Goal: Information Seeking & Learning: Find specific fact

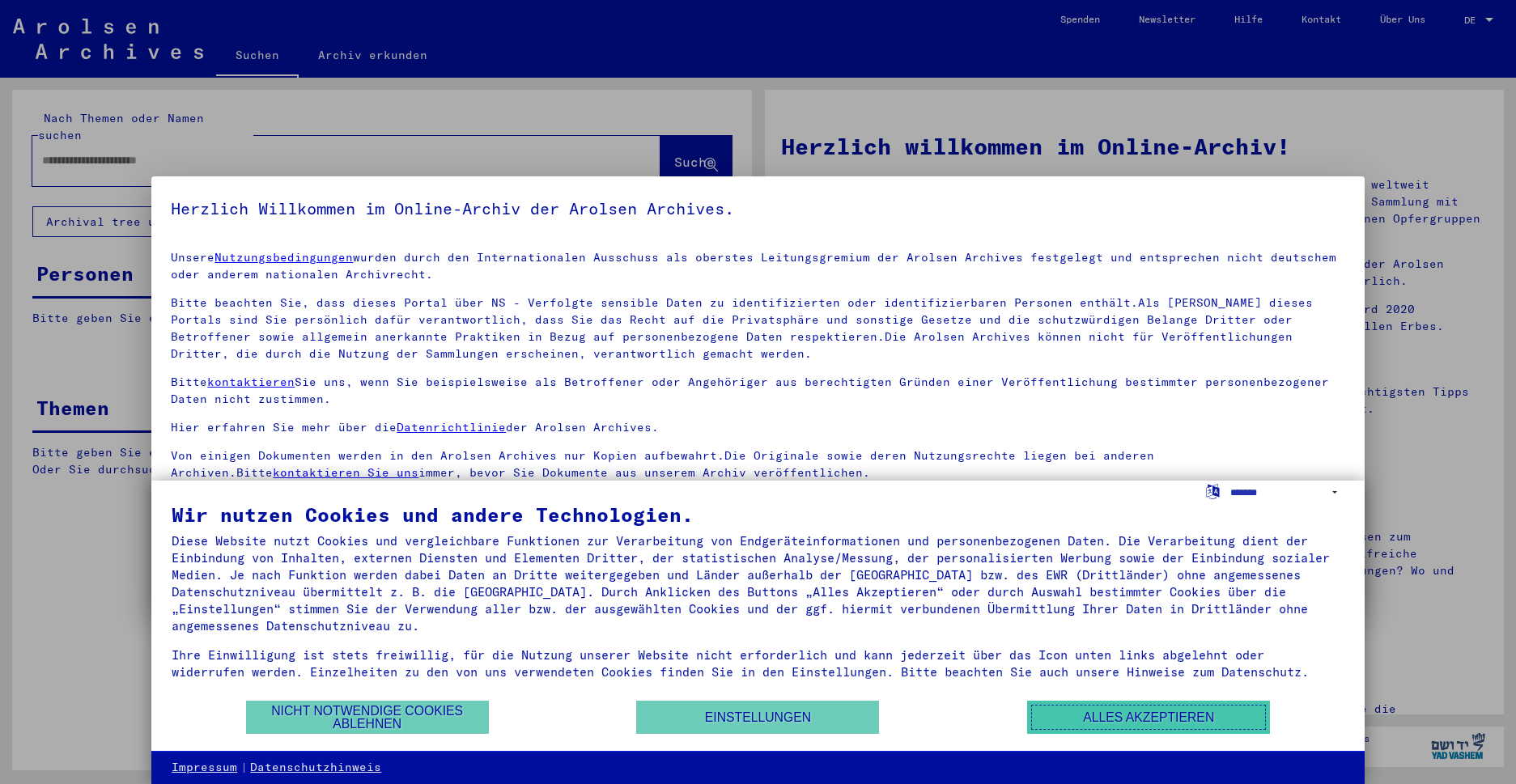
click at [1063, 709] on button "Alles akzeptieren" at bounding box center [1148, 717] width 243 height 33
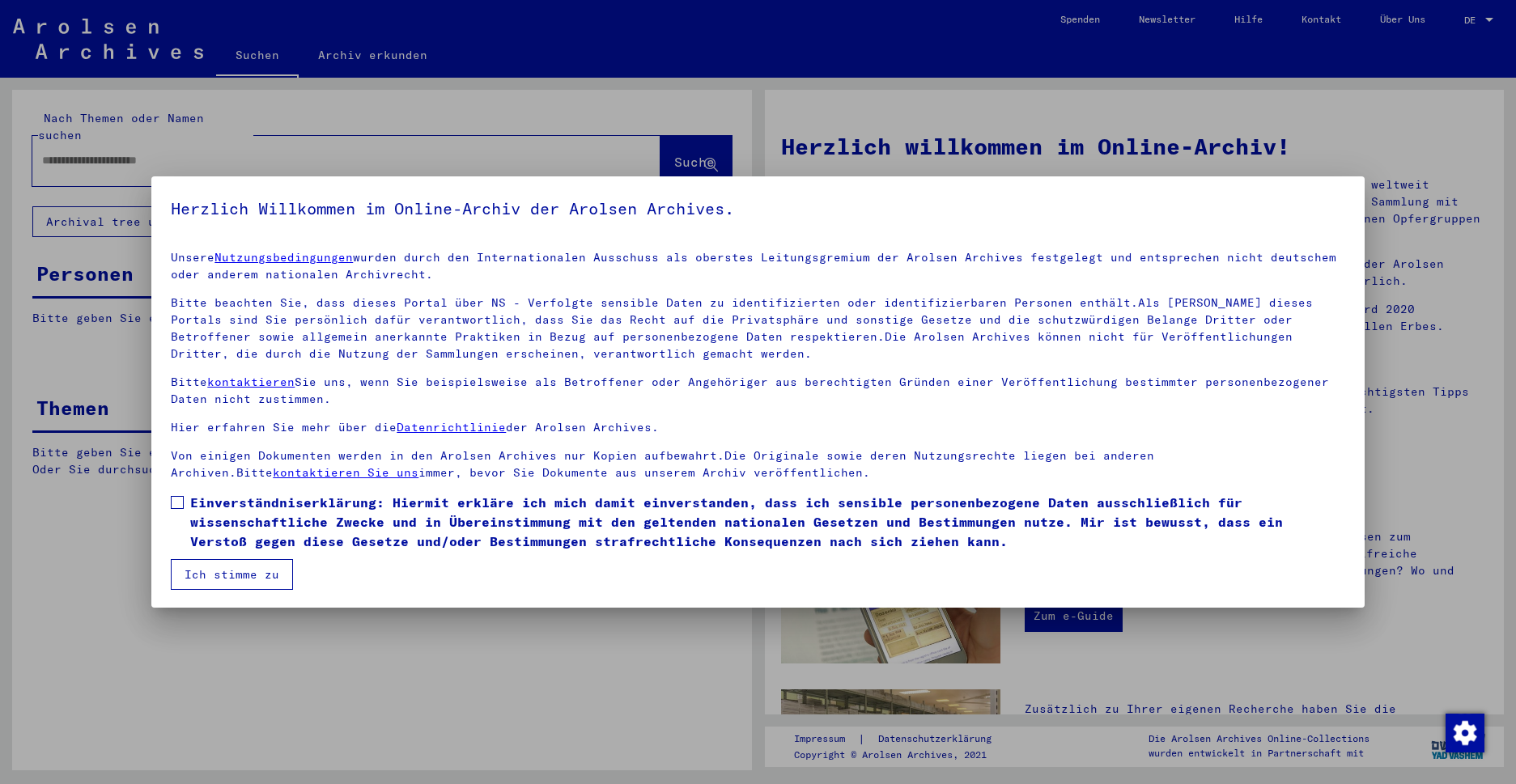
click at [178, 504] on span at bounding box center [177, 502] width 13 height 13
click at [199, 565] on button "Ich stimme zu" at bounding box center [231, 574] width 122 height 31
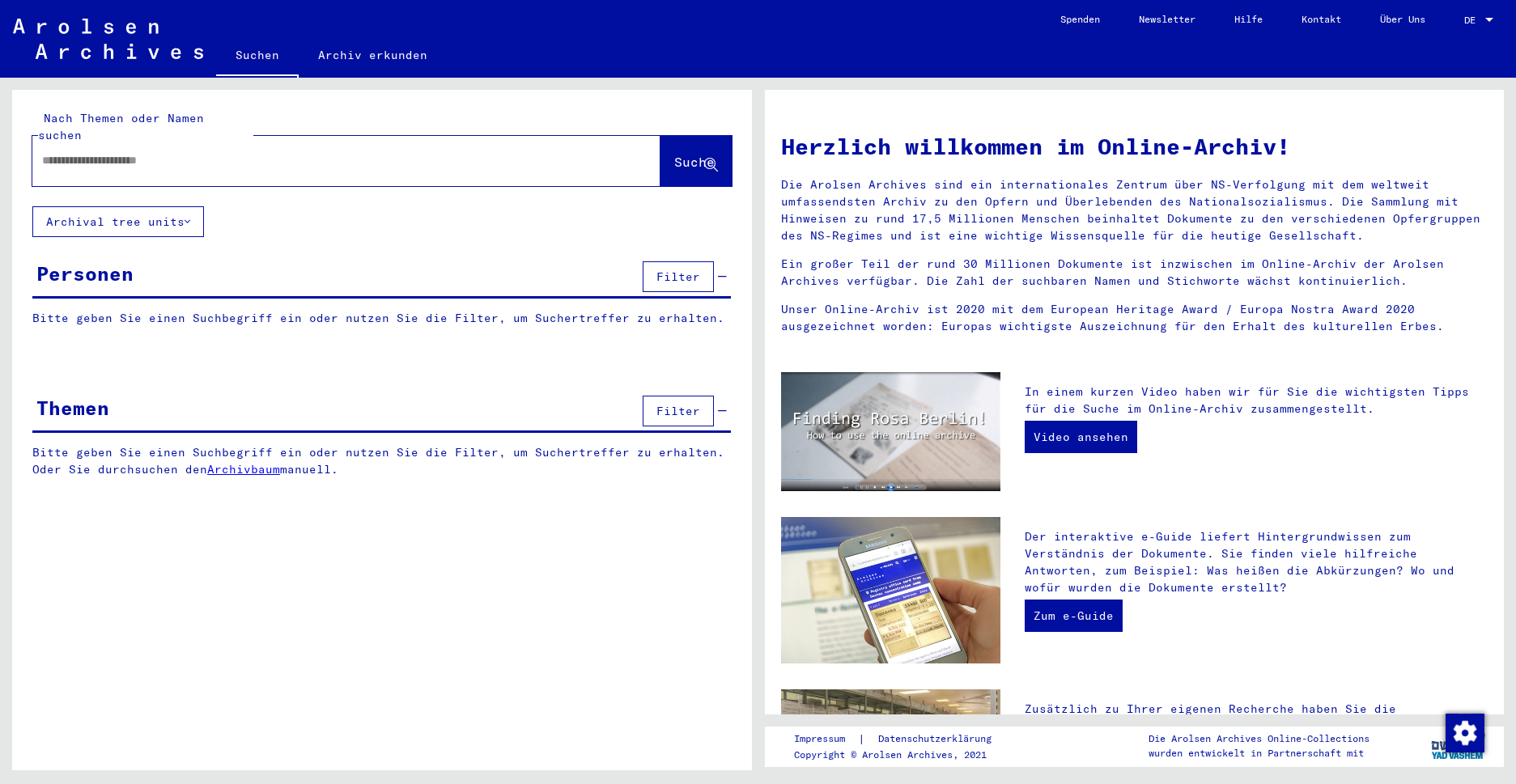
click at [109, 152] on input "text" at bounding box center [327, 160] width 570 height 17
type input "**********"
click at [682, 154] on span "Suche" at bounding box center [694, 161] width 41 height 16
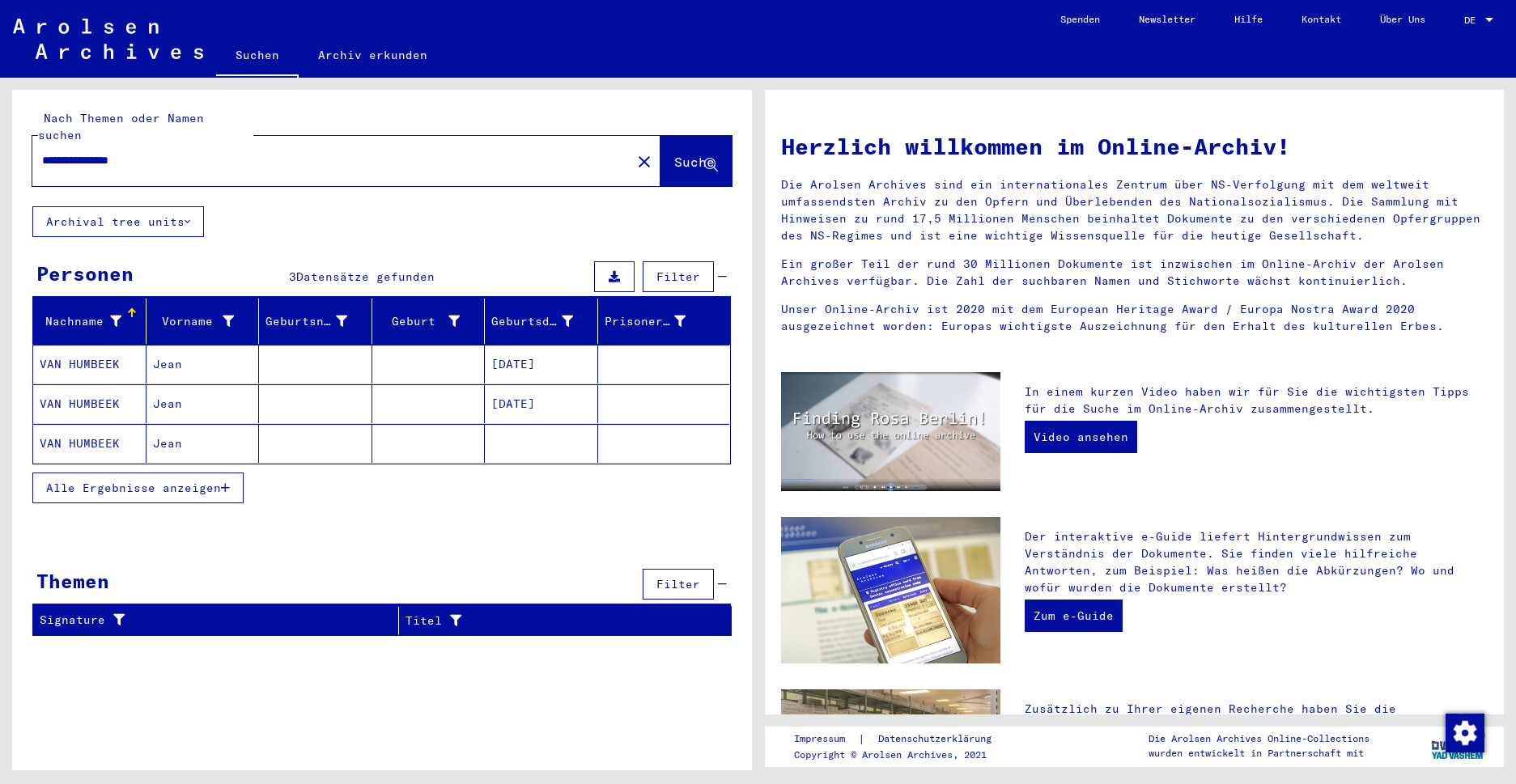
click at [160, 481] on span "Alle Ergebnisse anzeigen" at bounding box center [133, 488] width 175 height 15
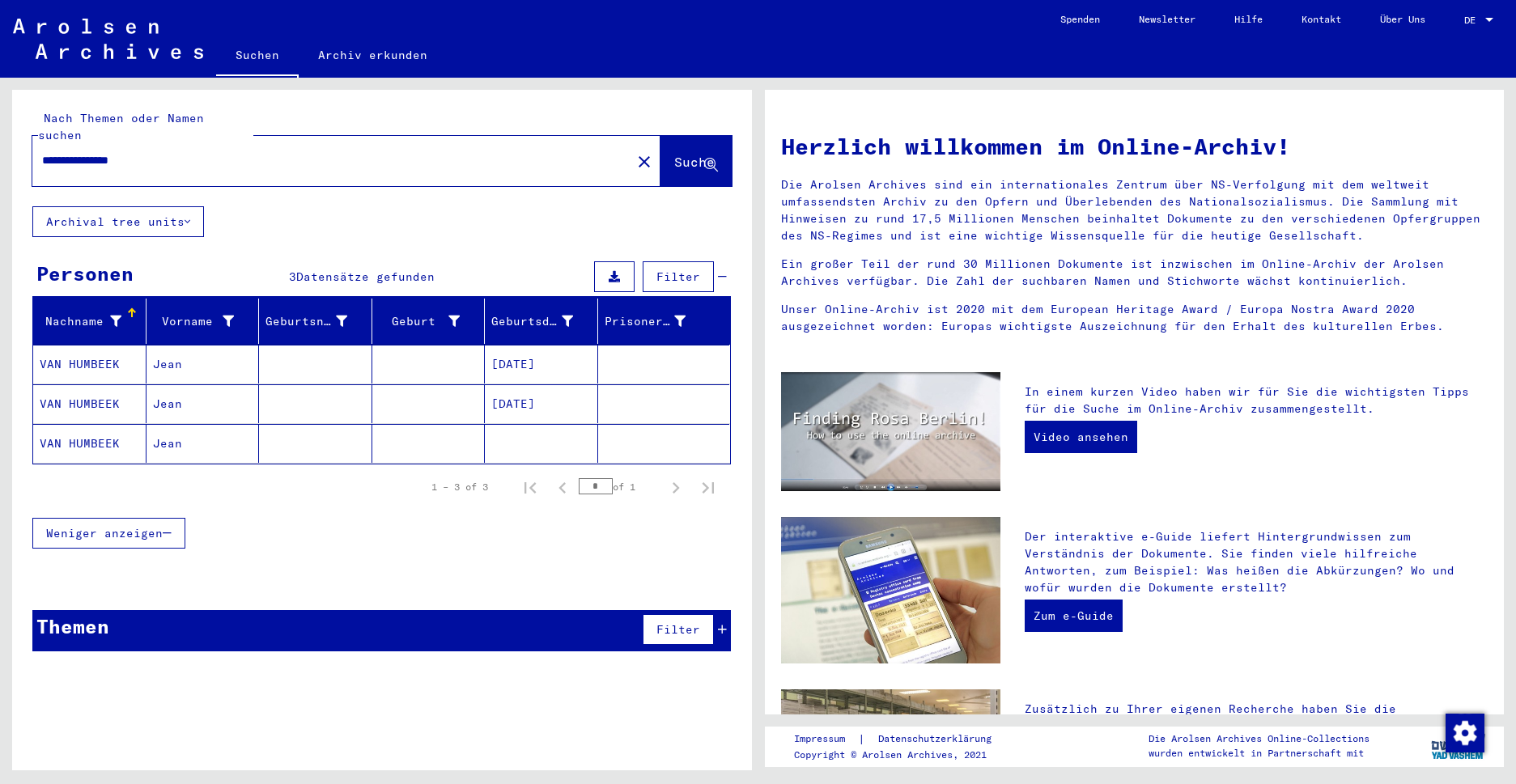
click at [496, 345] on mat-cell "[DATE]" at bounding box center [541, 364] width 113 height 39
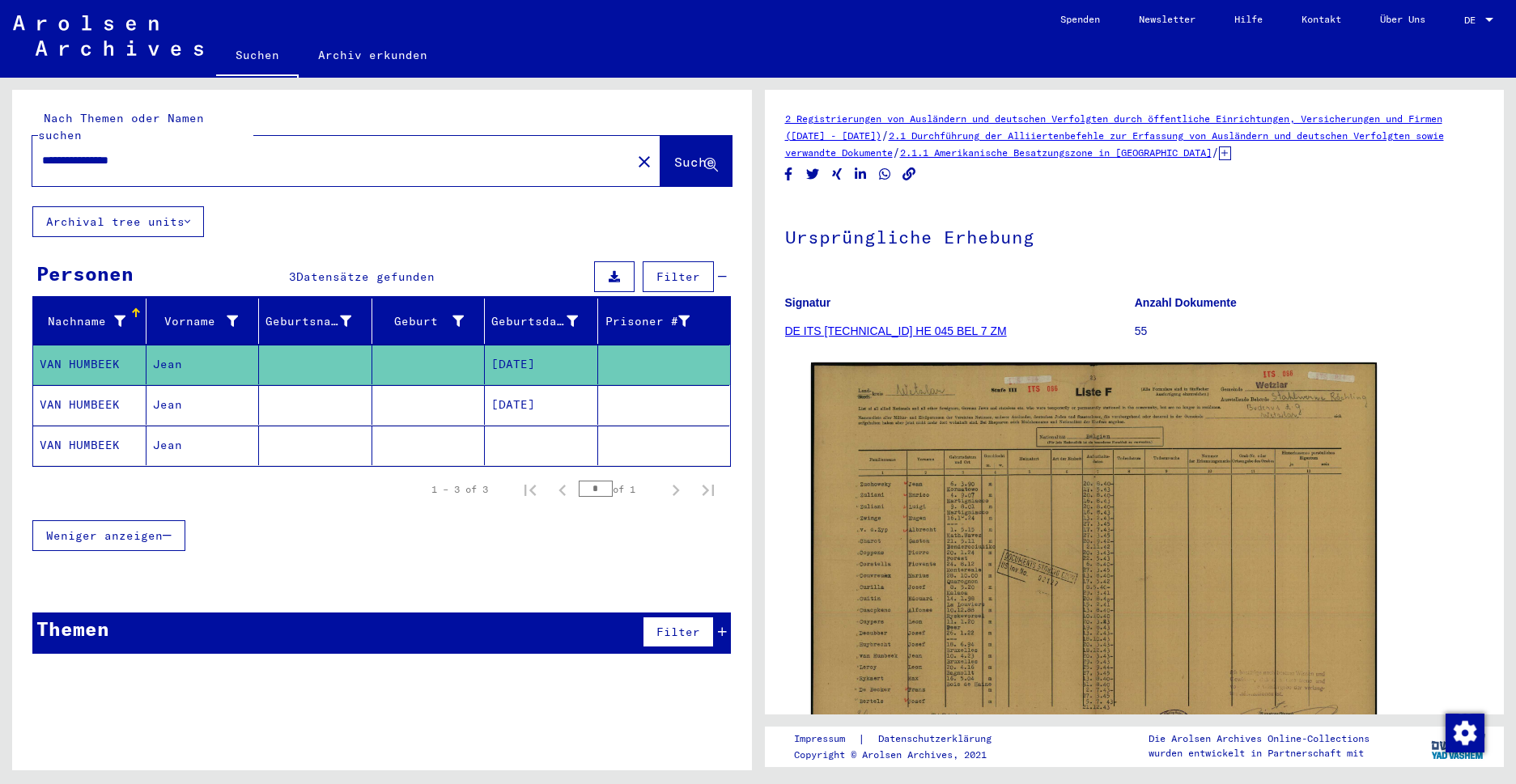
click at [506, 387] on mat-cell "[DATE]" at bounding box center [541, 405] width 113 height 40
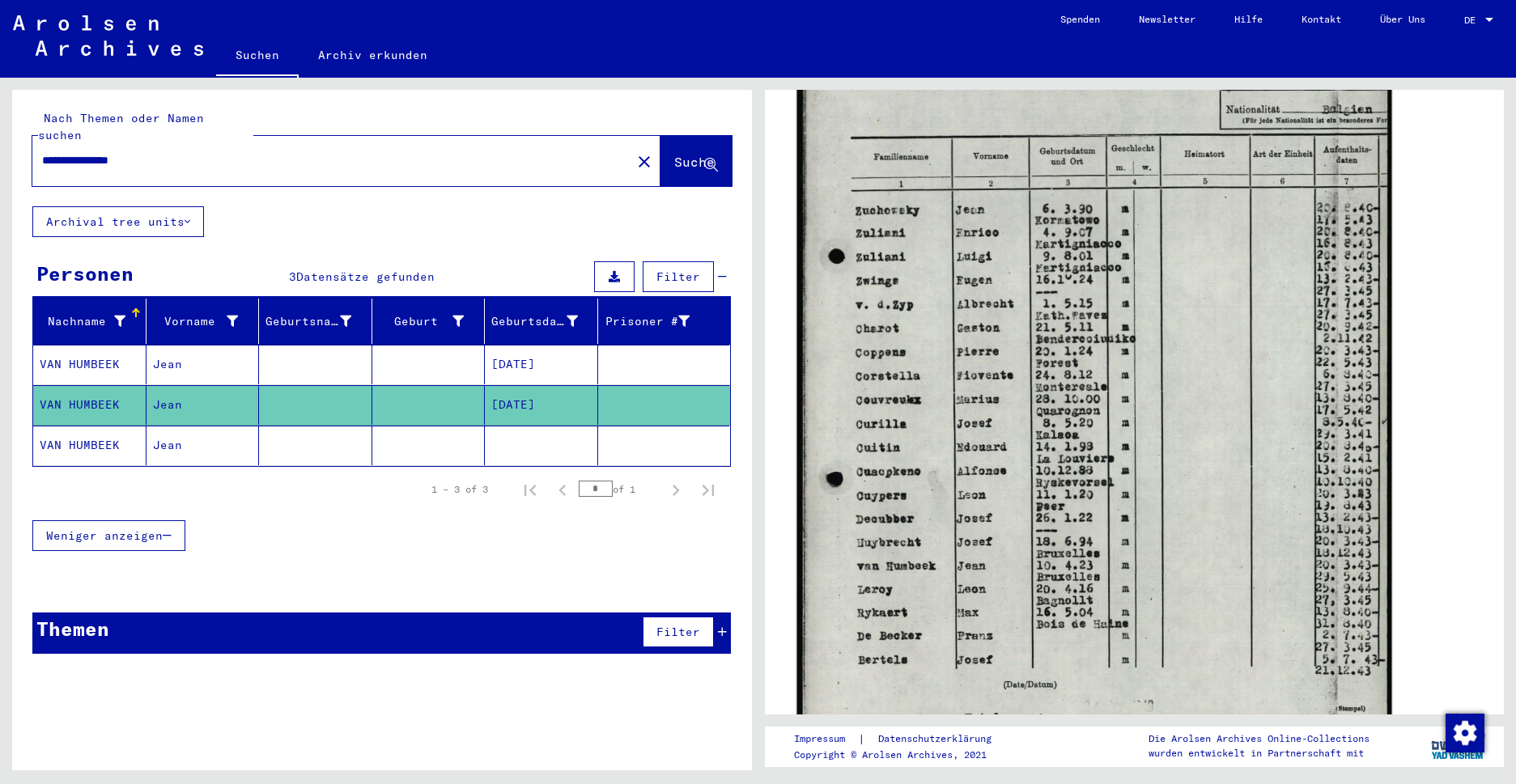
scroll to position [655, 0]
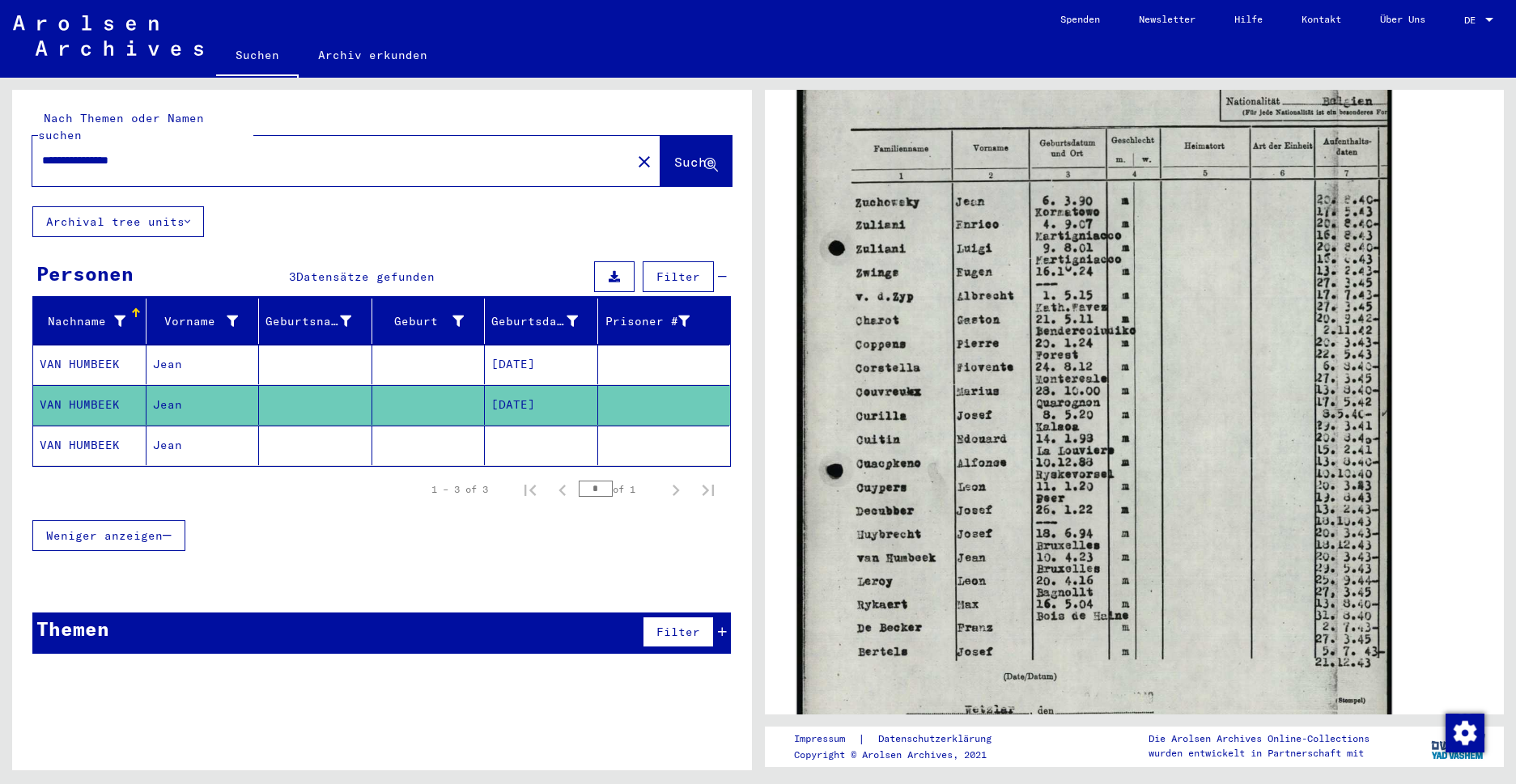
click at [1096, 414] on img at bounding box center [1093, 359] width 594 height 835
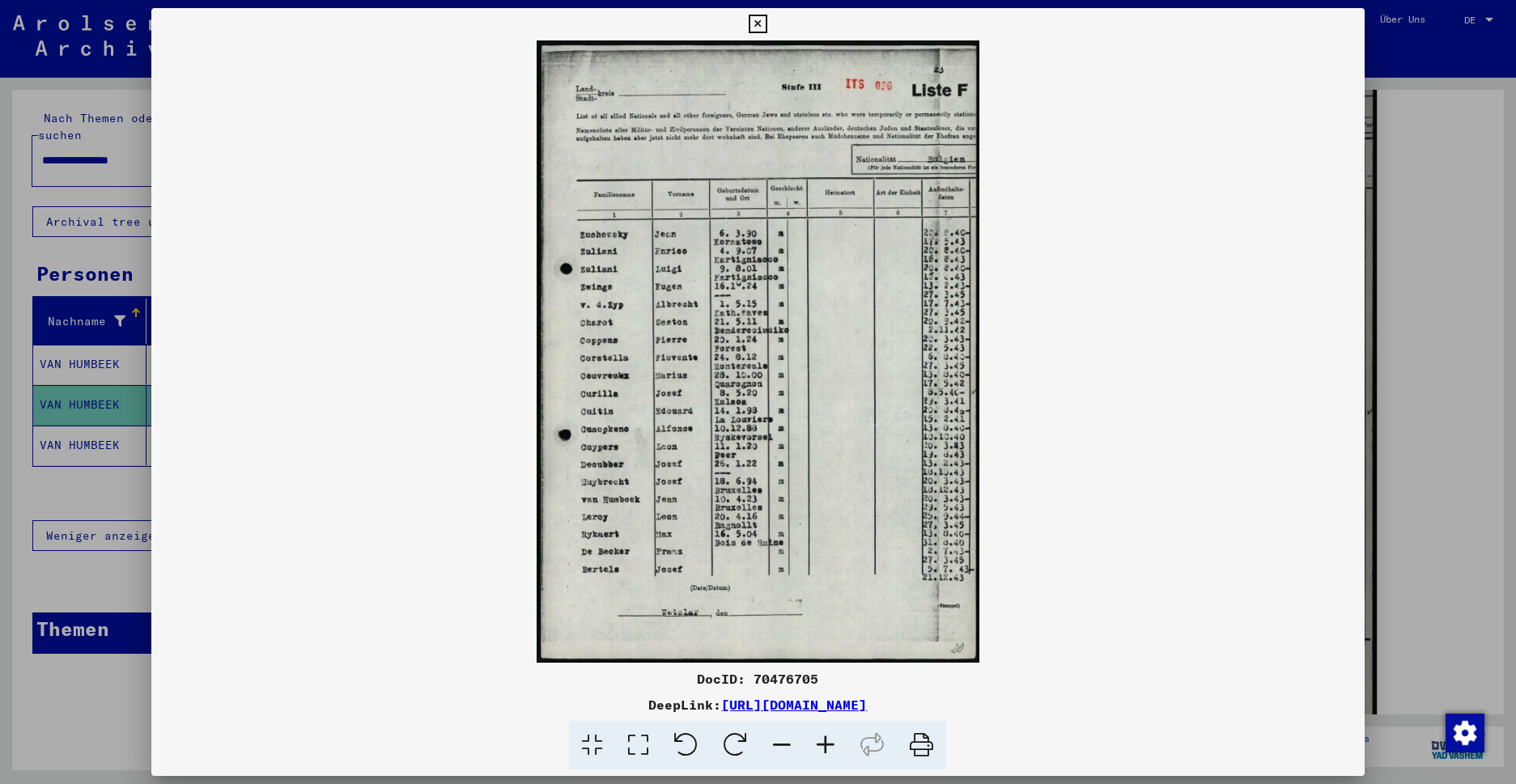
click at [767, 22] on icon at bounding box center [758, 24] width 18 height 19
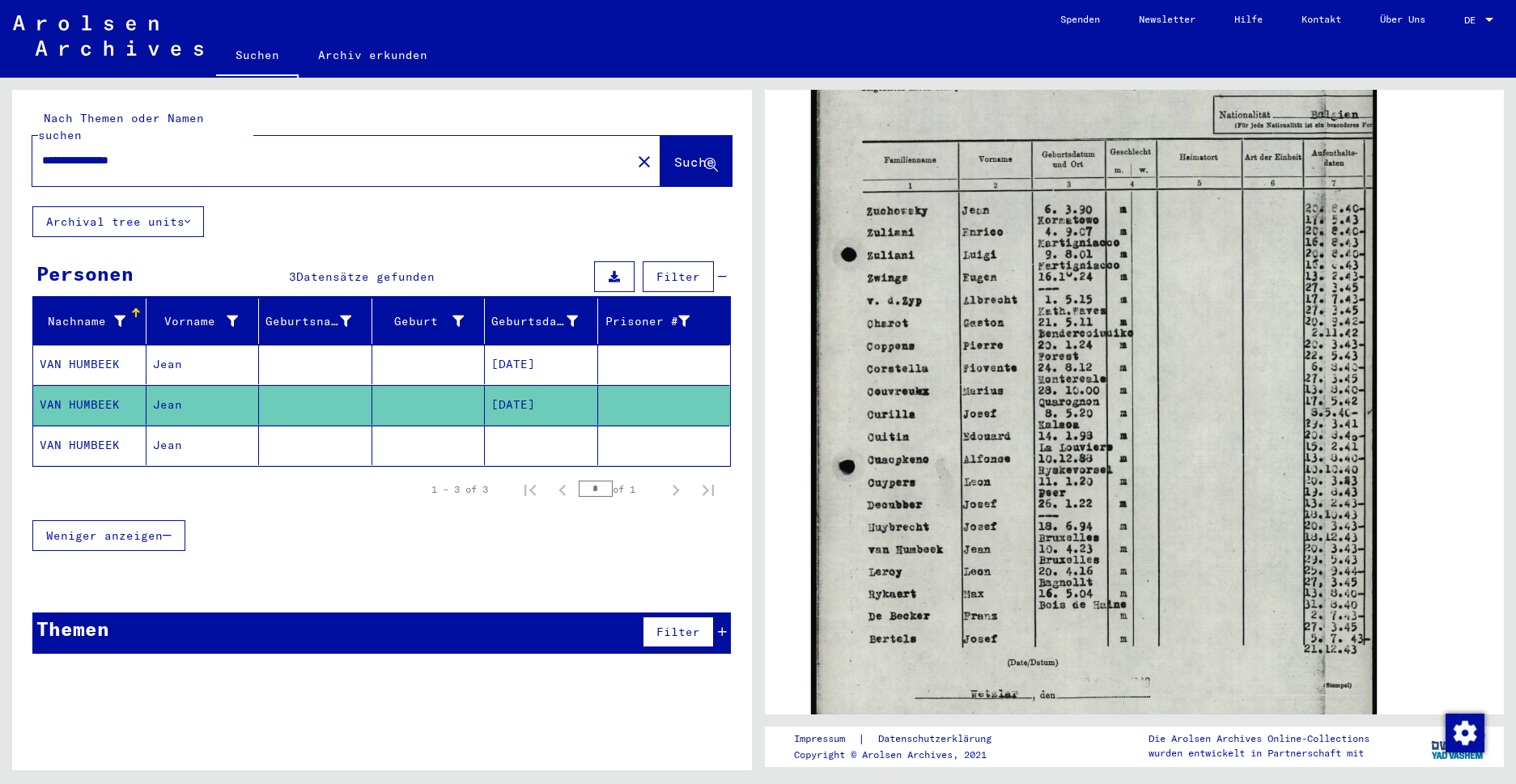
click at [162, 426] on mat-cell "Jean" at bounding box center [203, 446] width 113 height 40
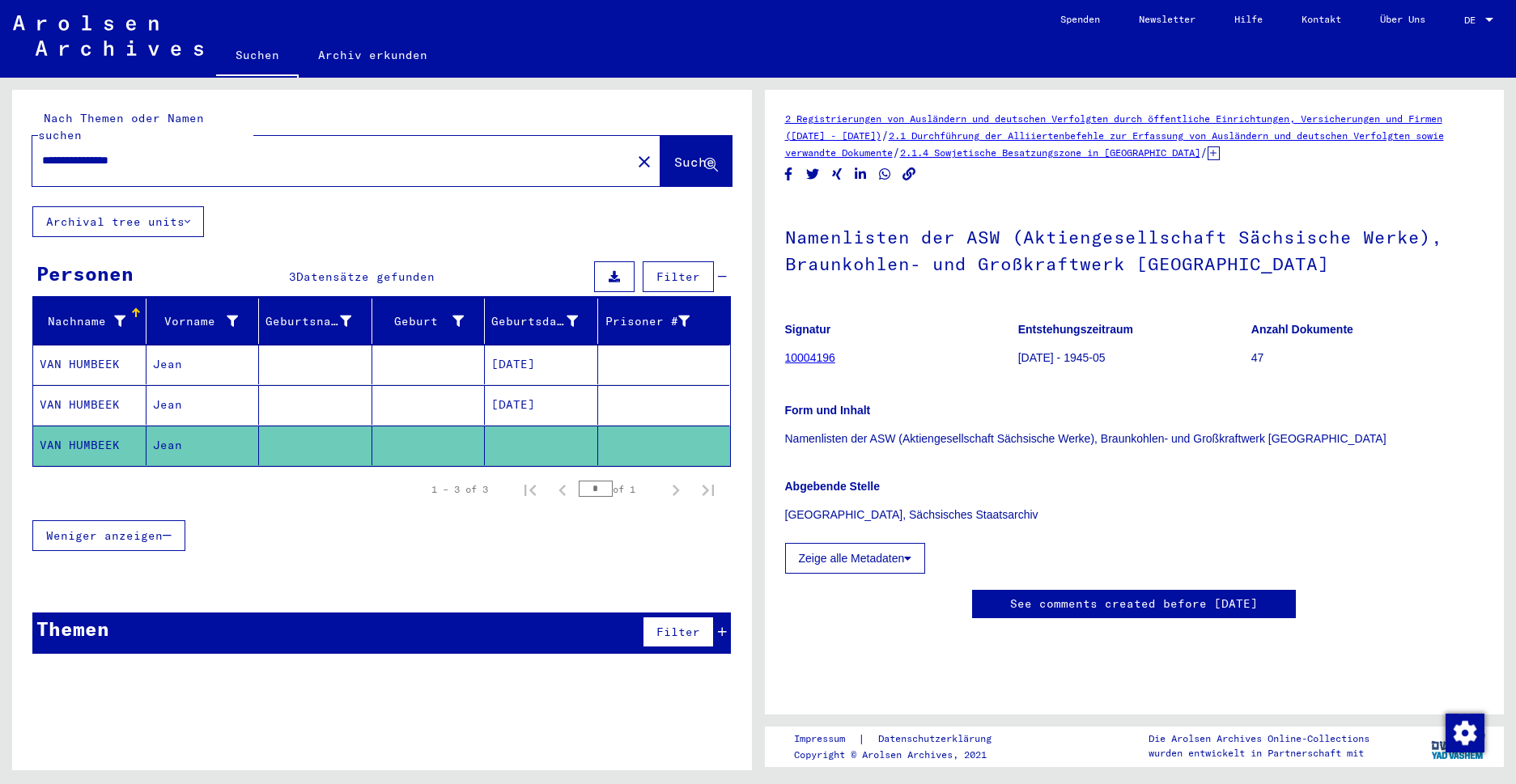
click at [806, 356] on link "10004196" at bounding box center [810, 357] width 50 height 13
click at [885, 560] on button "Zeige alle Metadaten" at bounding box center [855, 558] width 141 height 31
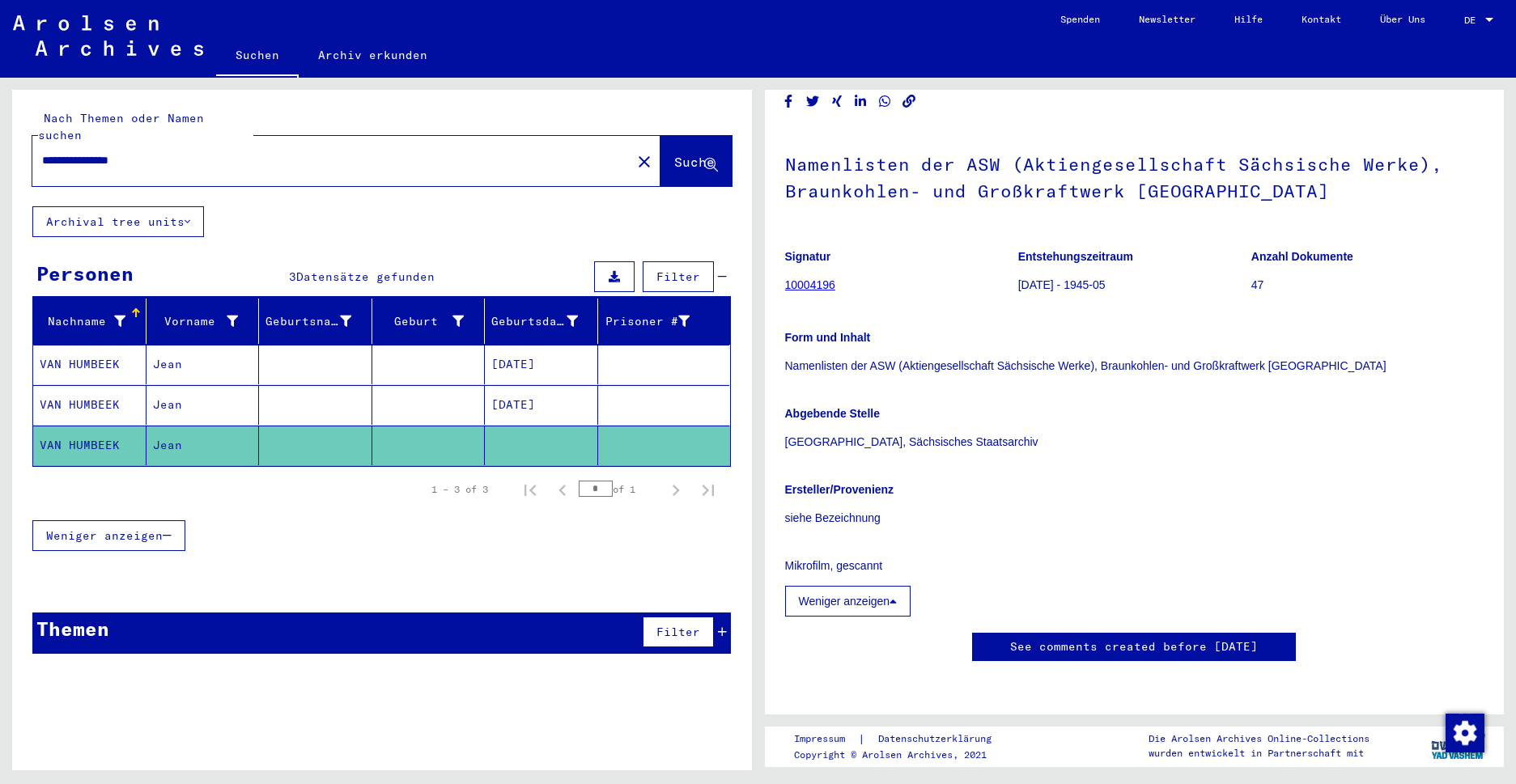
scroll to position [466, 0]
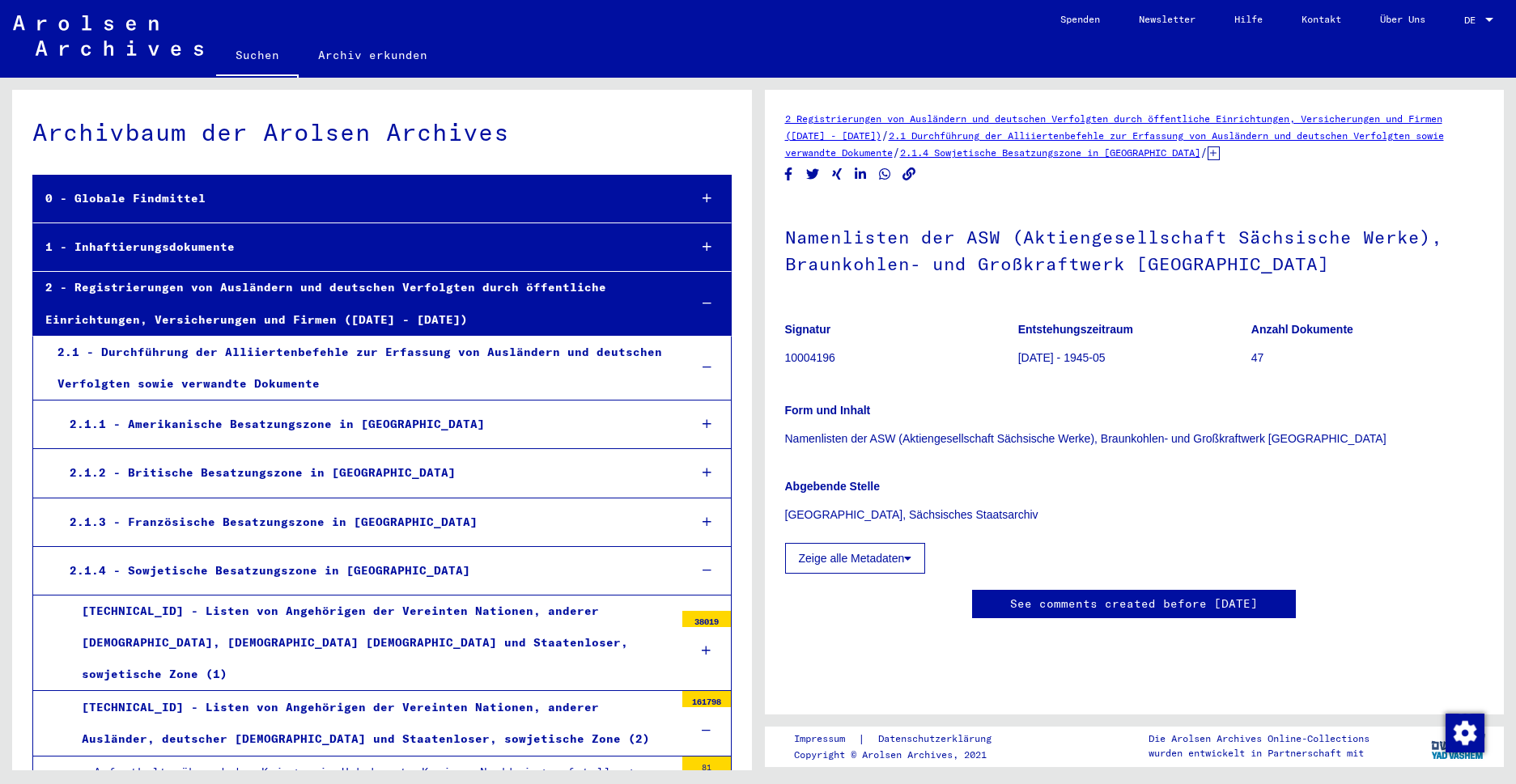
scroll to position [11436, 0]
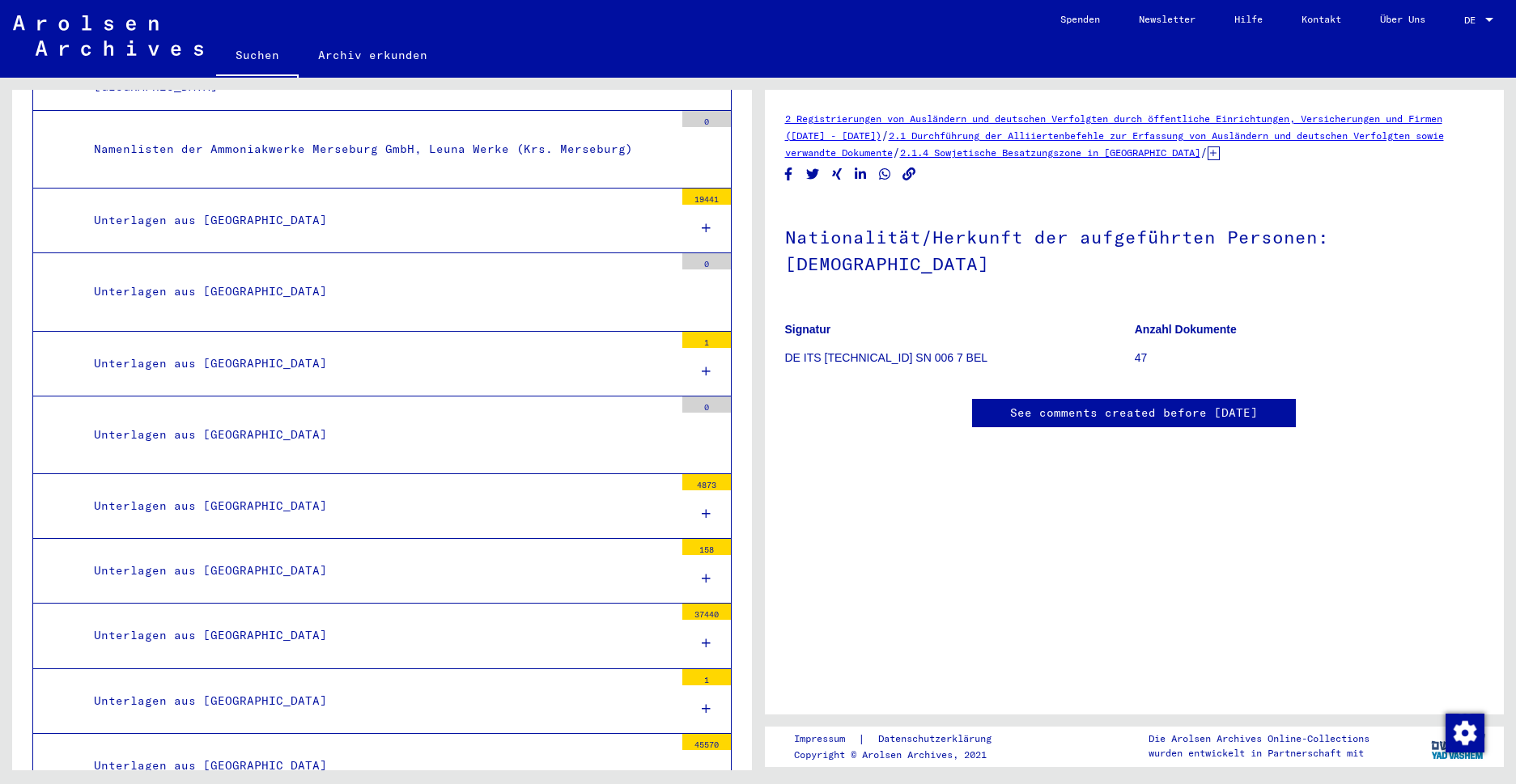
click at [898, 349] on p "DE ITS [TECHNICAL_ID] SN 006 7 BEL" at bounding box center [959, 357] width 348 height 17
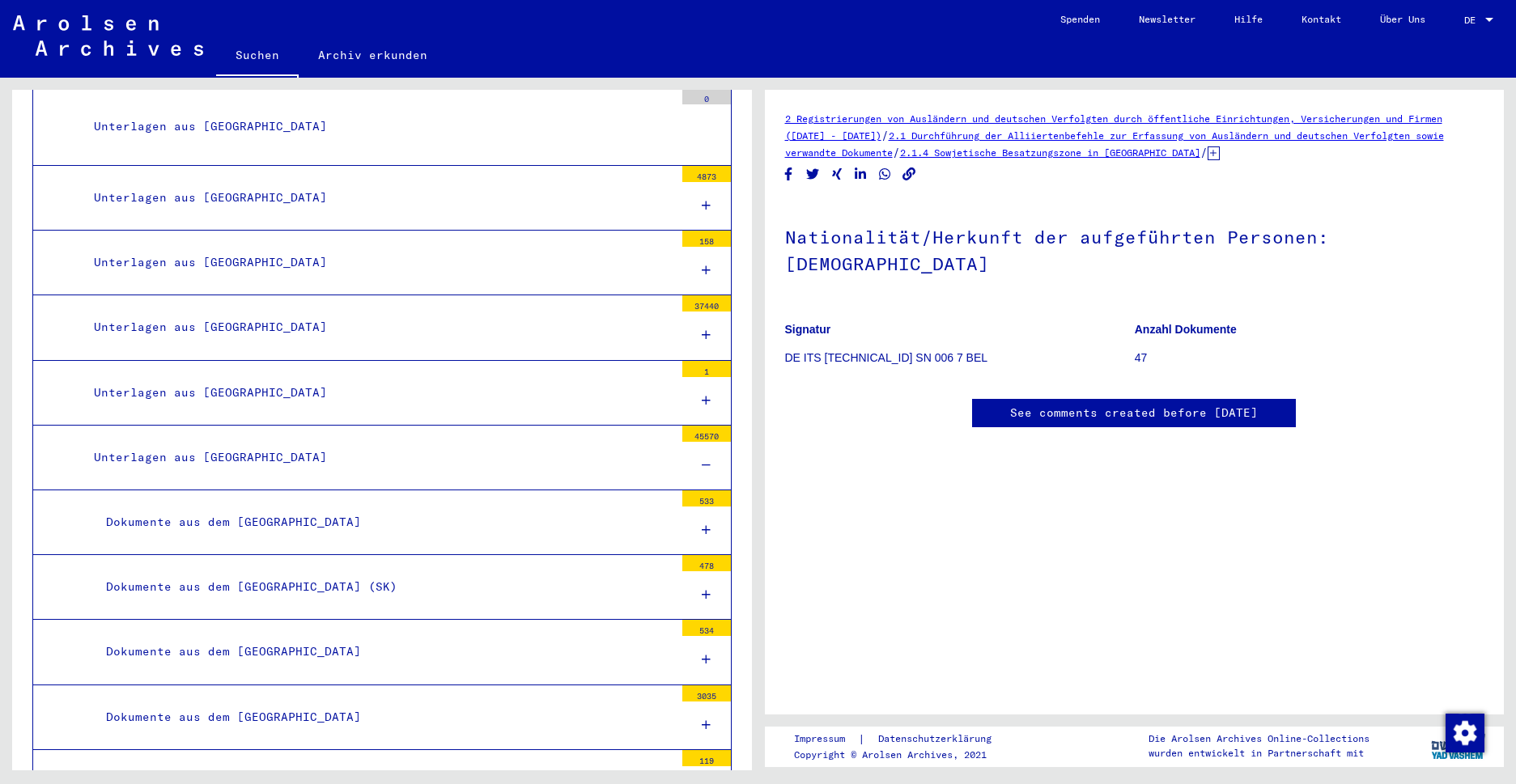
scroll to position [11748, 0]
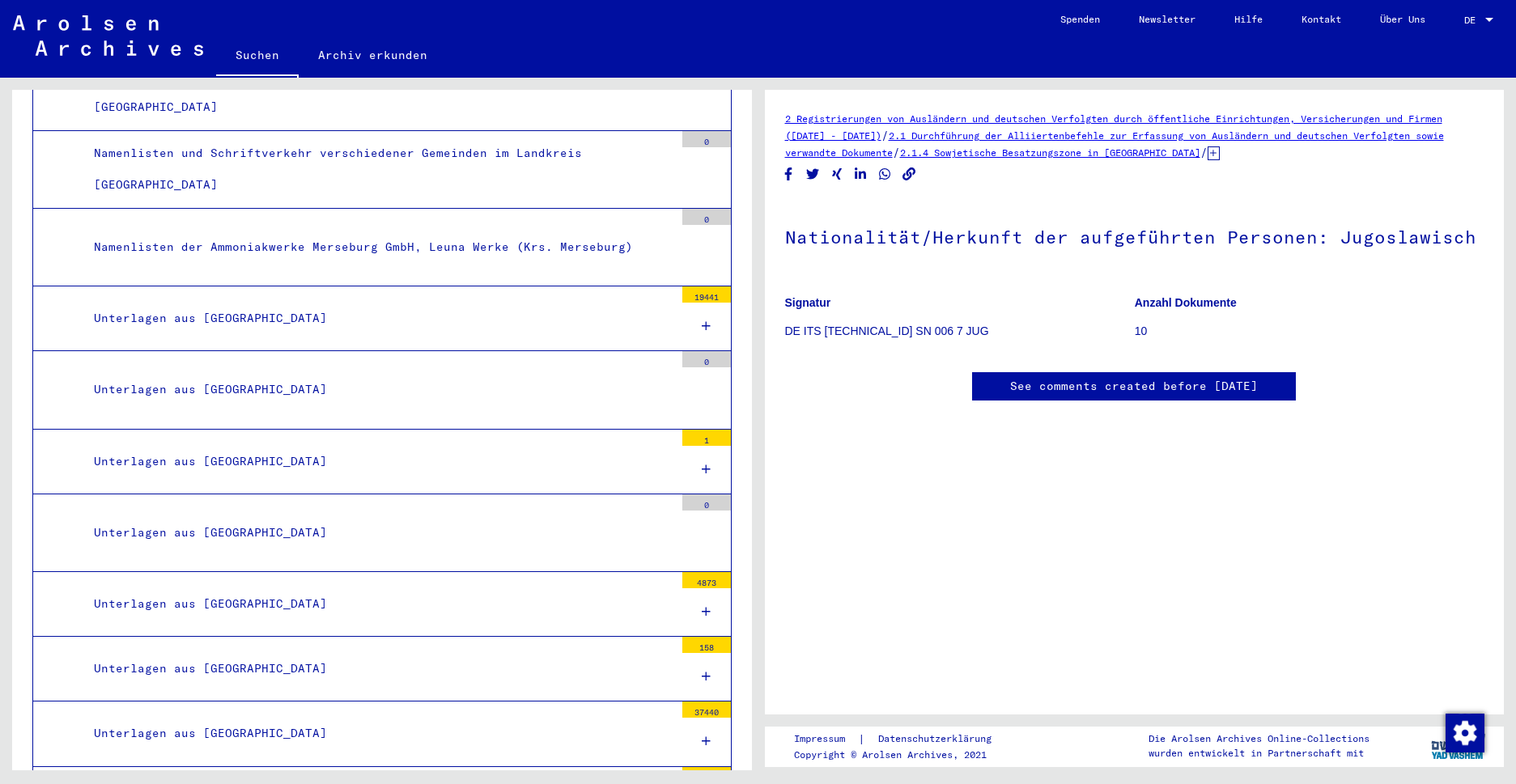
scroll to position [11330, 0]
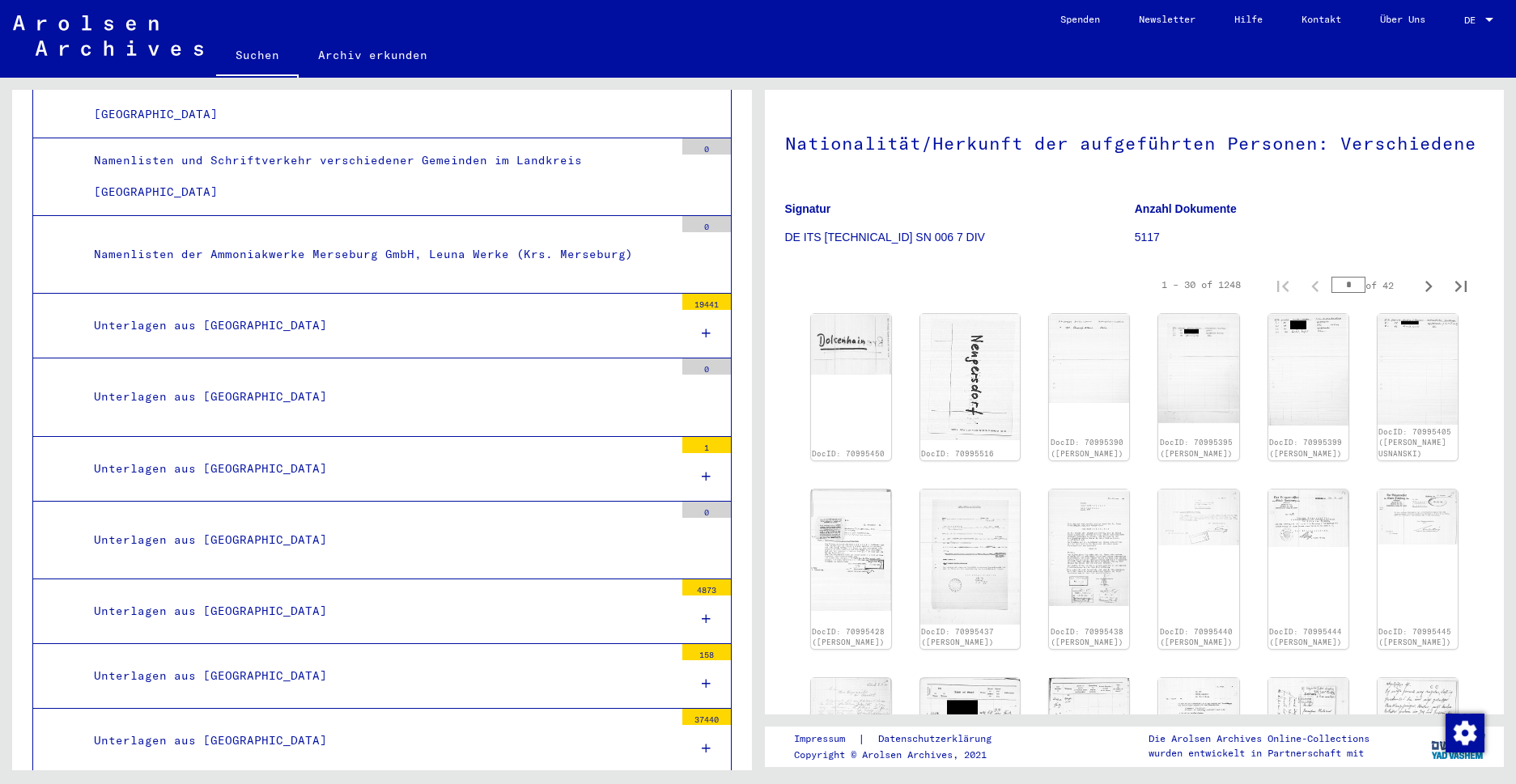
scroll to position [93, 0]
click at [1066, 372] on img at bounding box center [1089, 358] width 84 height 93
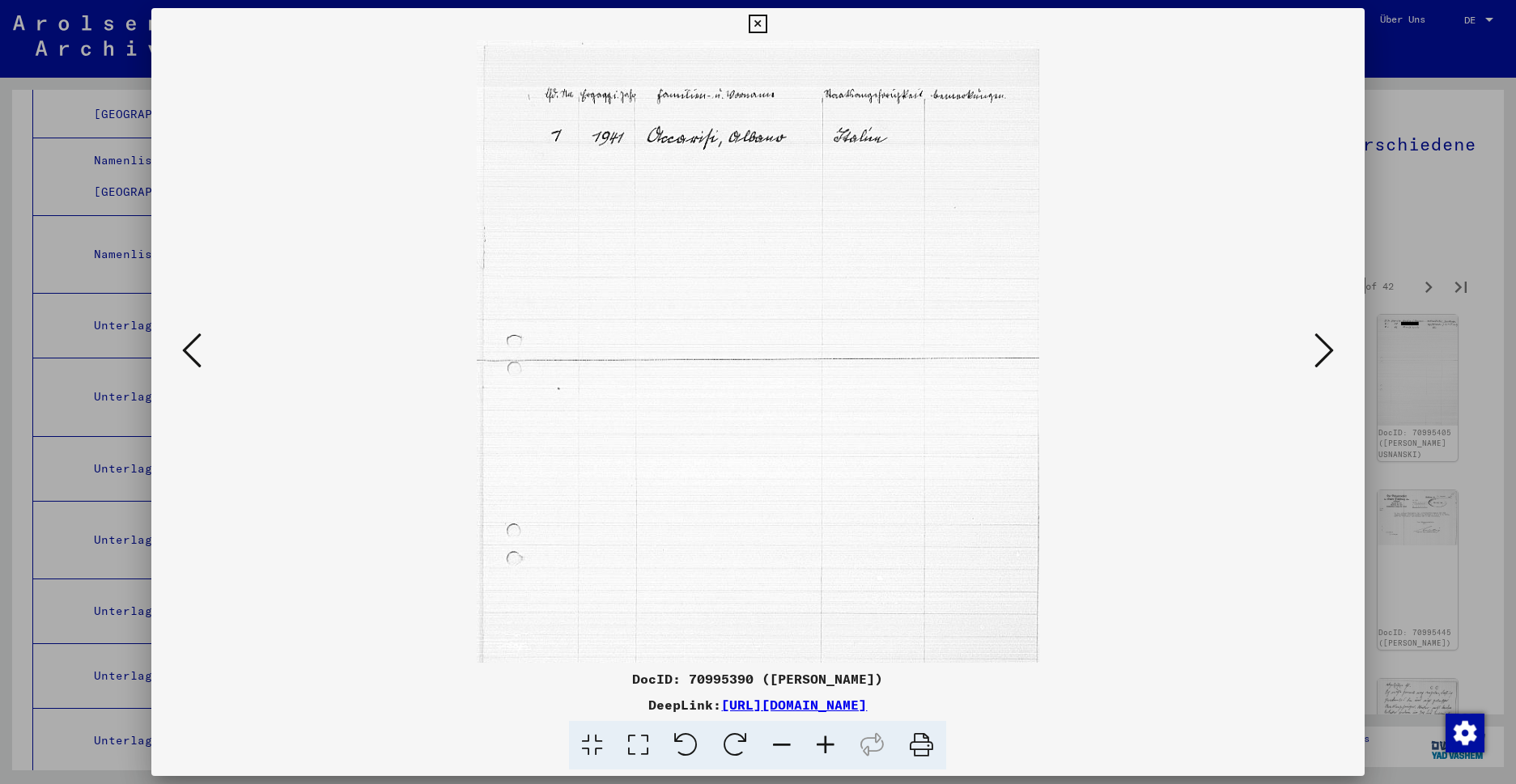
click at [1312, 362] on button at bounding box center [1323, 351] width 29 height 46
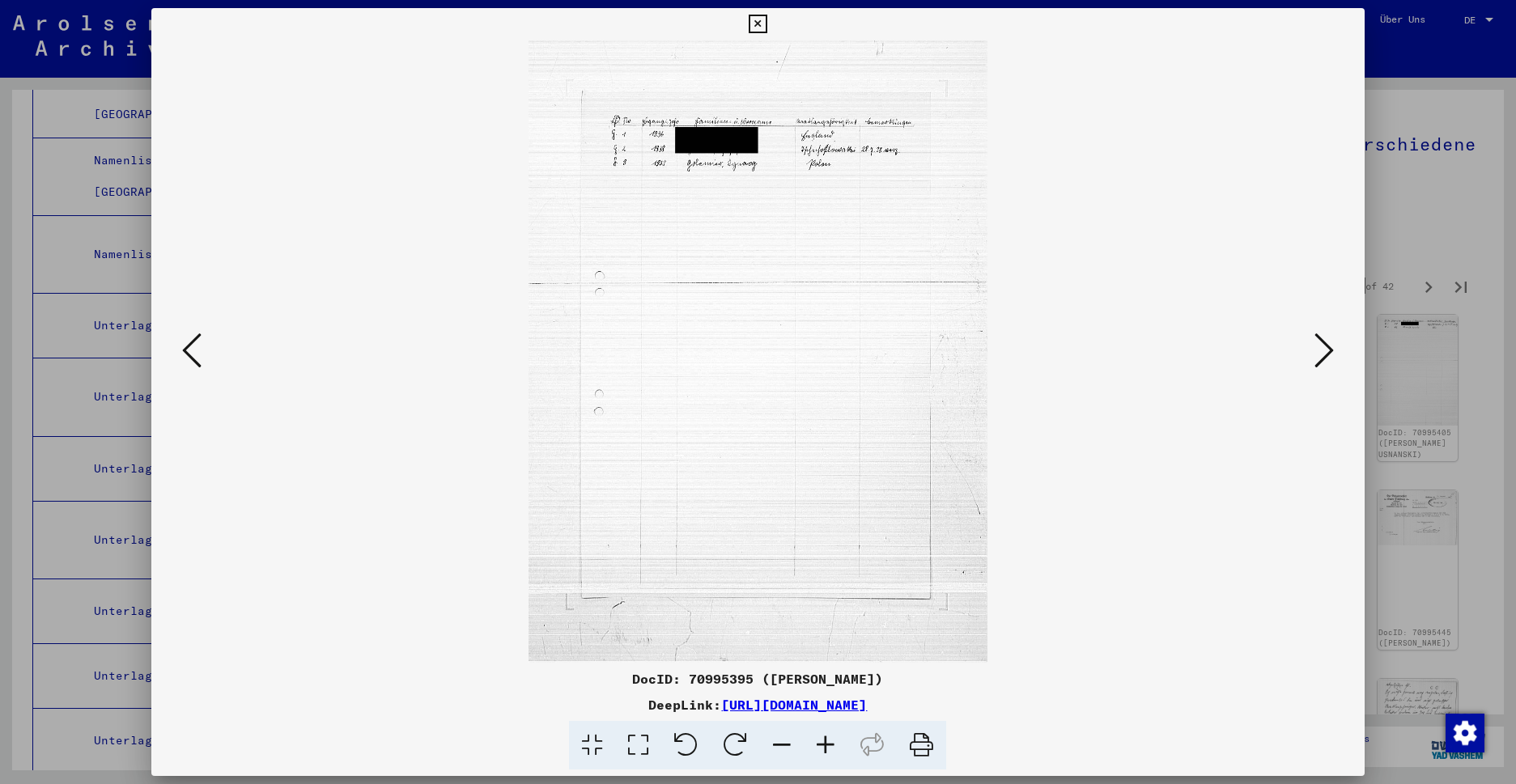
click at [1312, 362] on button at bounding box center [1323, 351] width 29 height 46
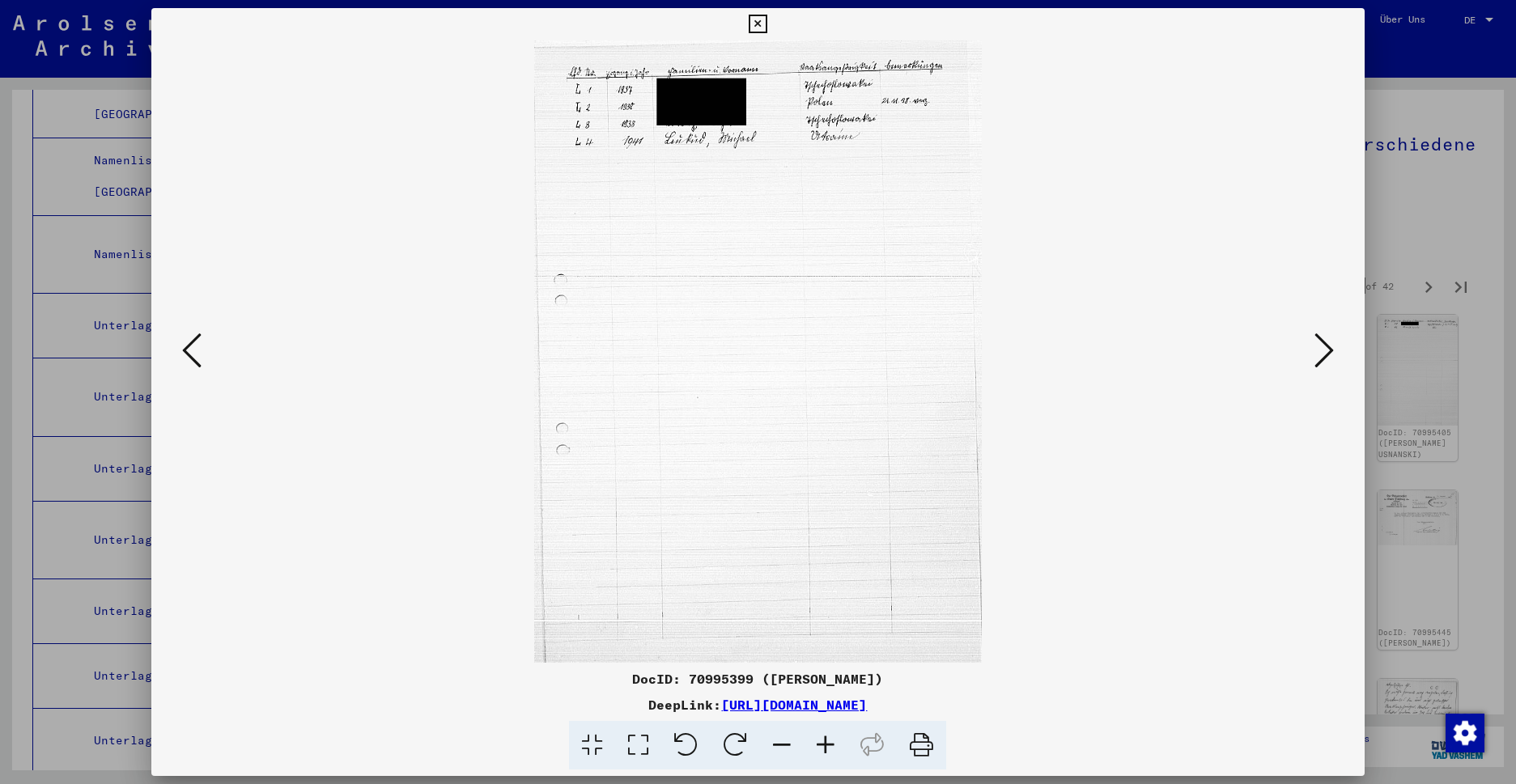
click at [1312, 362] on button at bounding box center [1323, 351] width 29 height 46
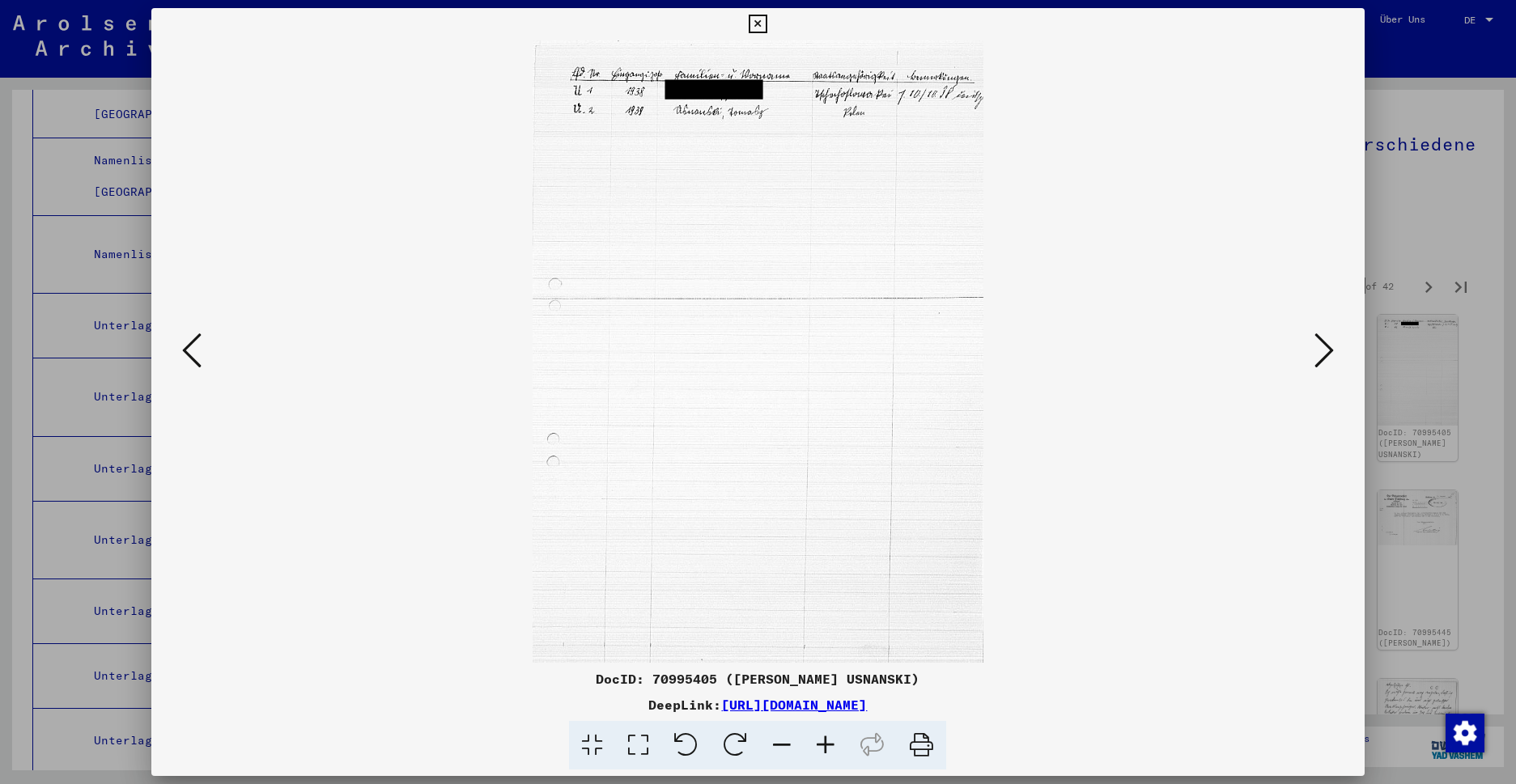
click at [1312, 362] on button at bounding box center [1323, 351] width 29 height 46
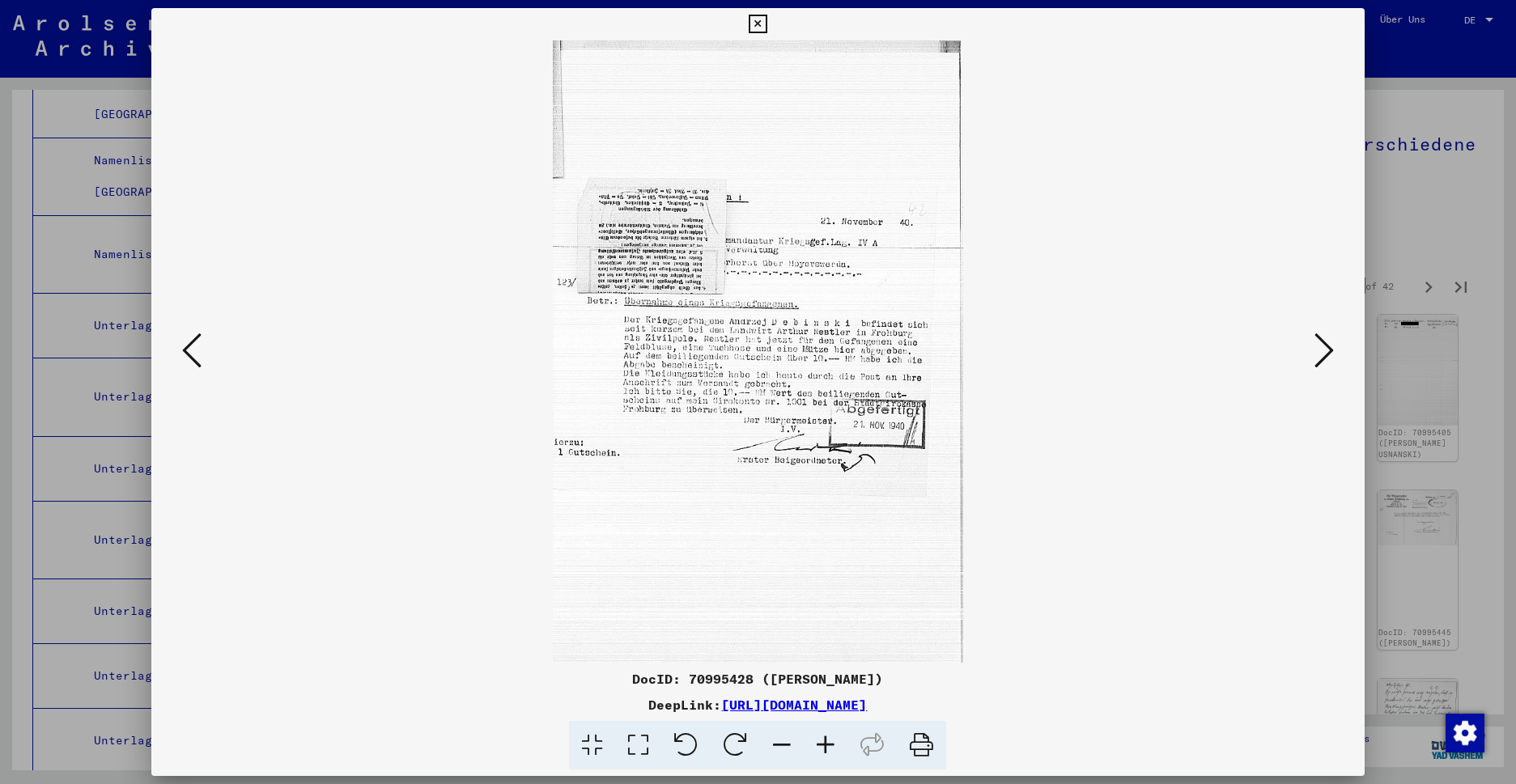
click at [1312, 362] on button at bounding box center [1323, 351] width 29 height 46
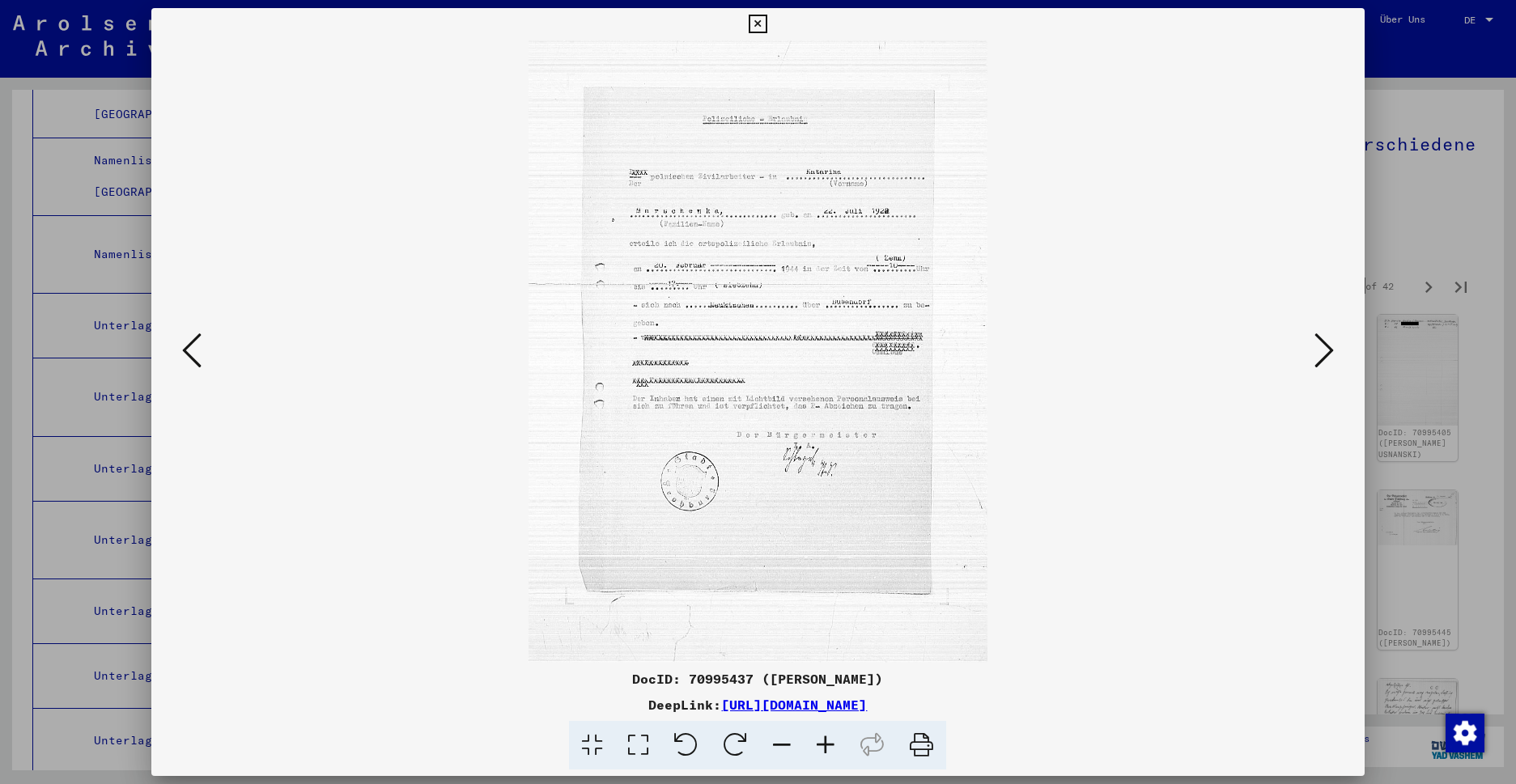
click at [1312, 362] on button at bounding box center [1323, 351] width 29 height 46
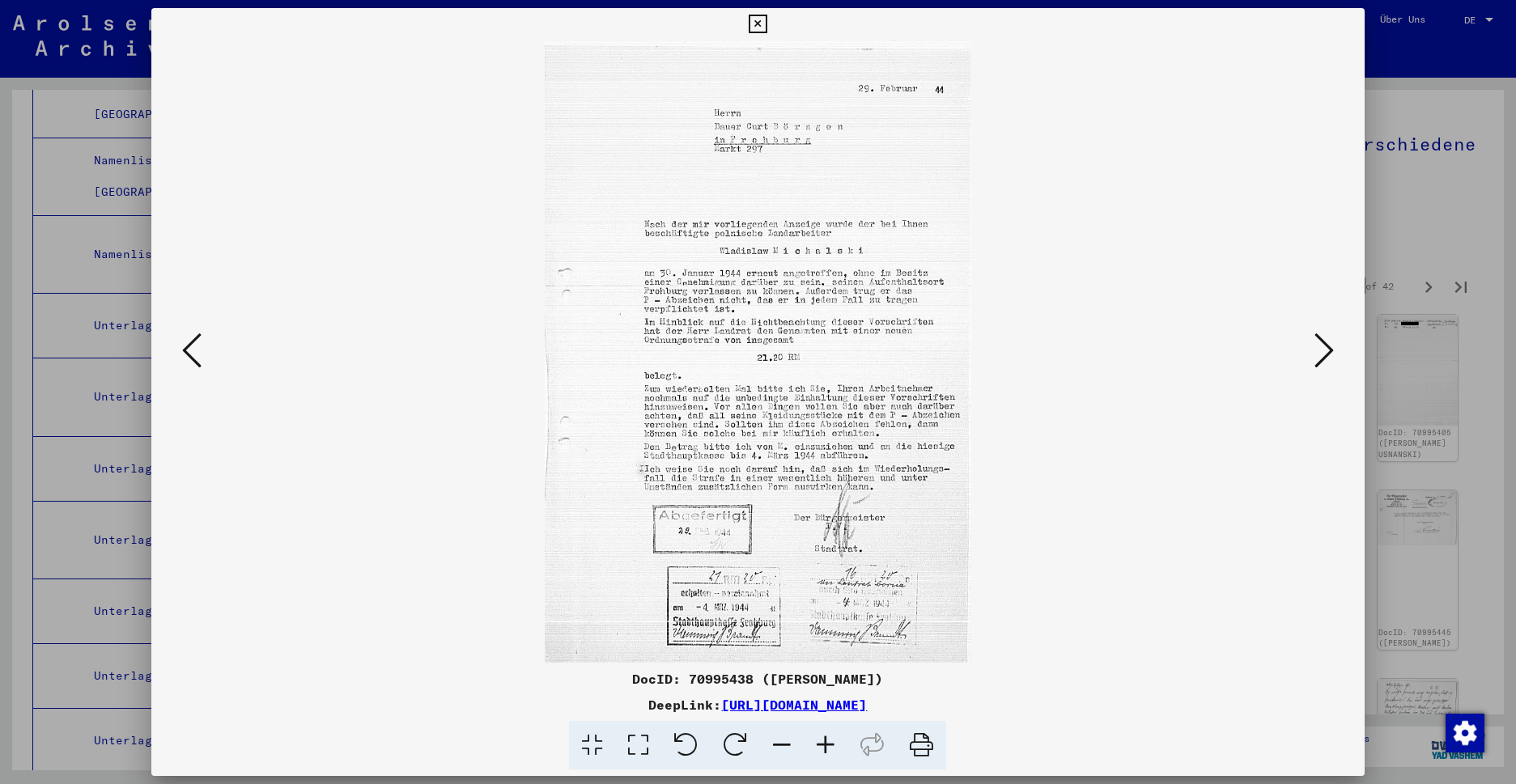
click at [1312, 362] on button at bounding box center [1323, 351] width 29 height 46
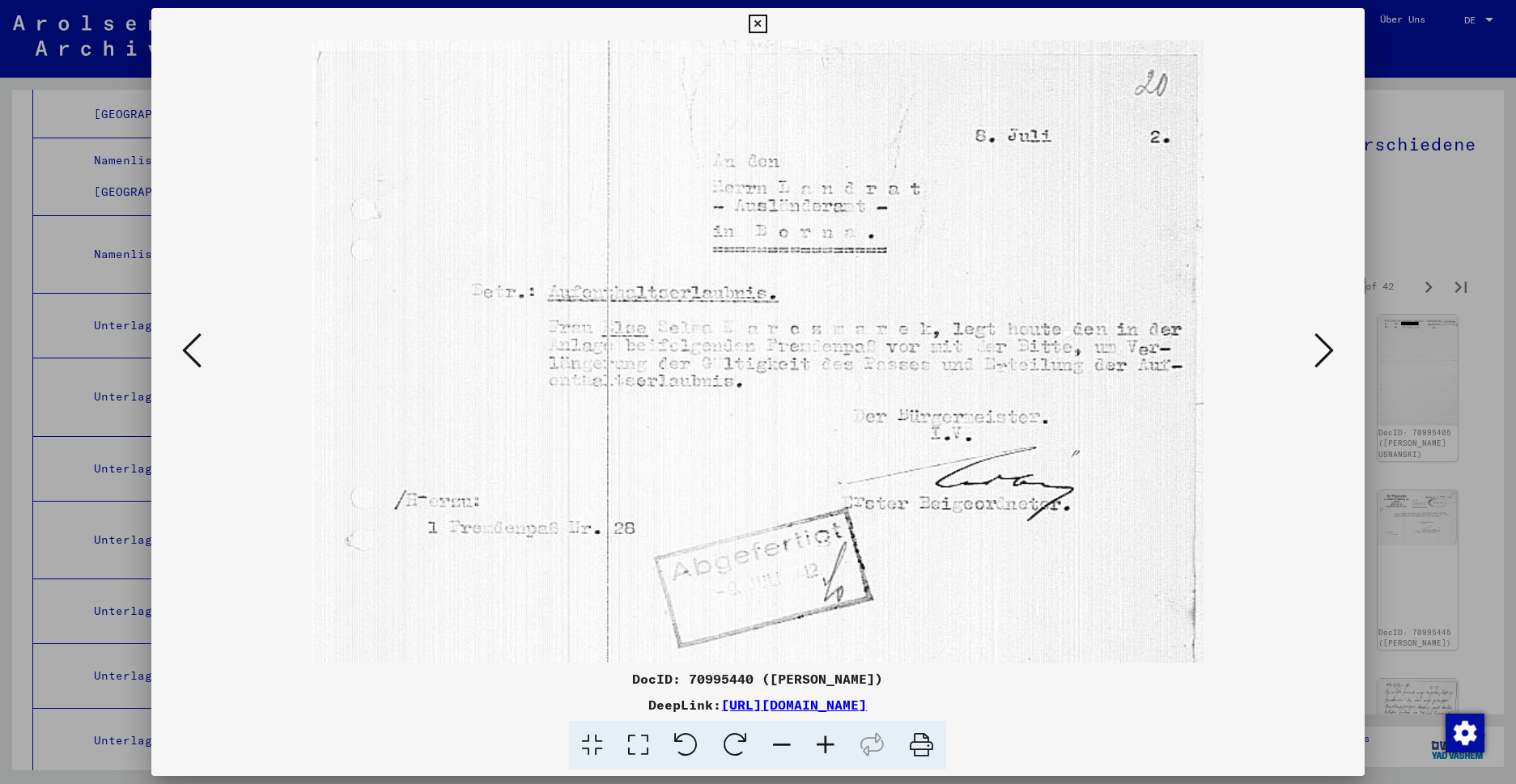
click at [1312, 362] on button at bounding box center [1323, 351] width 29 height 46
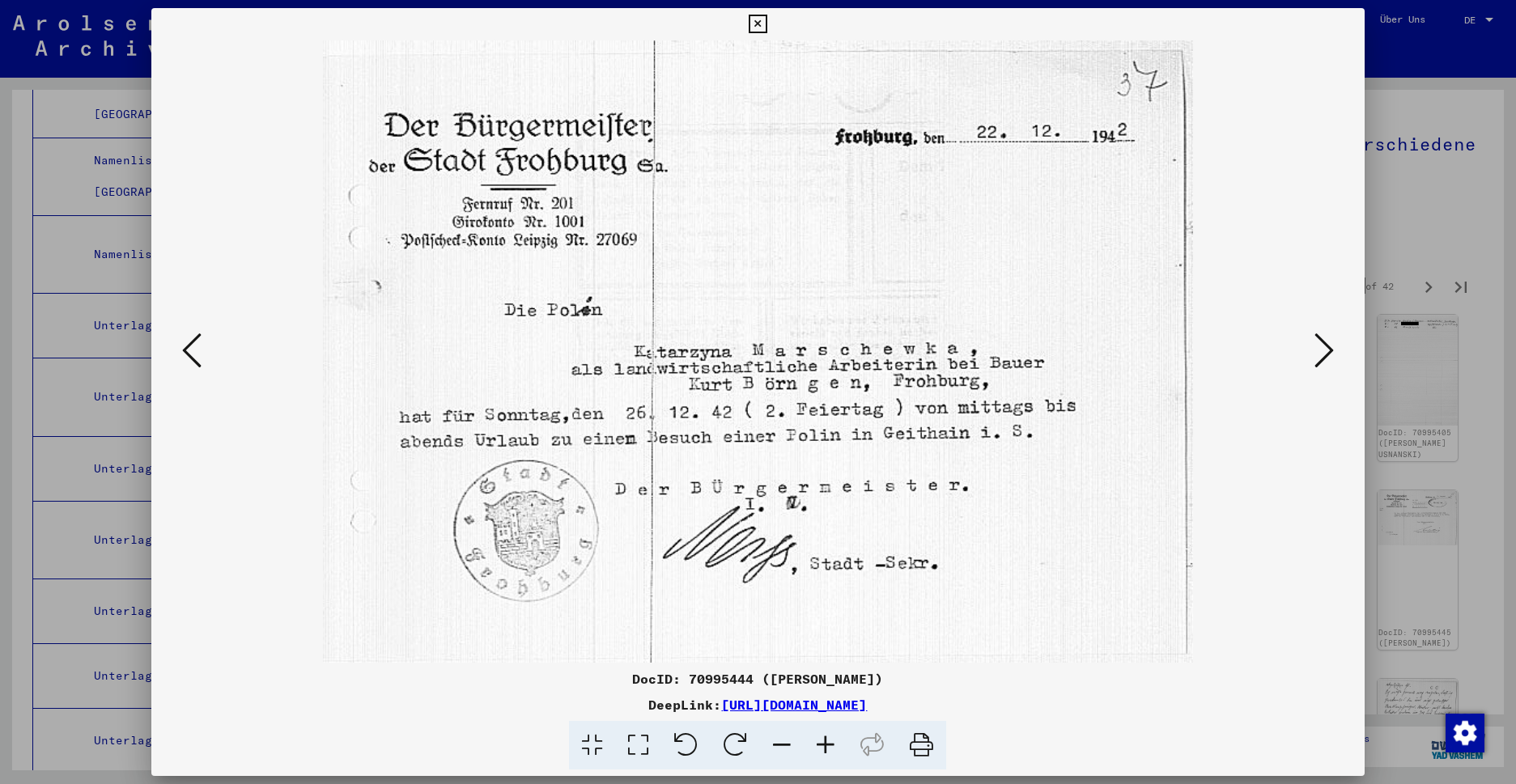
click at [1312, 362] on button at bounding box center [1323, 351] width 29 height 46
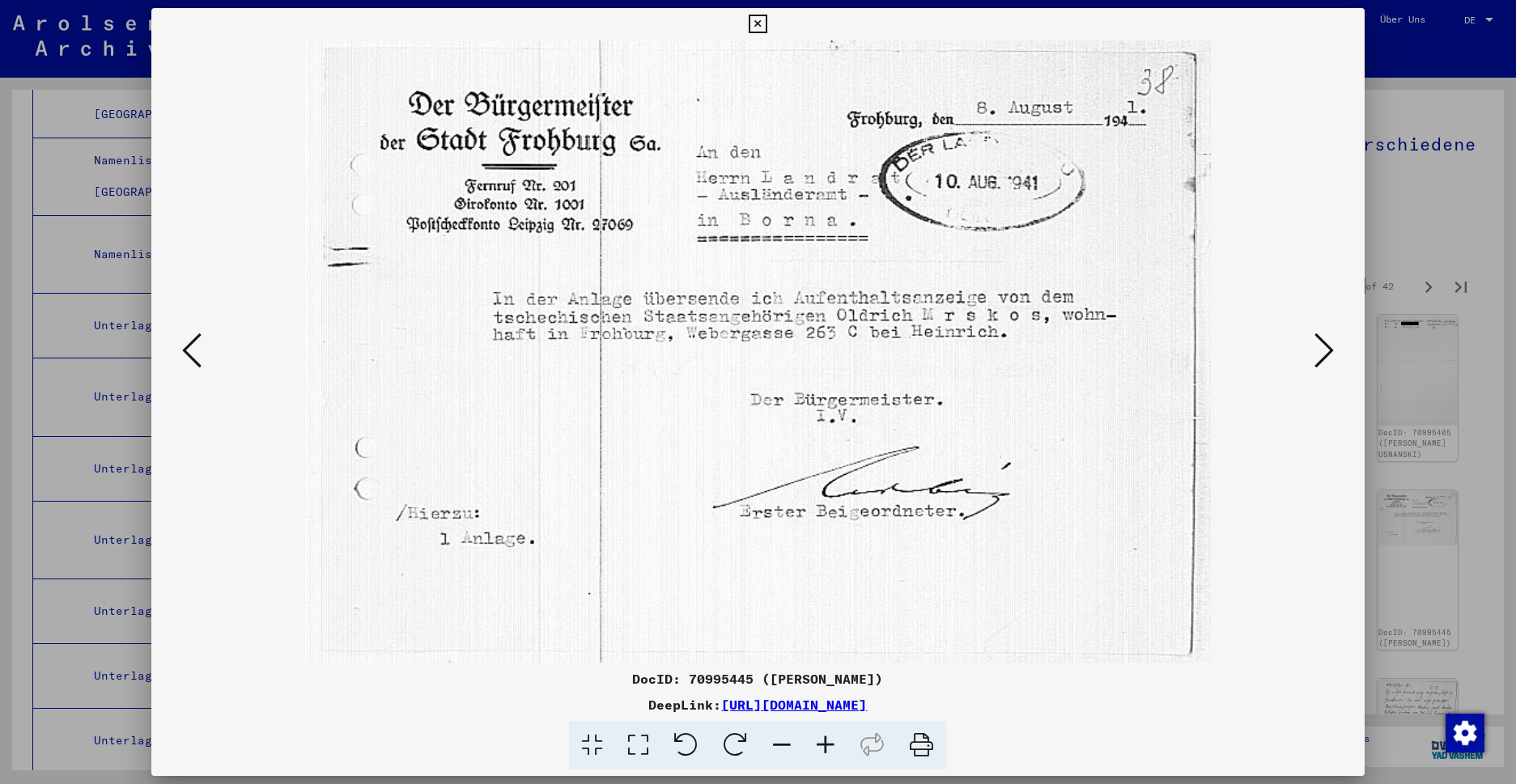
click at [1312, 362] on button at bounding box center [1323, 351] width 29 height 46
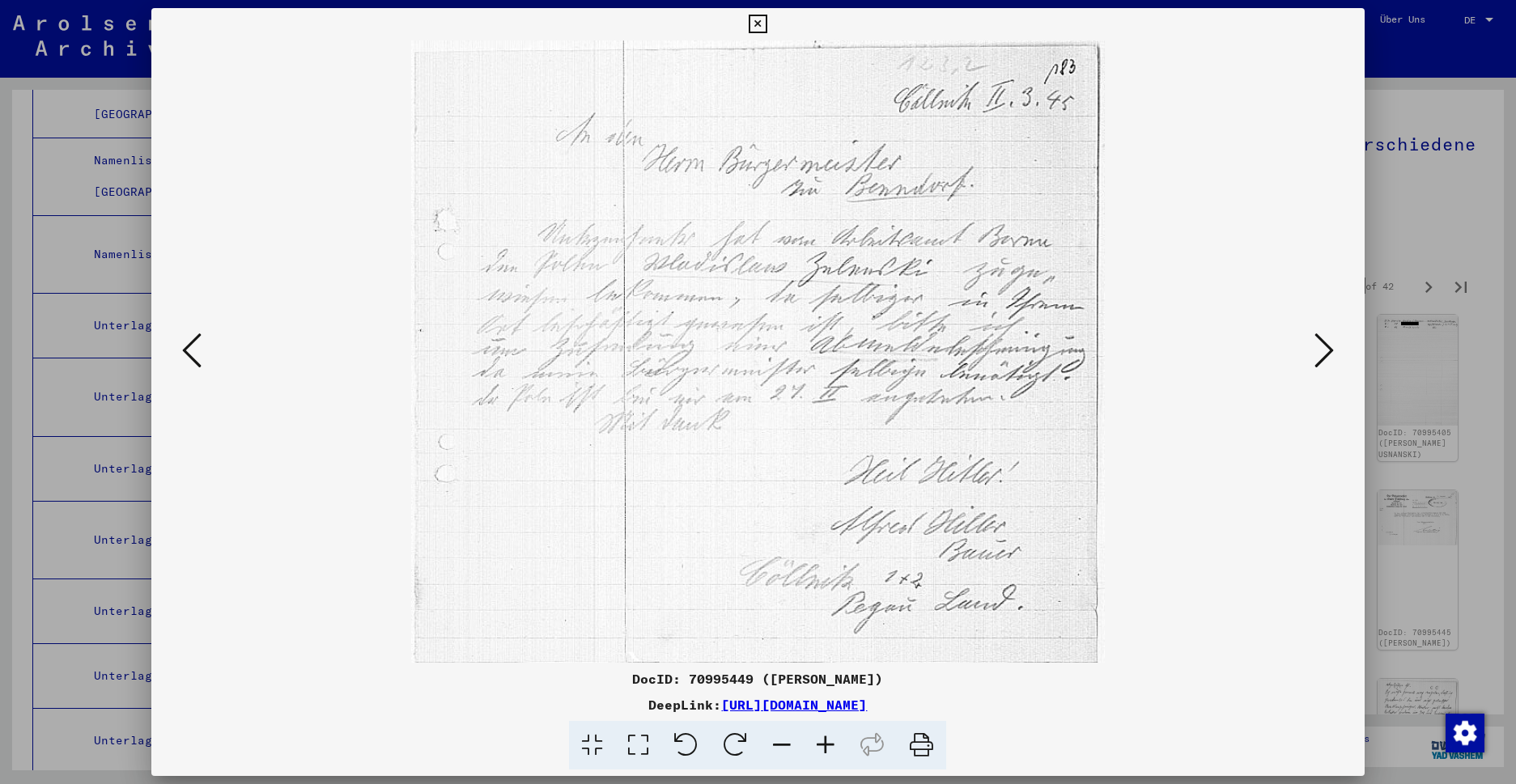
click at [1312, 362] on button at bounding box center [1323, 351] width 29 height 46
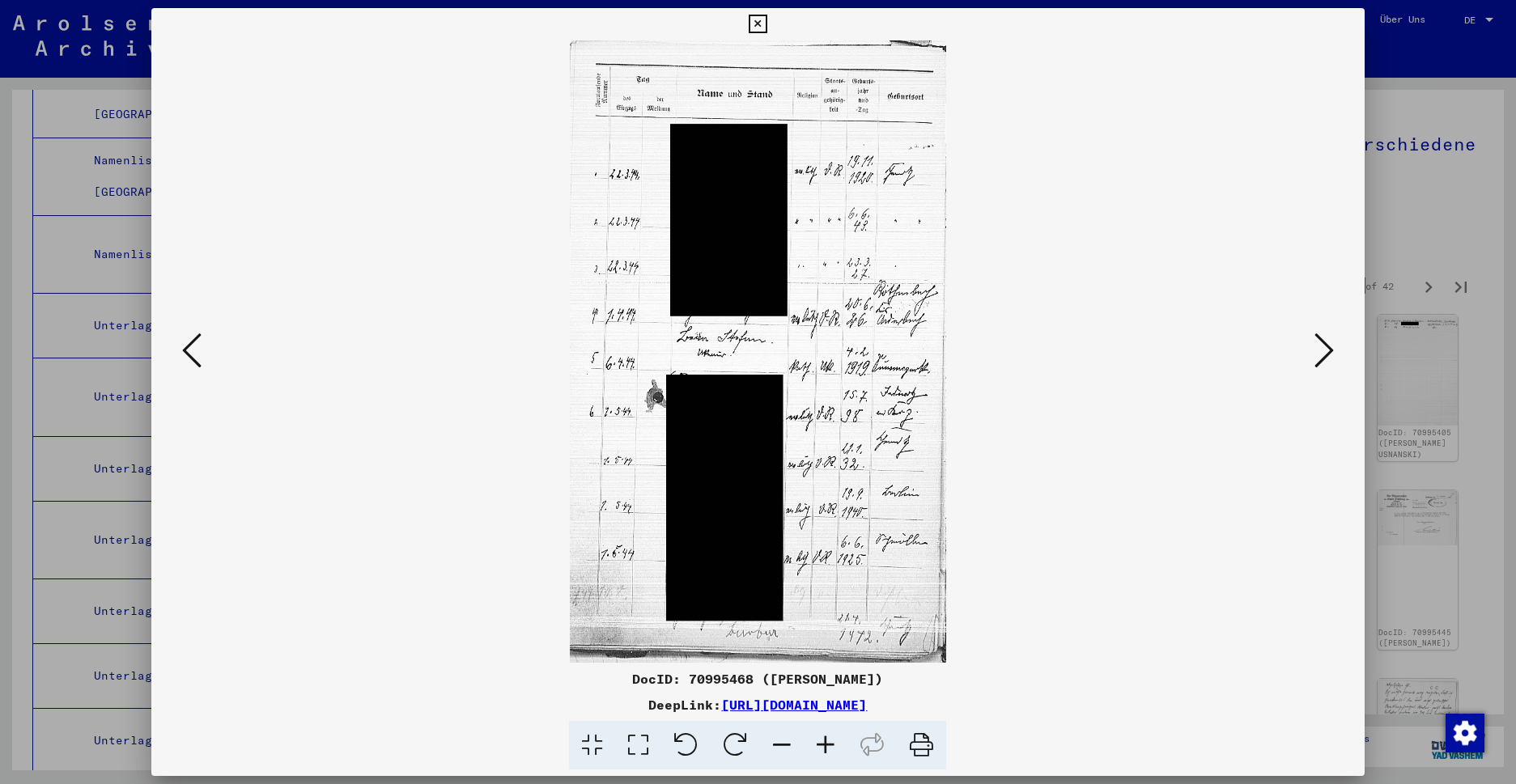
click at [1312, 362] on button at bounding box center [1323, 351] width 29 height 46
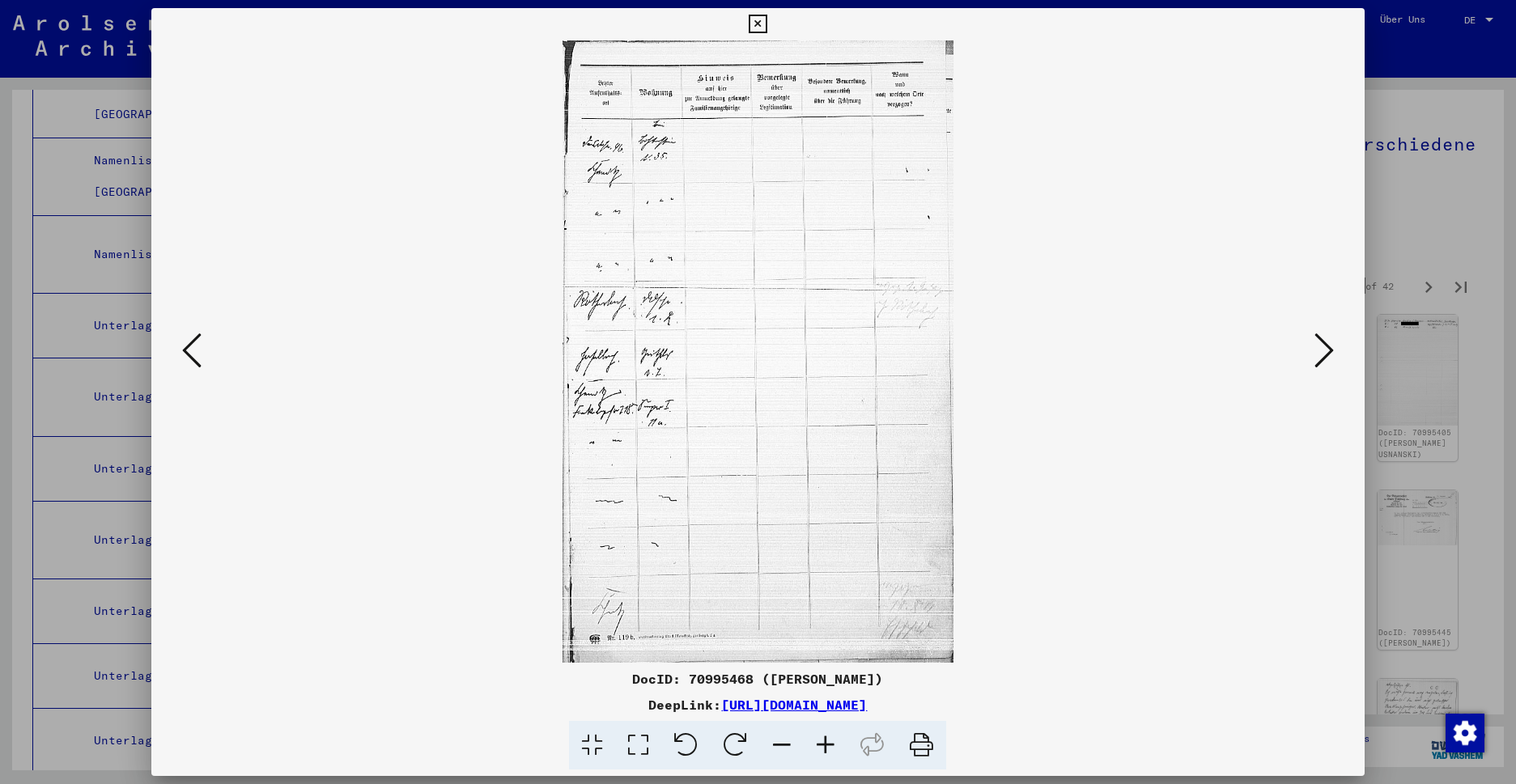
click at [187, 352] on icon at bounding box center [191, 350] width 19 height 39
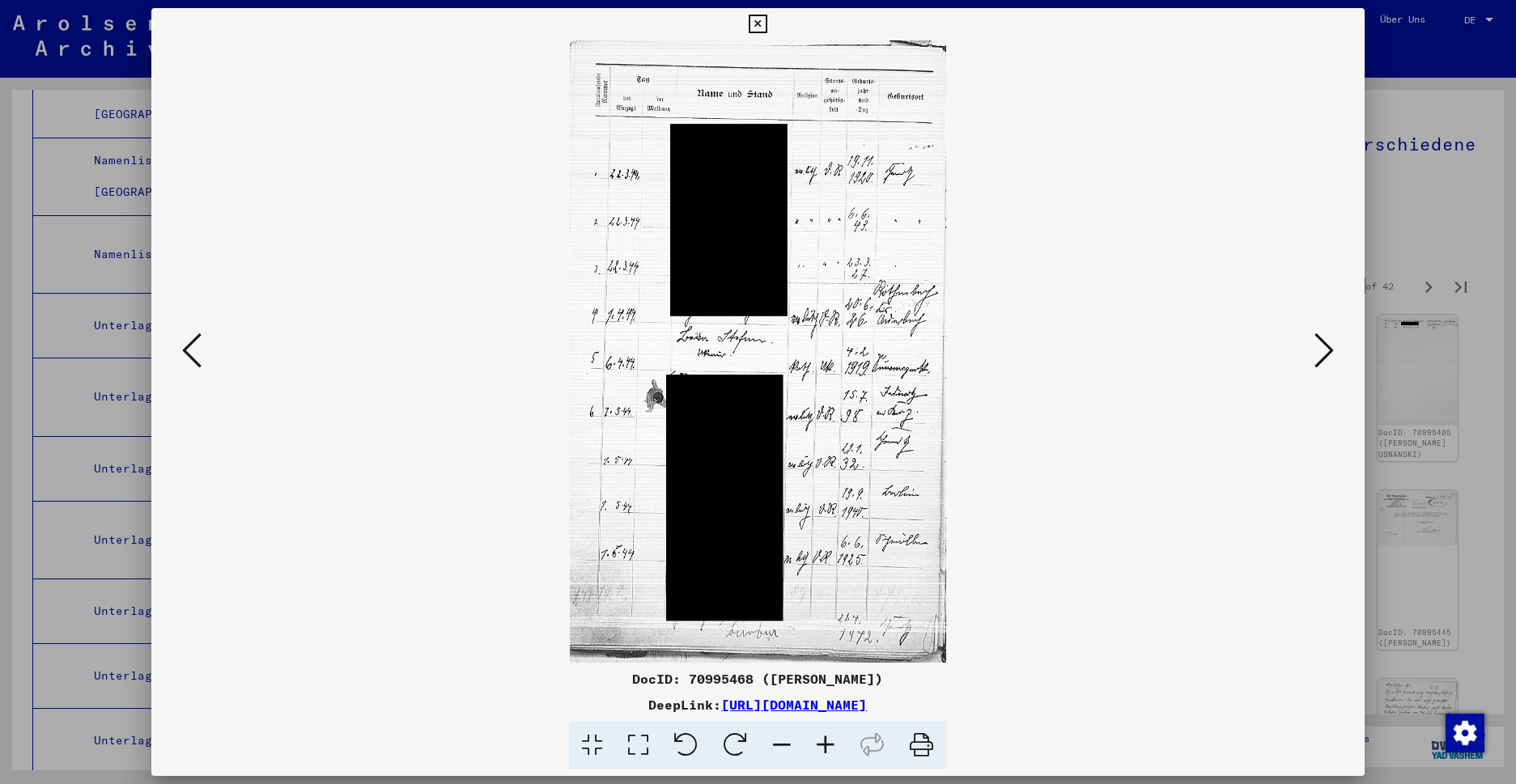
click at [1322, 359] on icon at bounding box center [1323, 350] width 19 height 39
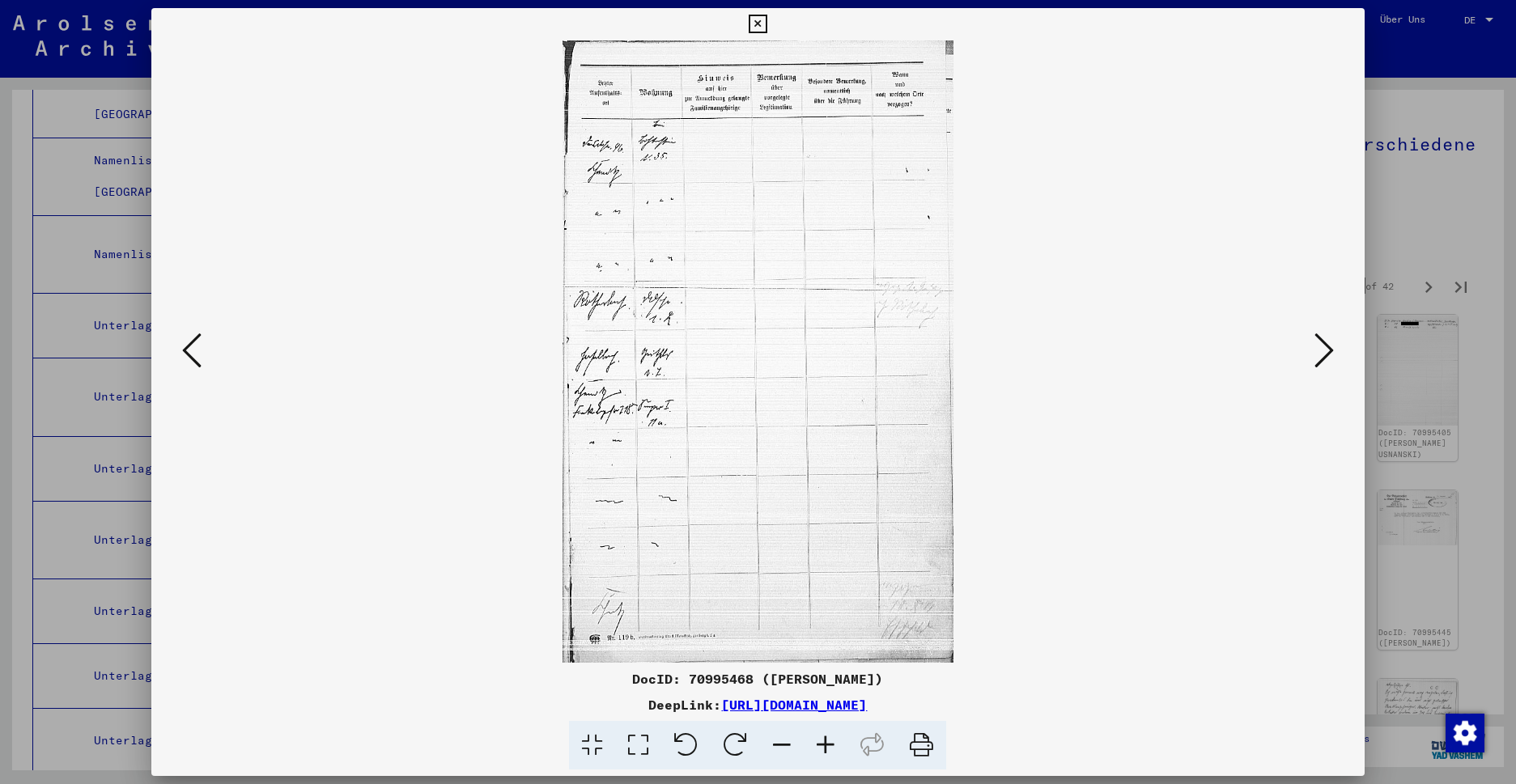
click at [1322, 359] on icon at bounding box center [1323, 350] width 19 height 39
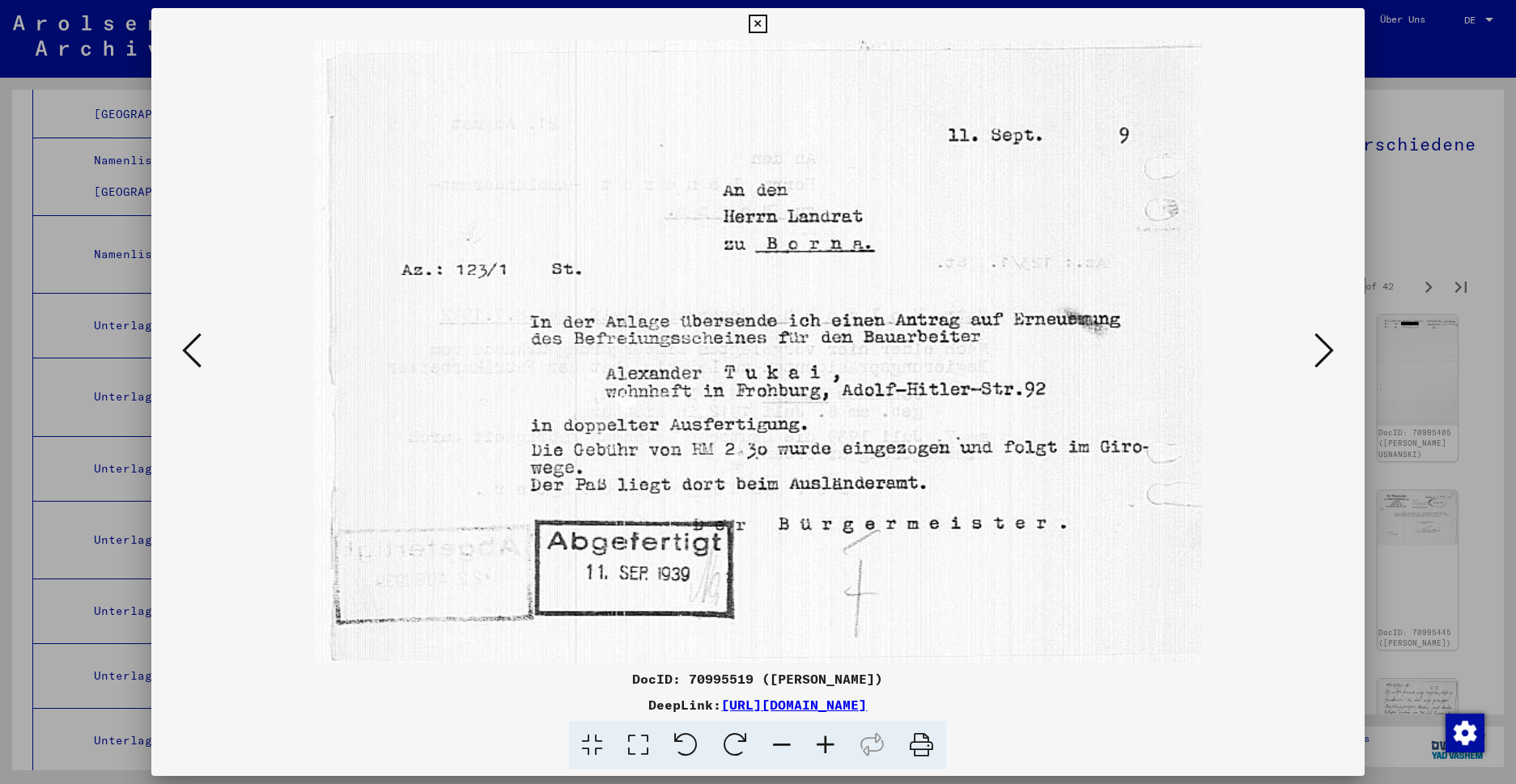
click at [1321, 359] on icon at bounding box center [1323, 350] width 19 height 39
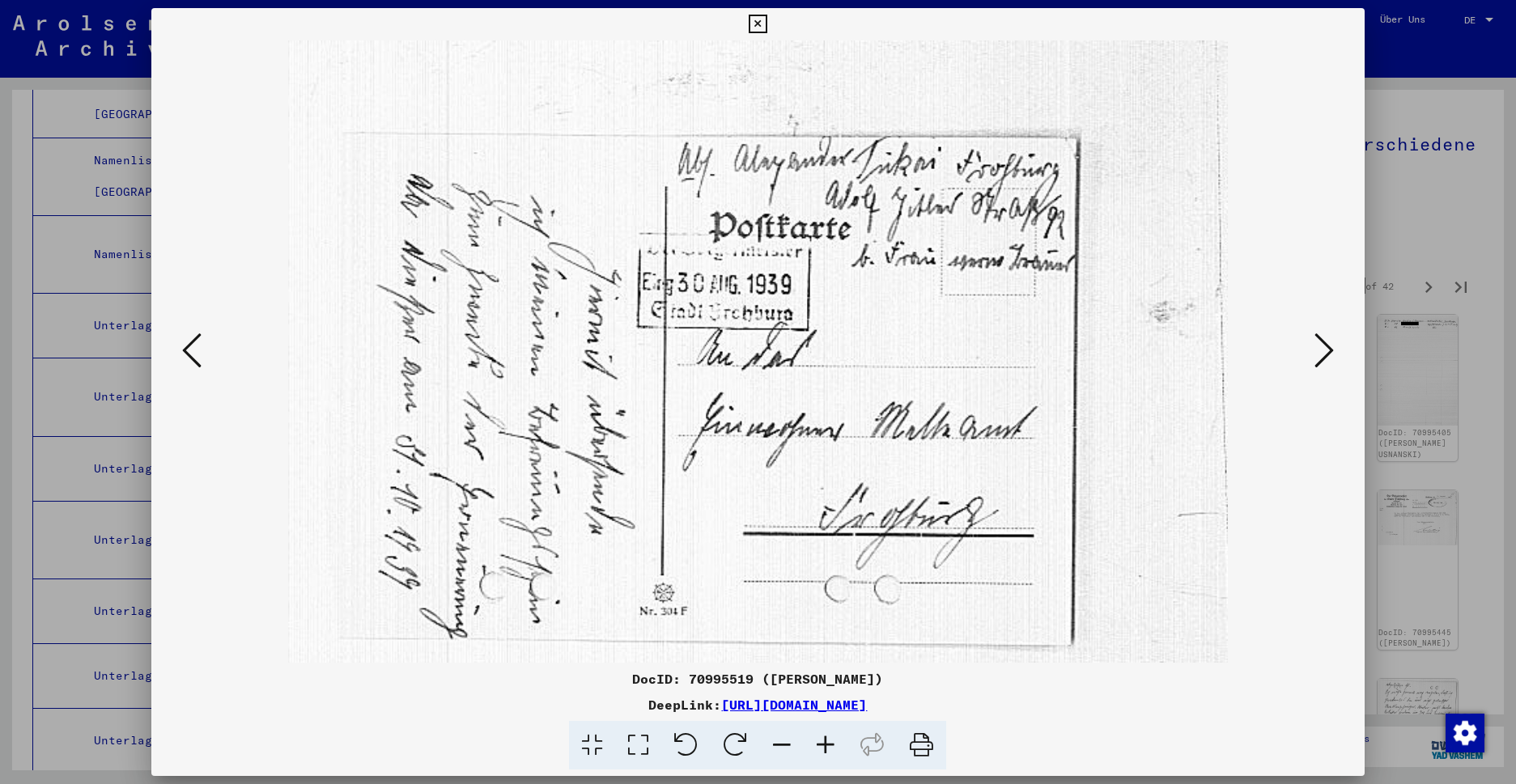
click at [1321, 358] on icon at bounding box center [1323, 350] width 19 height 39
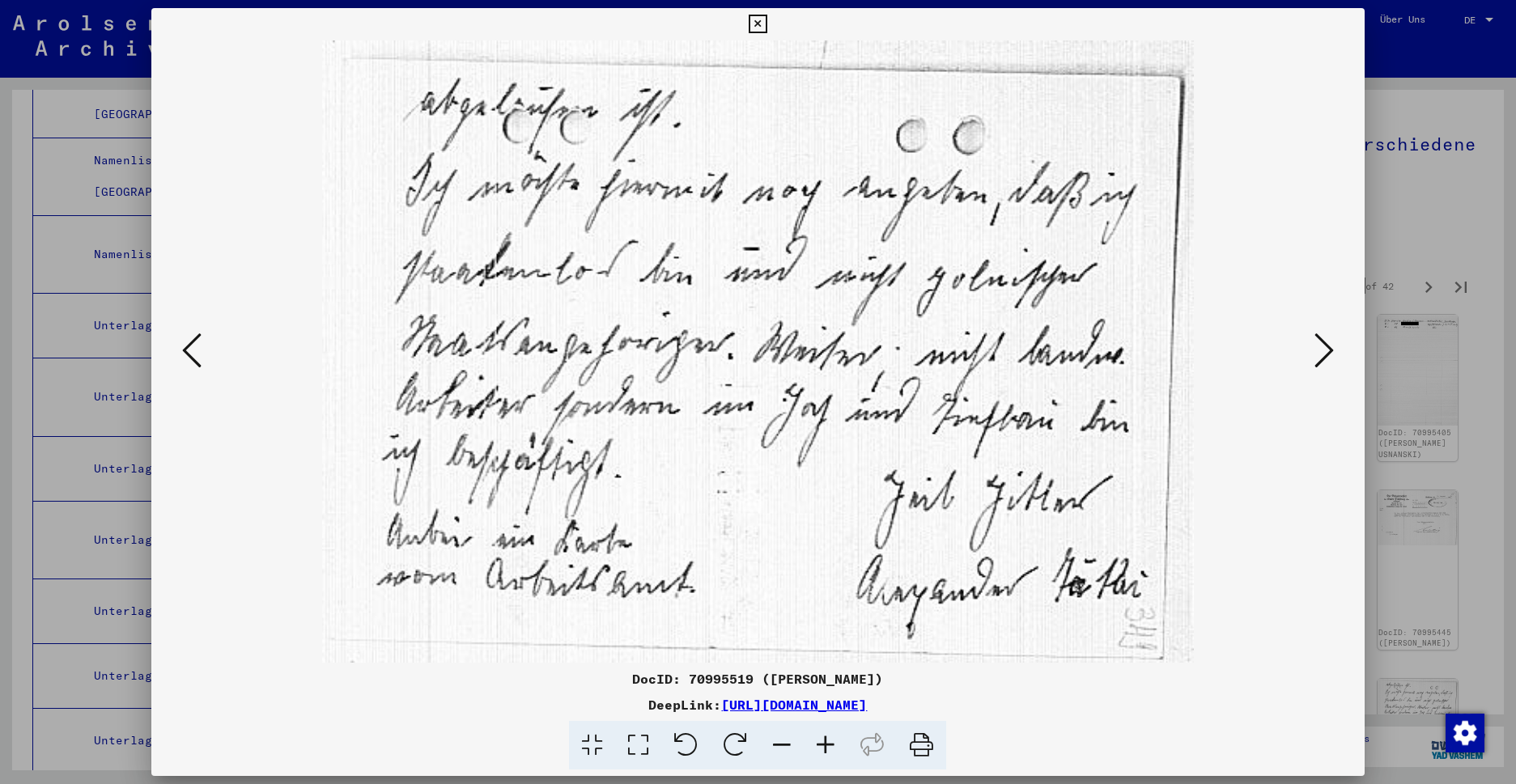
click at [1321, 358] on icon at bounding box center [1323, 350] width 19 height 39
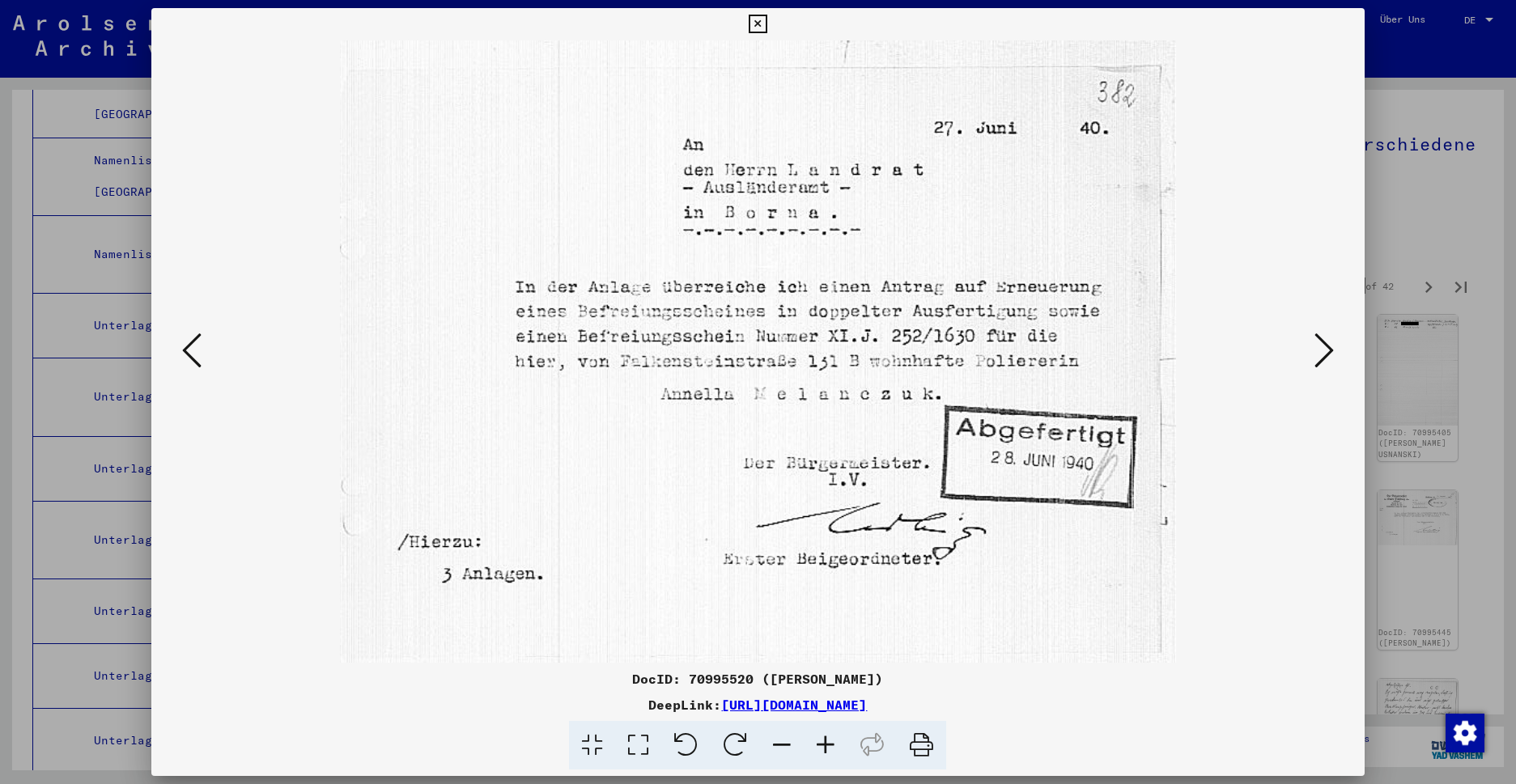
click at [1321, 358] on icon at bounding box center [1323, 350] width 19 height 39
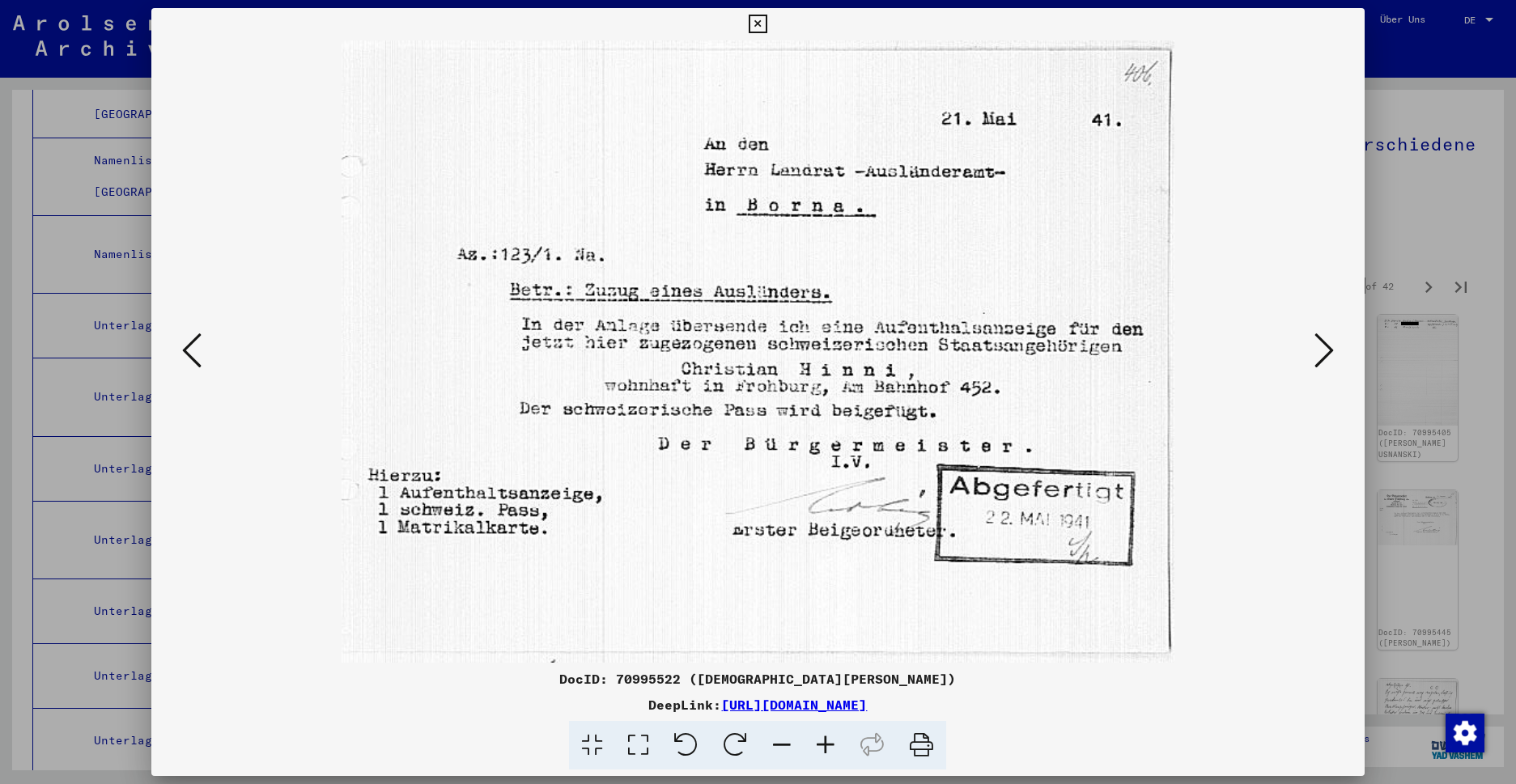
click at [1321, 358] on icon at bounding box center [1323, 350] width 19 height 39
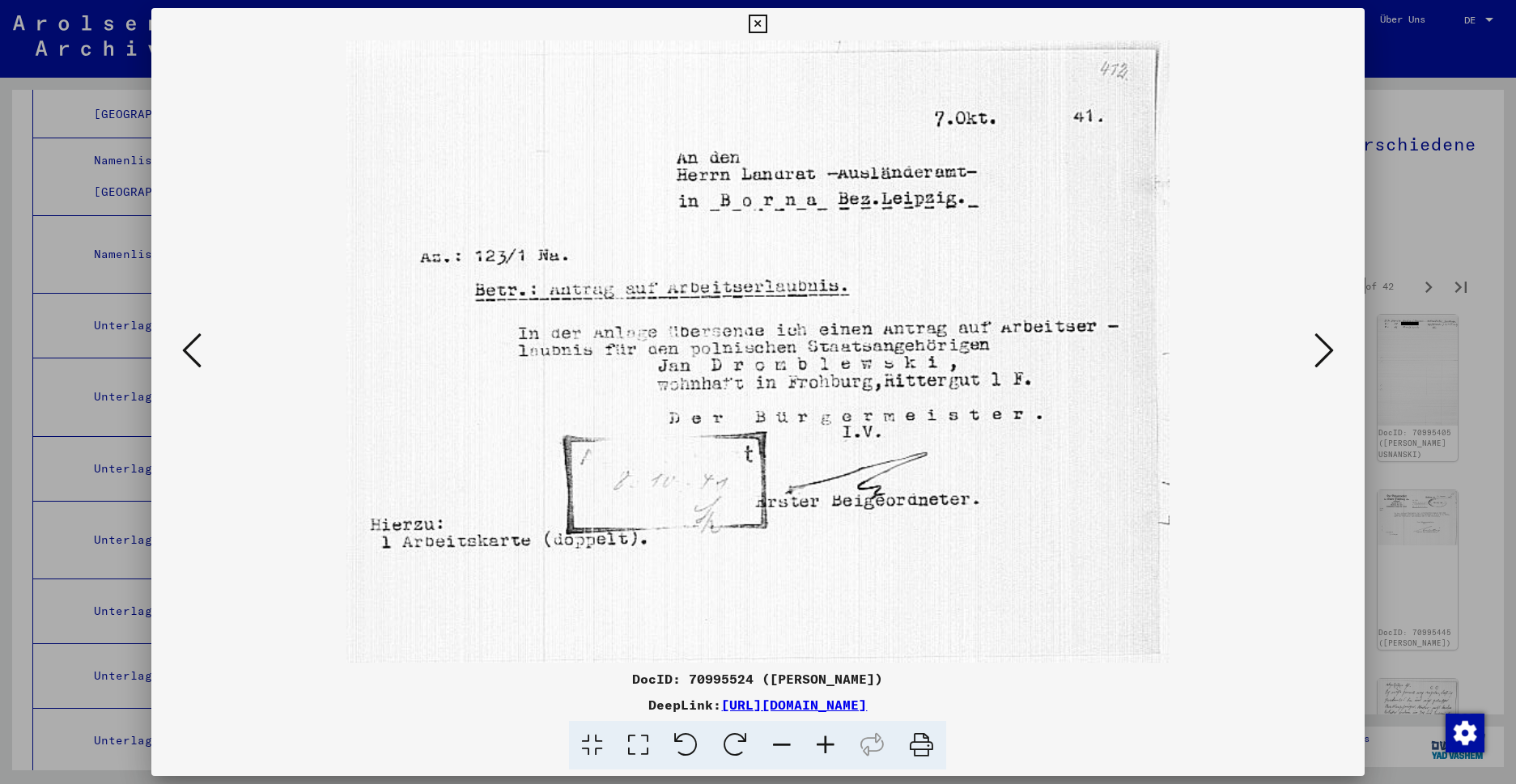
click at [1321, 358] on icon at bounding box center [1323, 350] width 19 height 39
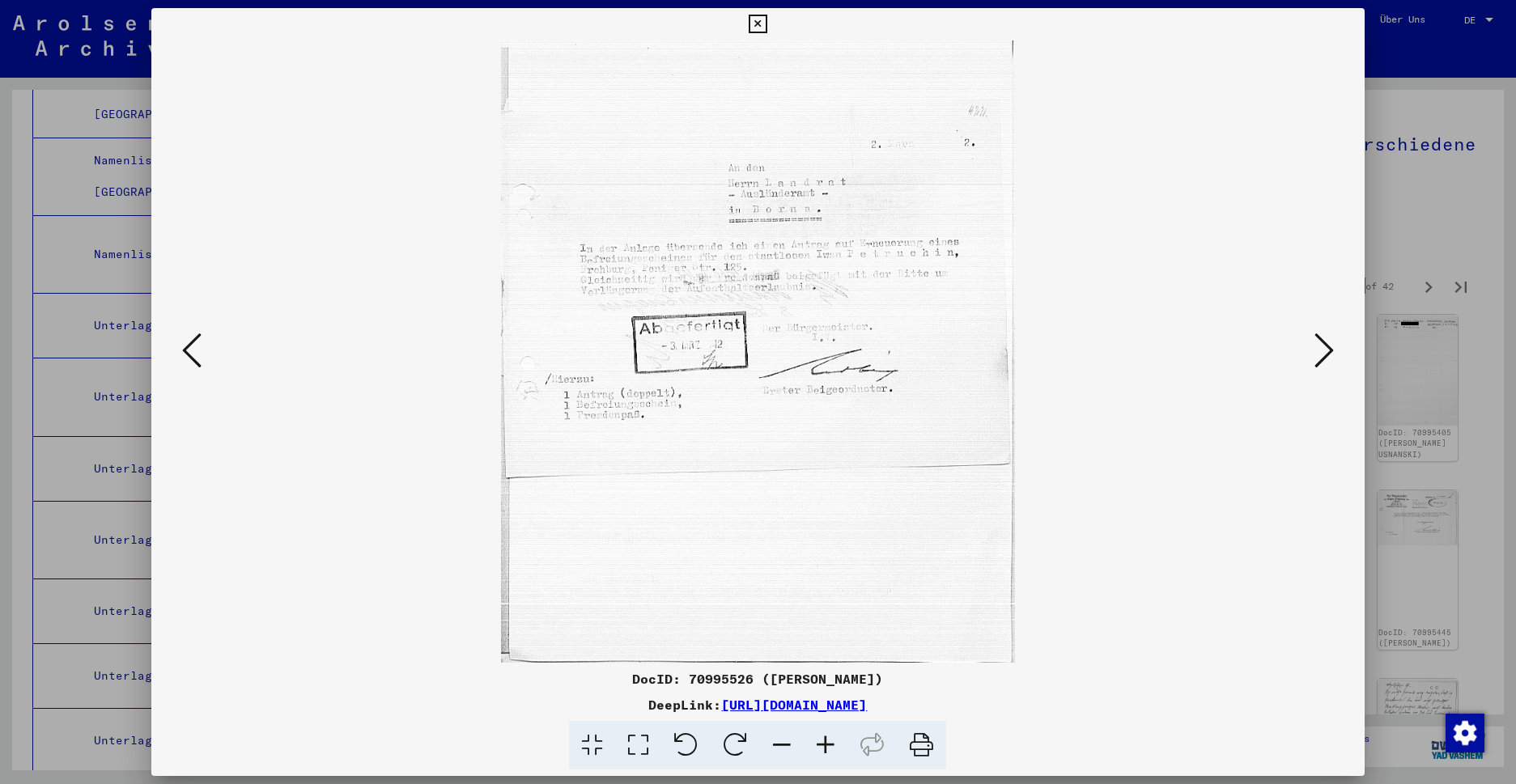
click at [1321, 358] on icon at bounding box center [1323, 350] width 19 height 39
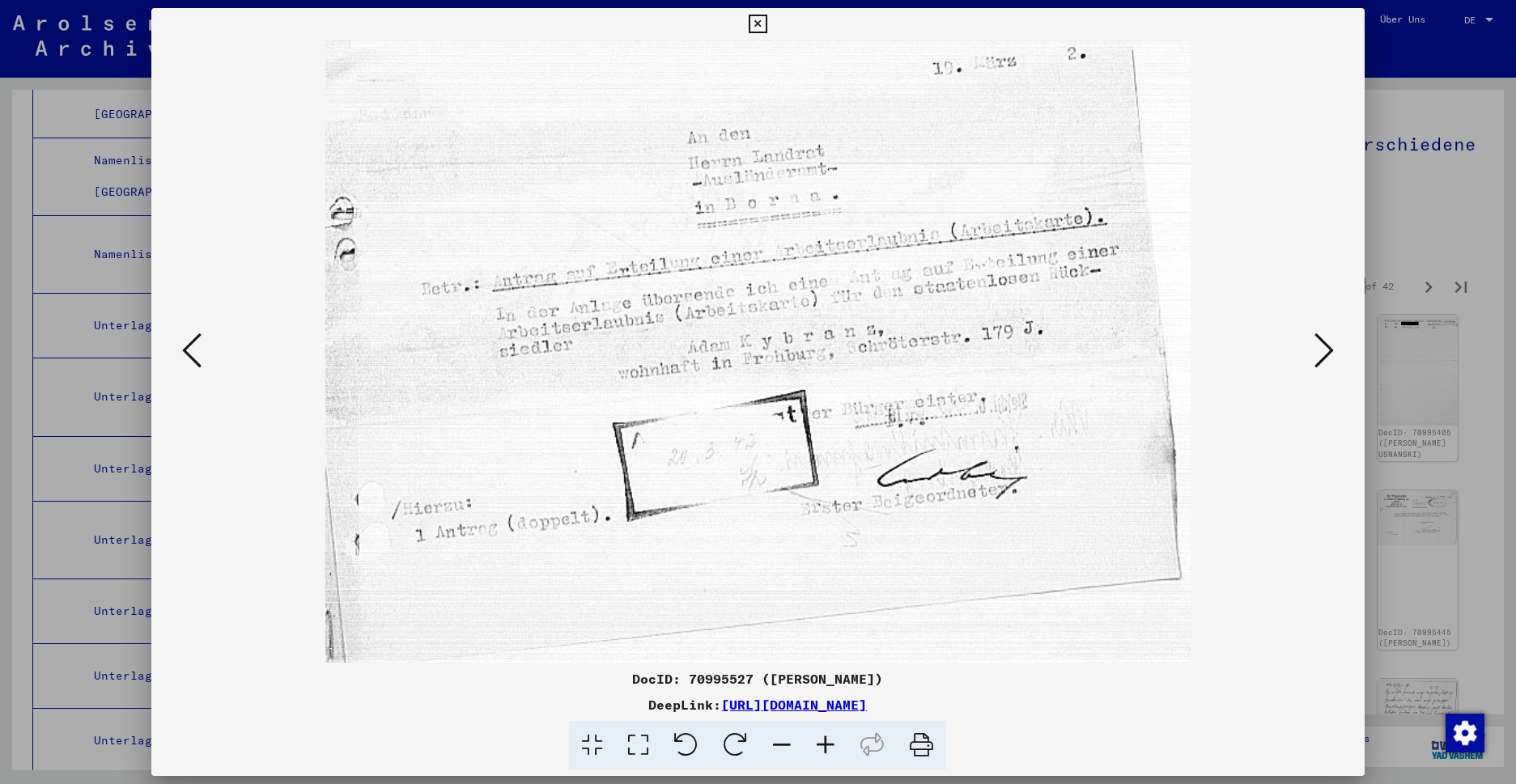
click at [1321, 358] on icon at bounding box center [1323, 350] width 19 height 39
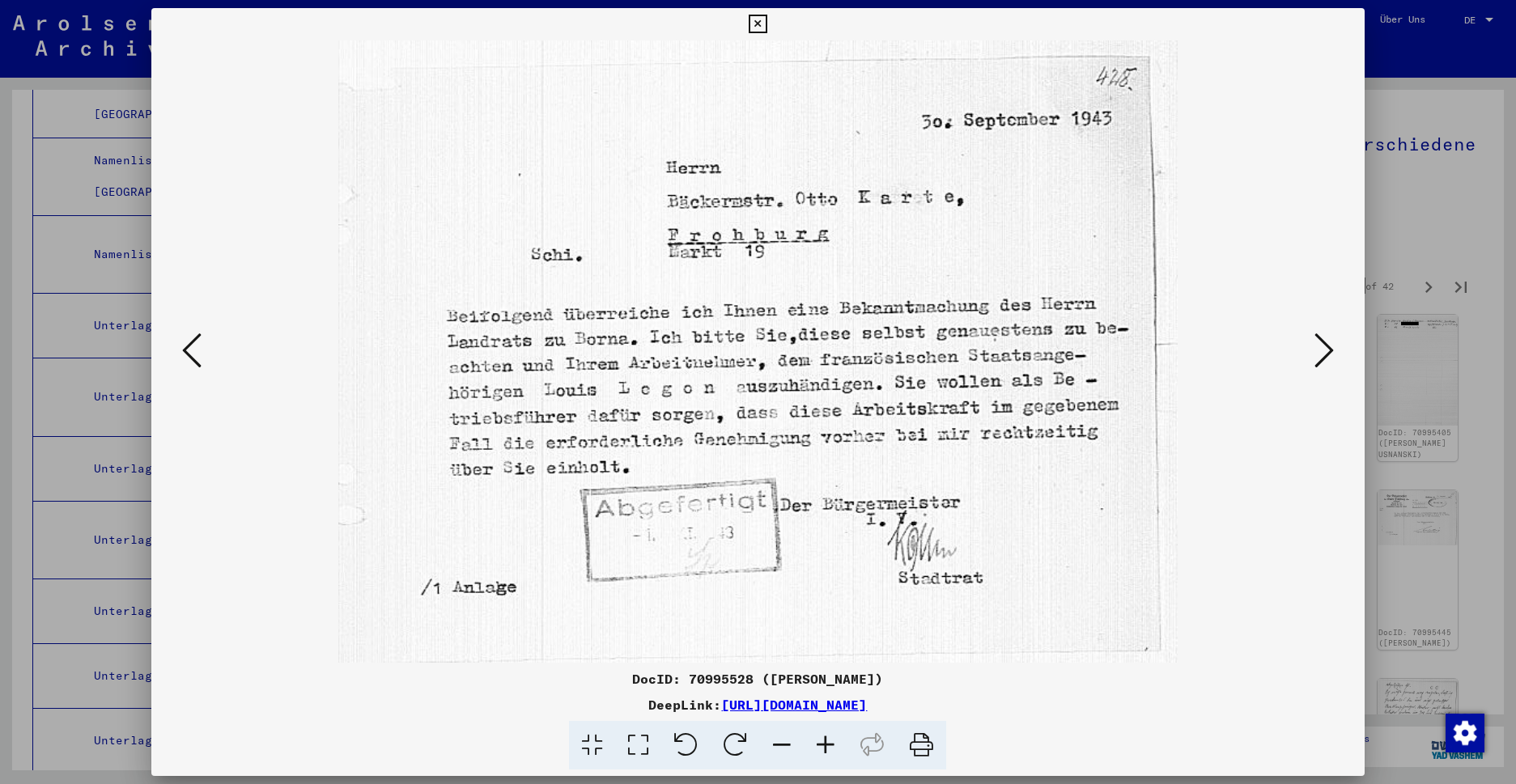
click at [1321, 358] on icon at bounding box center [1323, 350] width 19 height 39
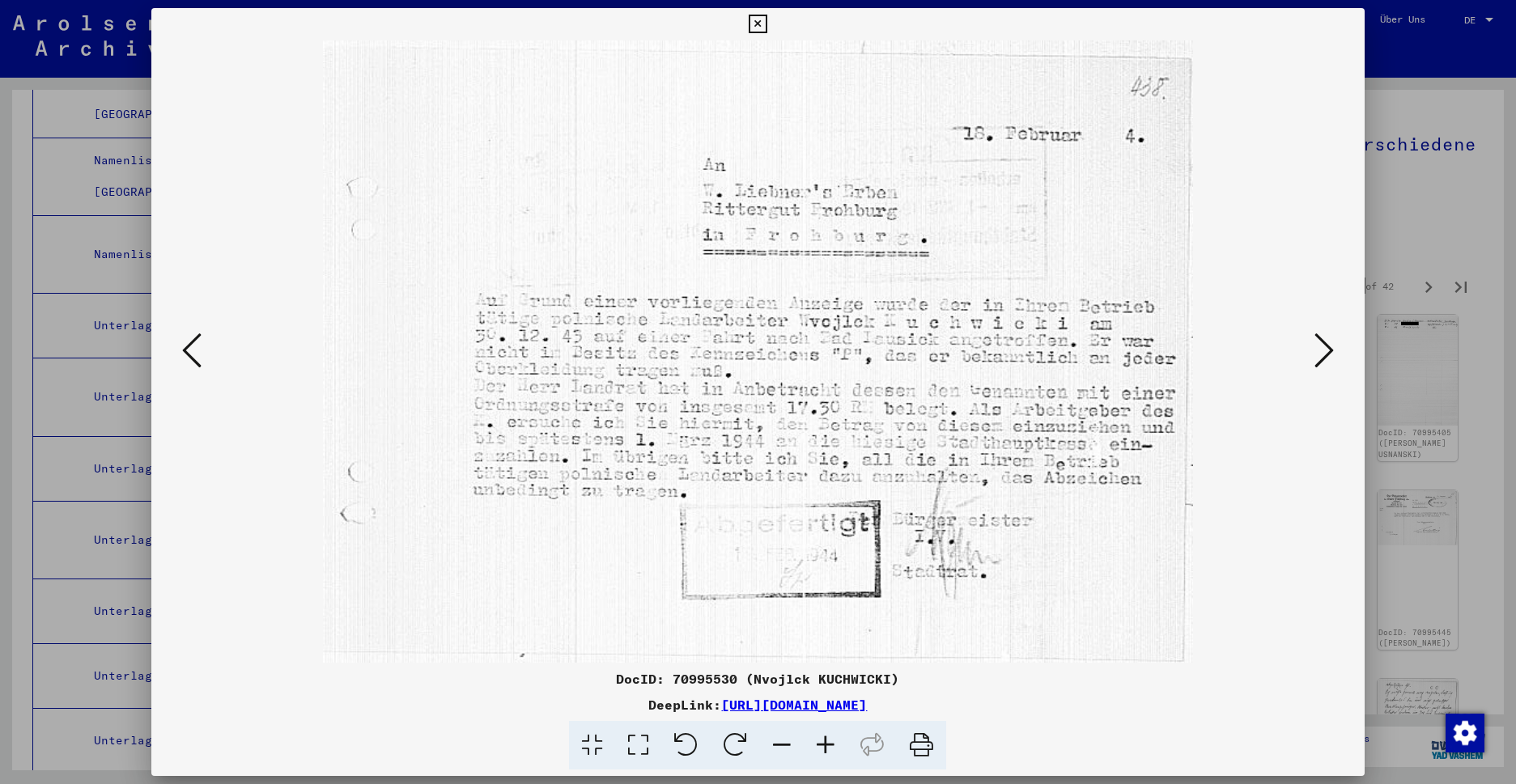
click at [1321, 358] on icon at bounding box center [1323, 350] width 19 height 39
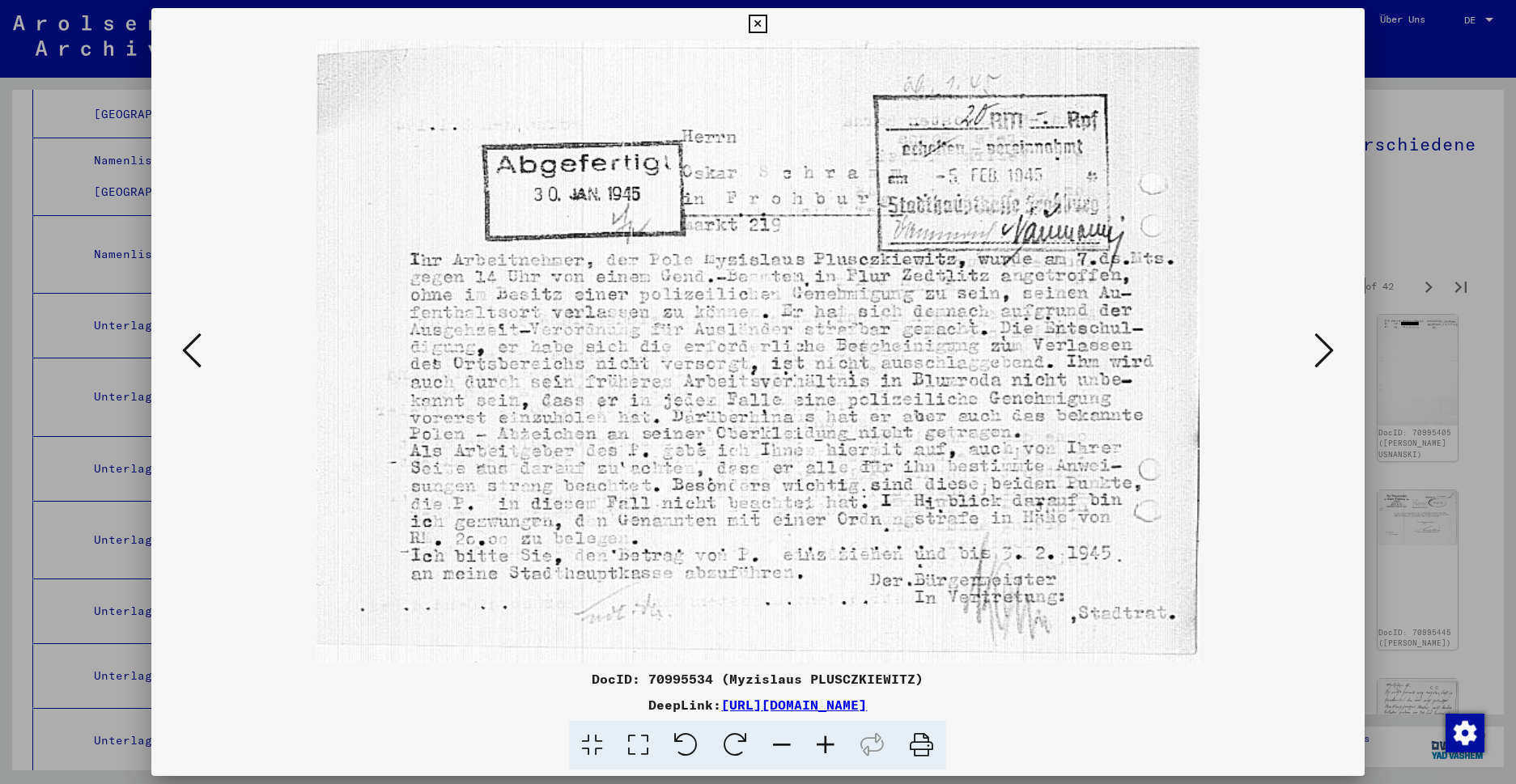
click at [1321, 358] on icon at bounding box center [1323, 350] width 19 height 39
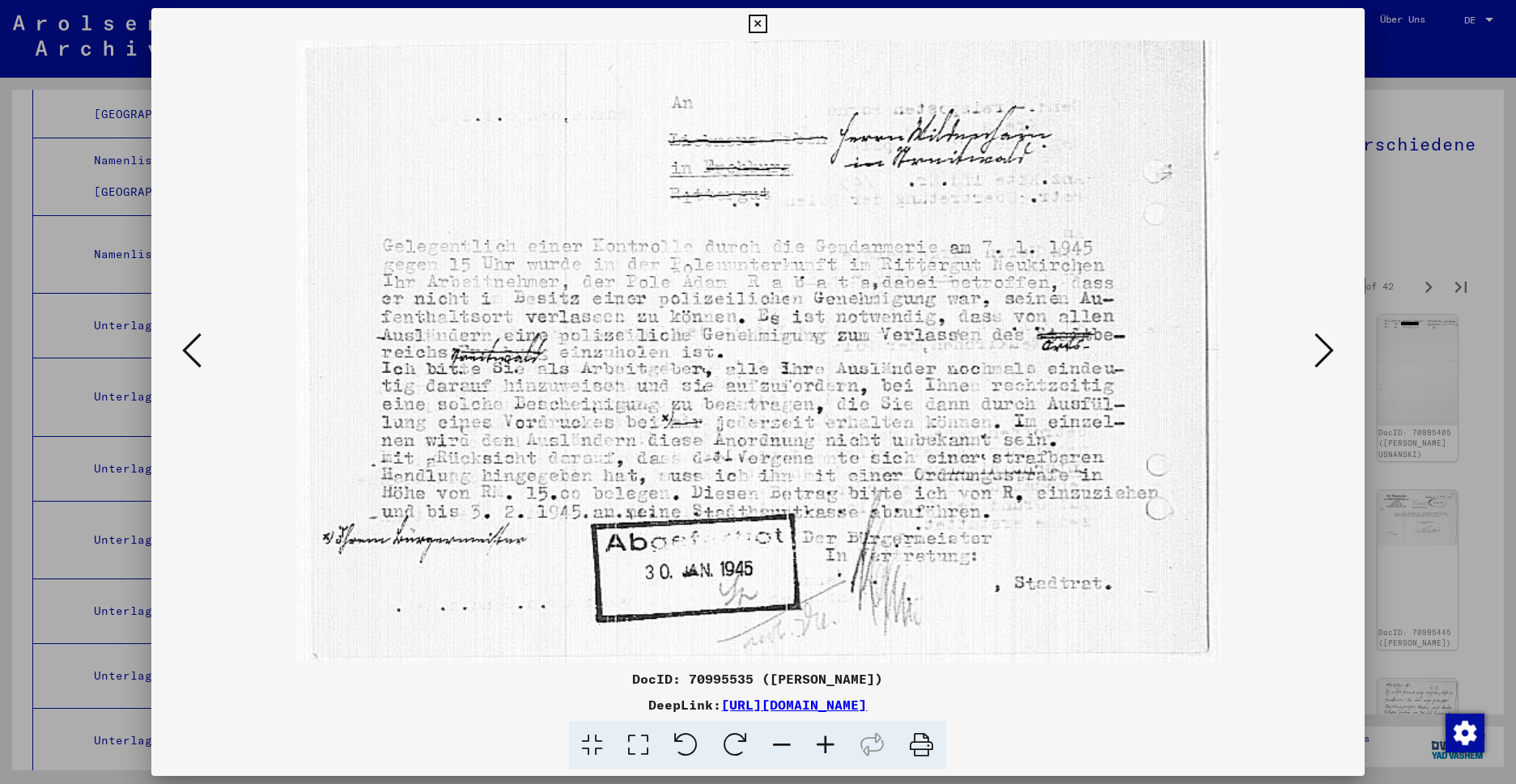
click at [1321, 358] on icon at bounding box center [1323, 350] width 19 height 39
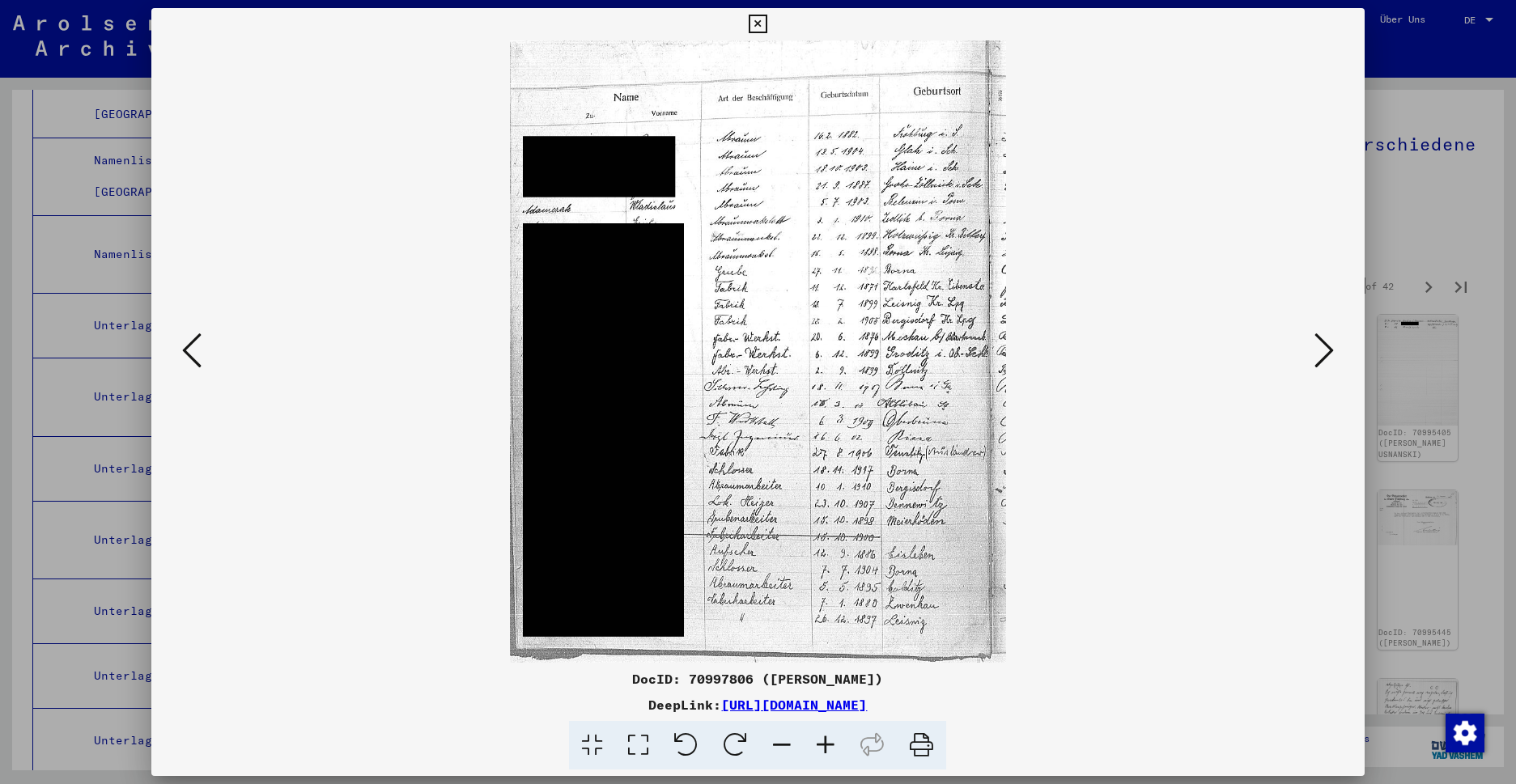
click at [1320, 358] on icon at bounding box center [1323, 350] width 19 height 39
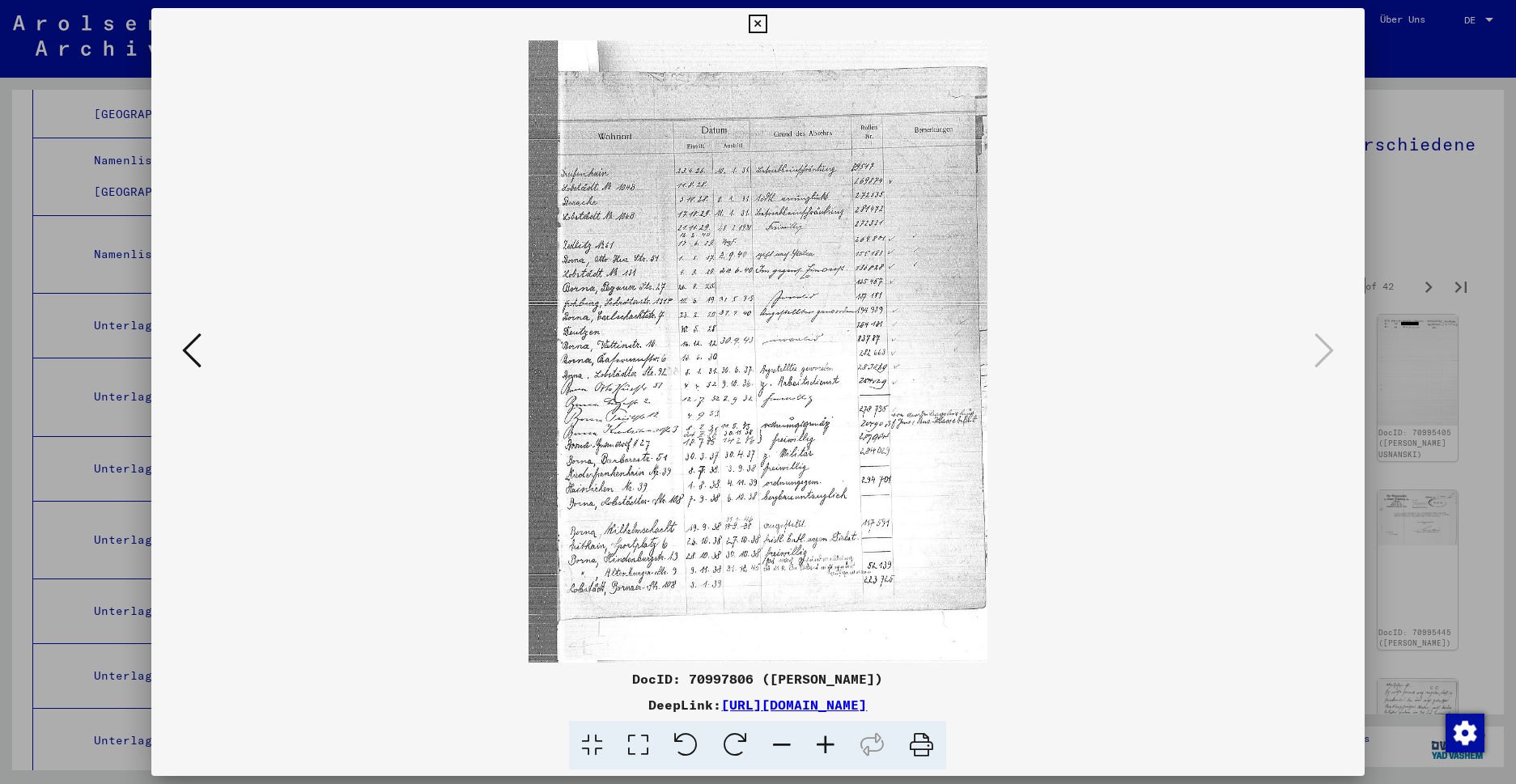
click at [192, 356] on icon at bounding box center [191, 350] width 19 height 39
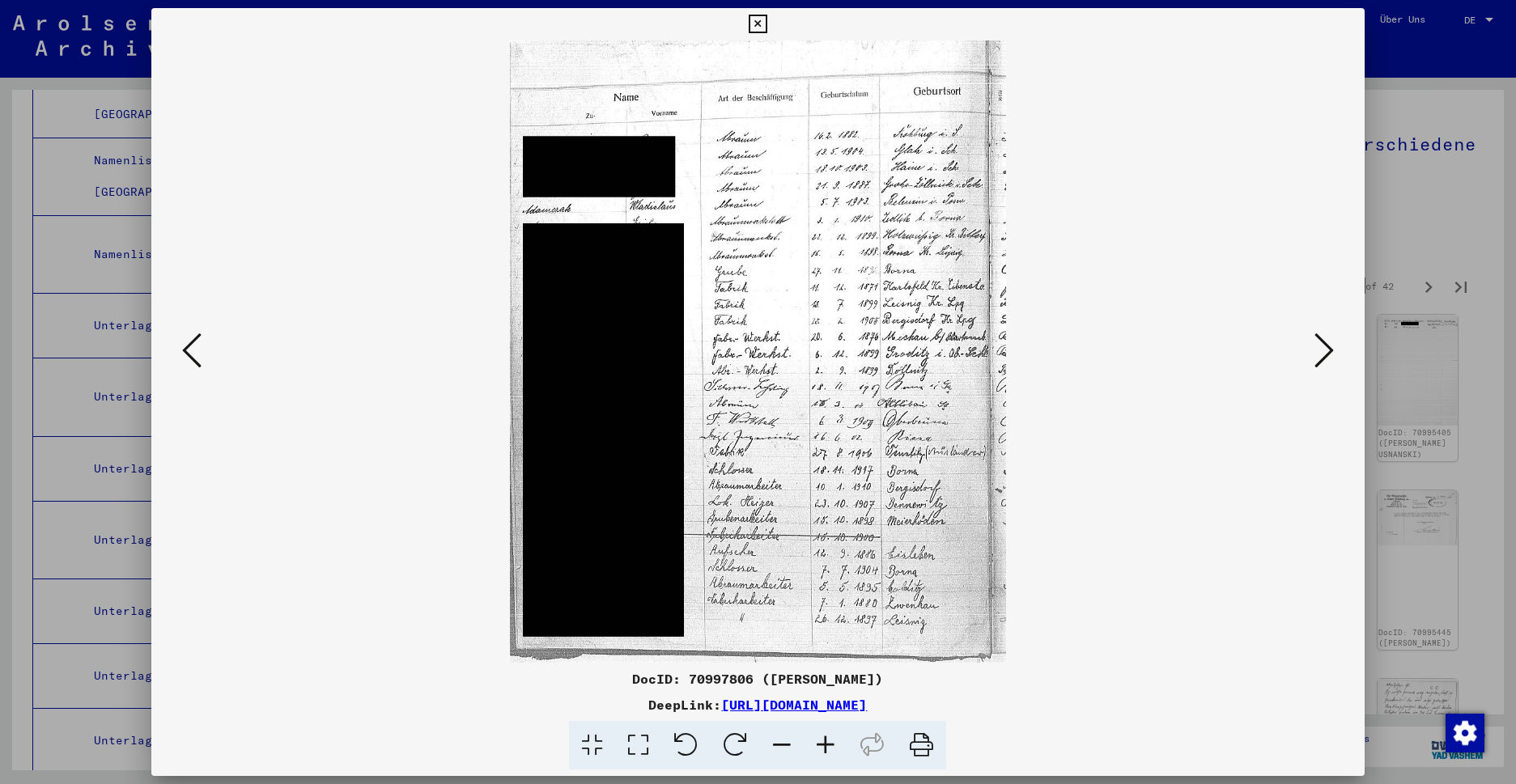
click at [1314, 365] on icon at bounding box center [1323, 350] width 19 height 39
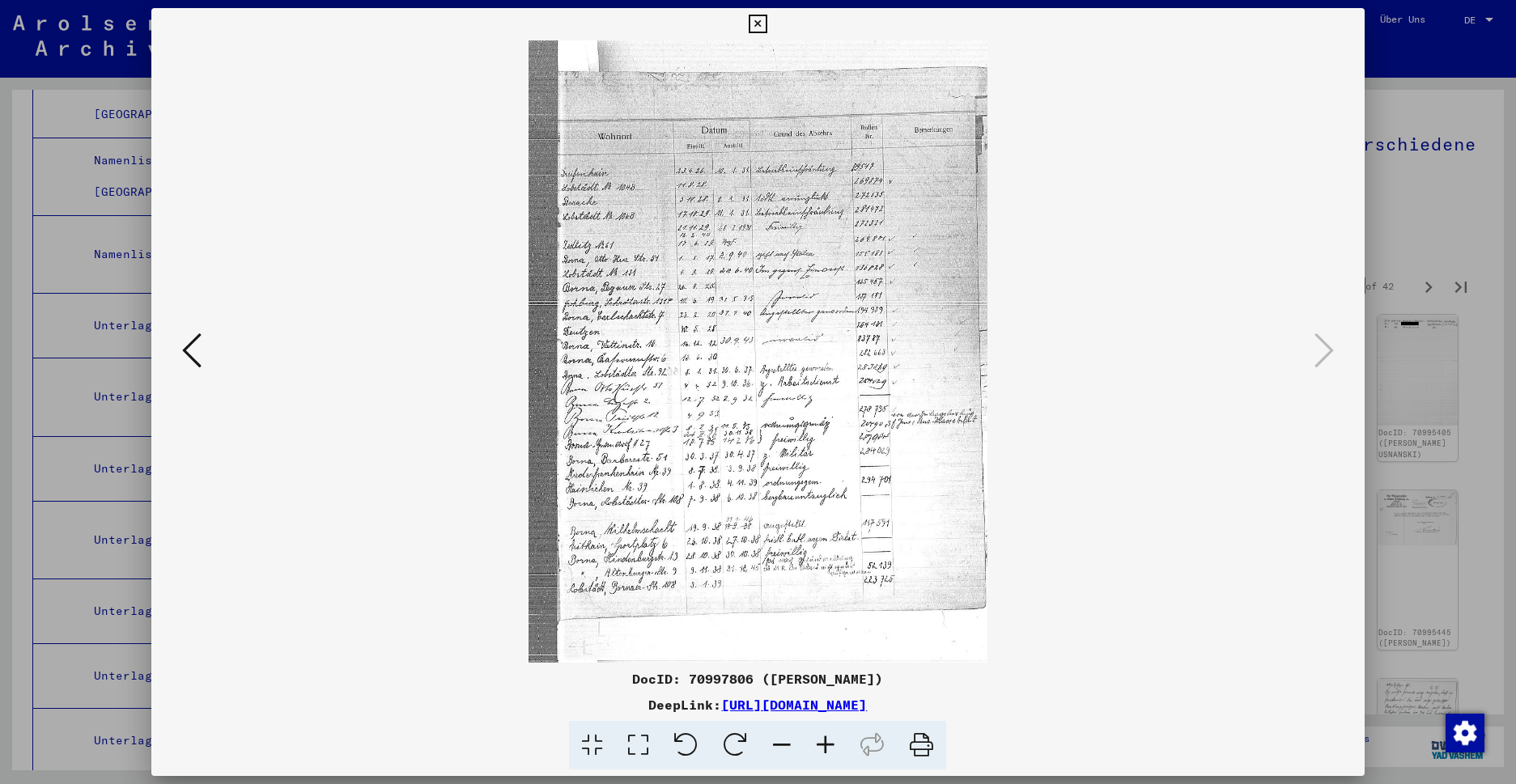
click at [767, 20] on icon at bounding box center [758, 24] width 18 height 19
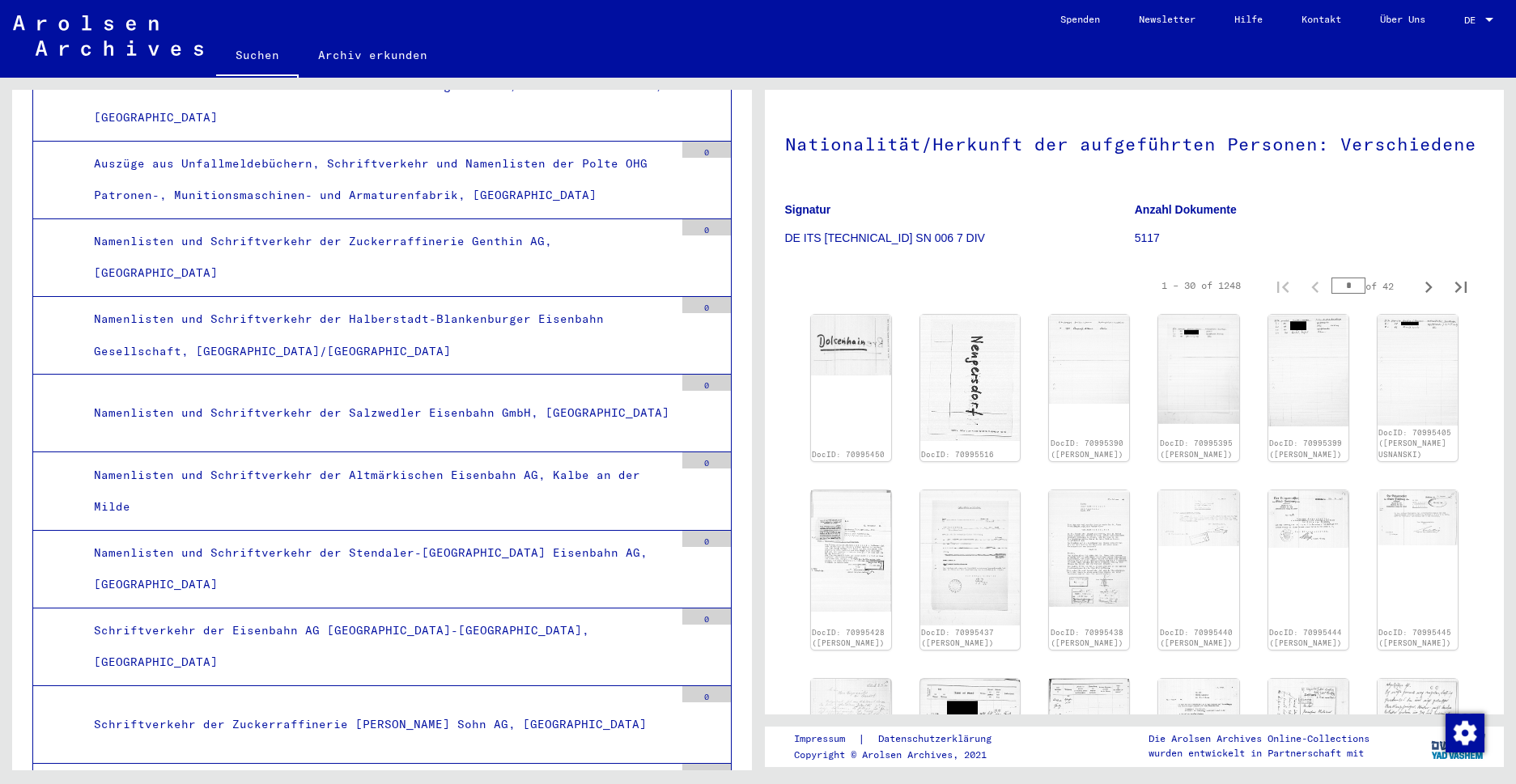
scroll to position [9149, 0]
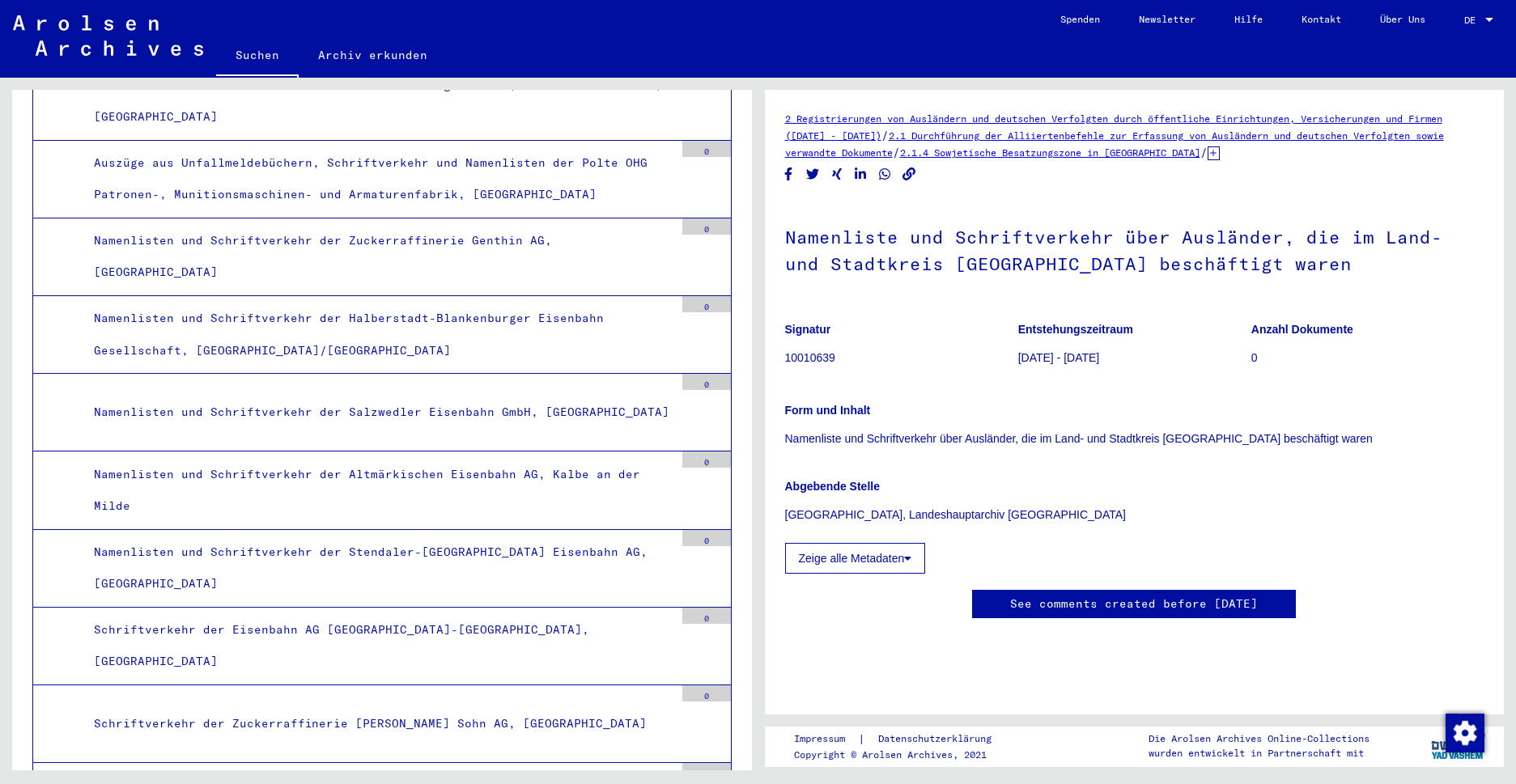
click at [831, 556] on button "Zeige alle Metadaten" at bounding box center [855, 558] width 141 height 31
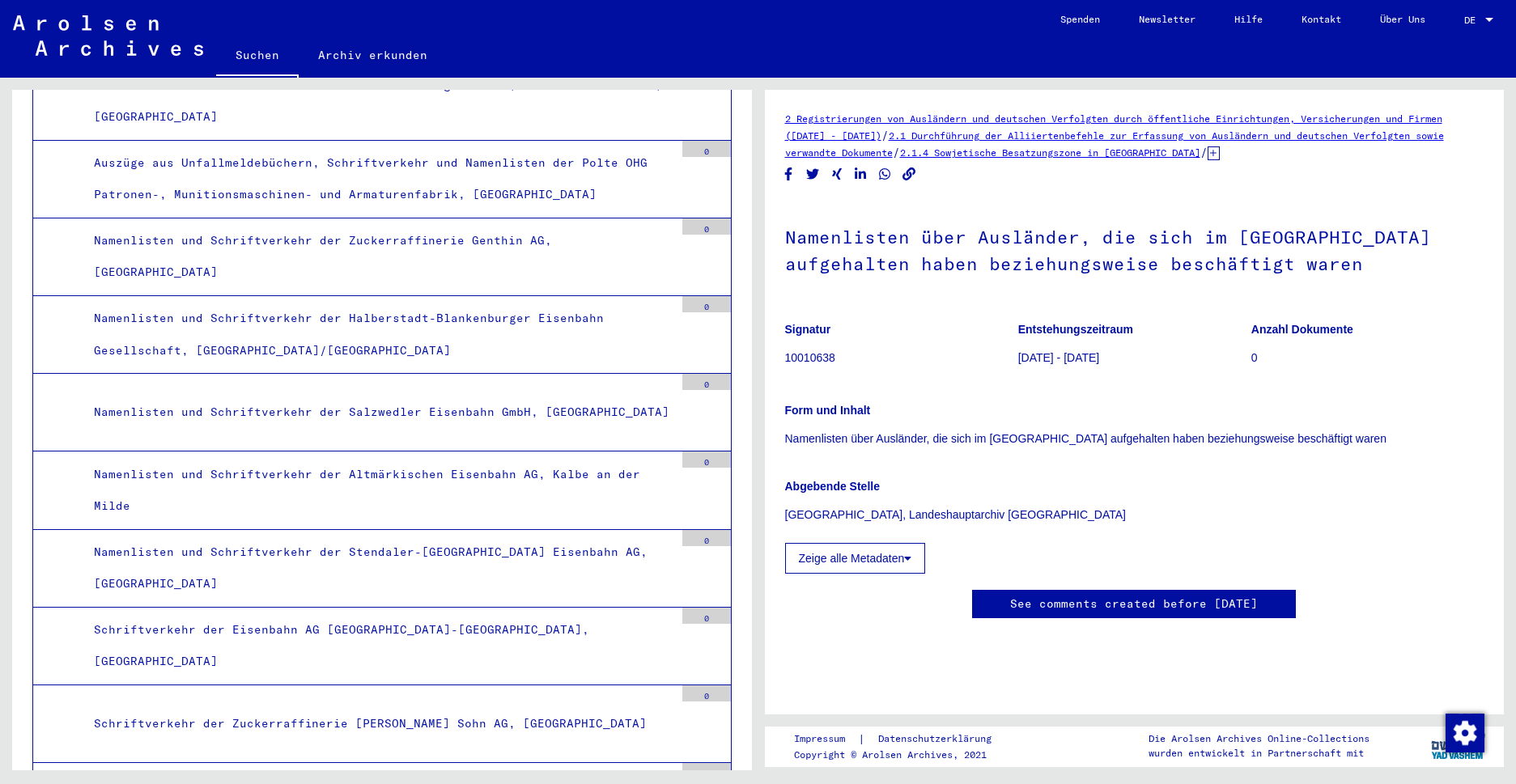
scroll to position [79, 0]
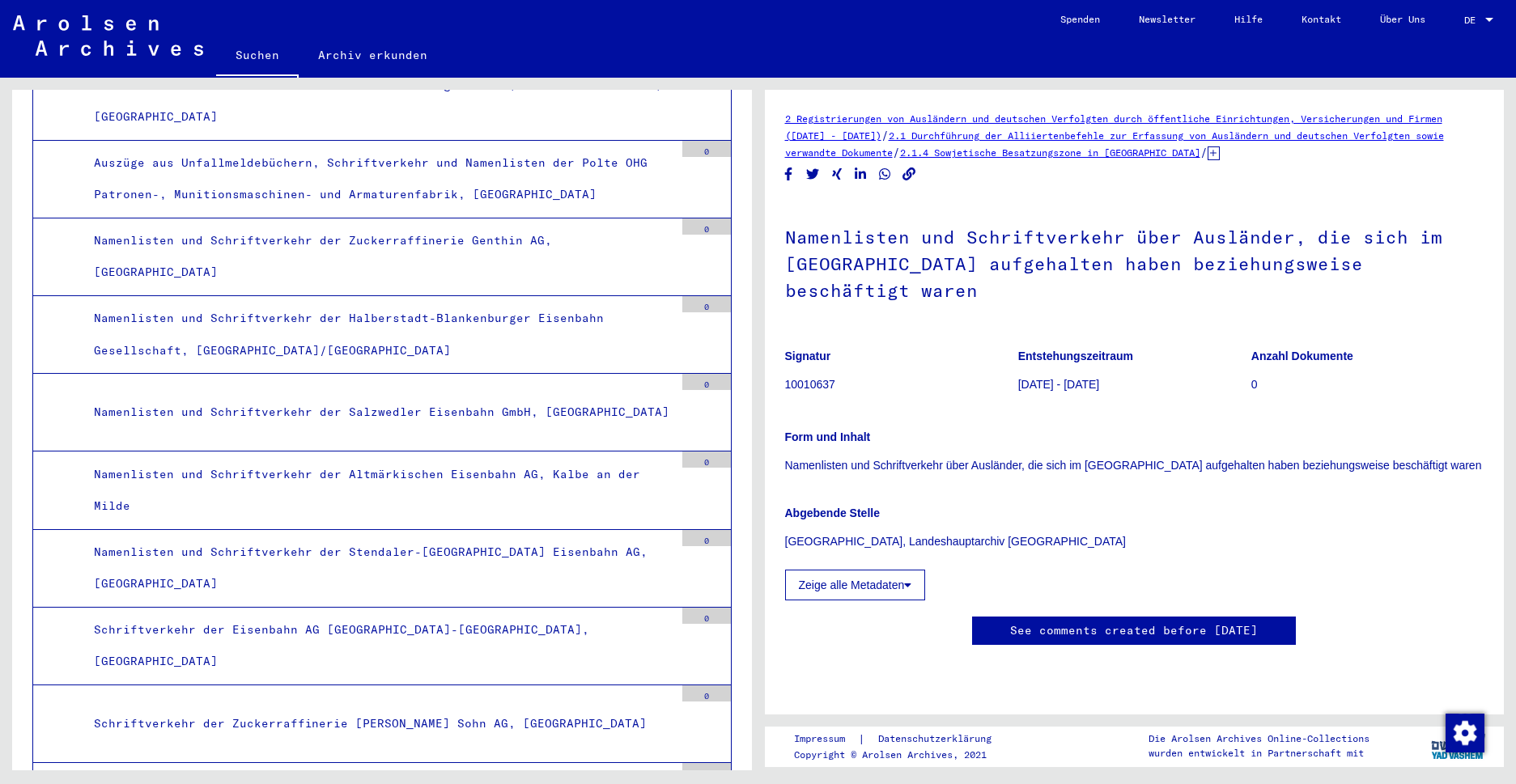
scroll to position [281, 0]
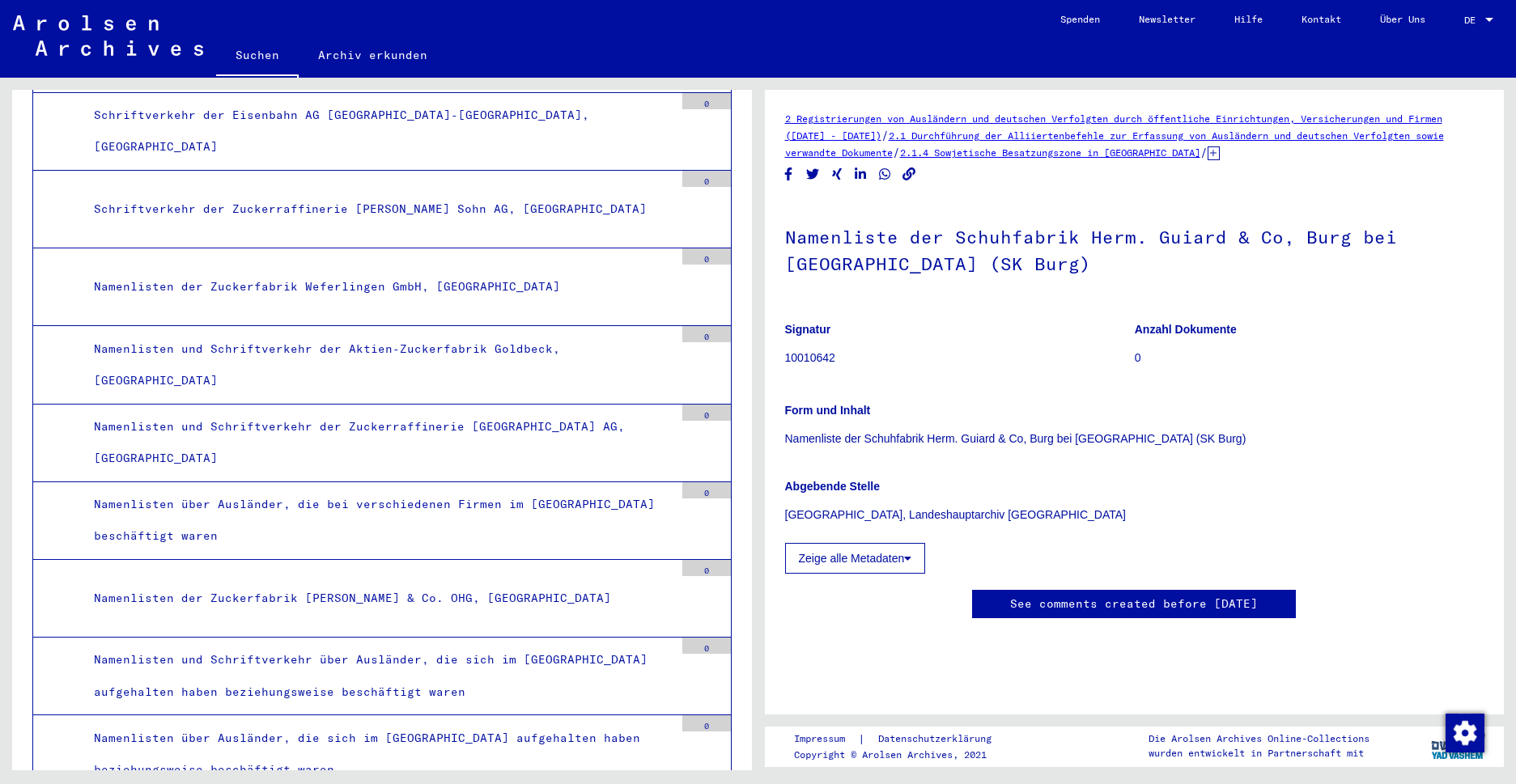
scroll to position [9669, 0]
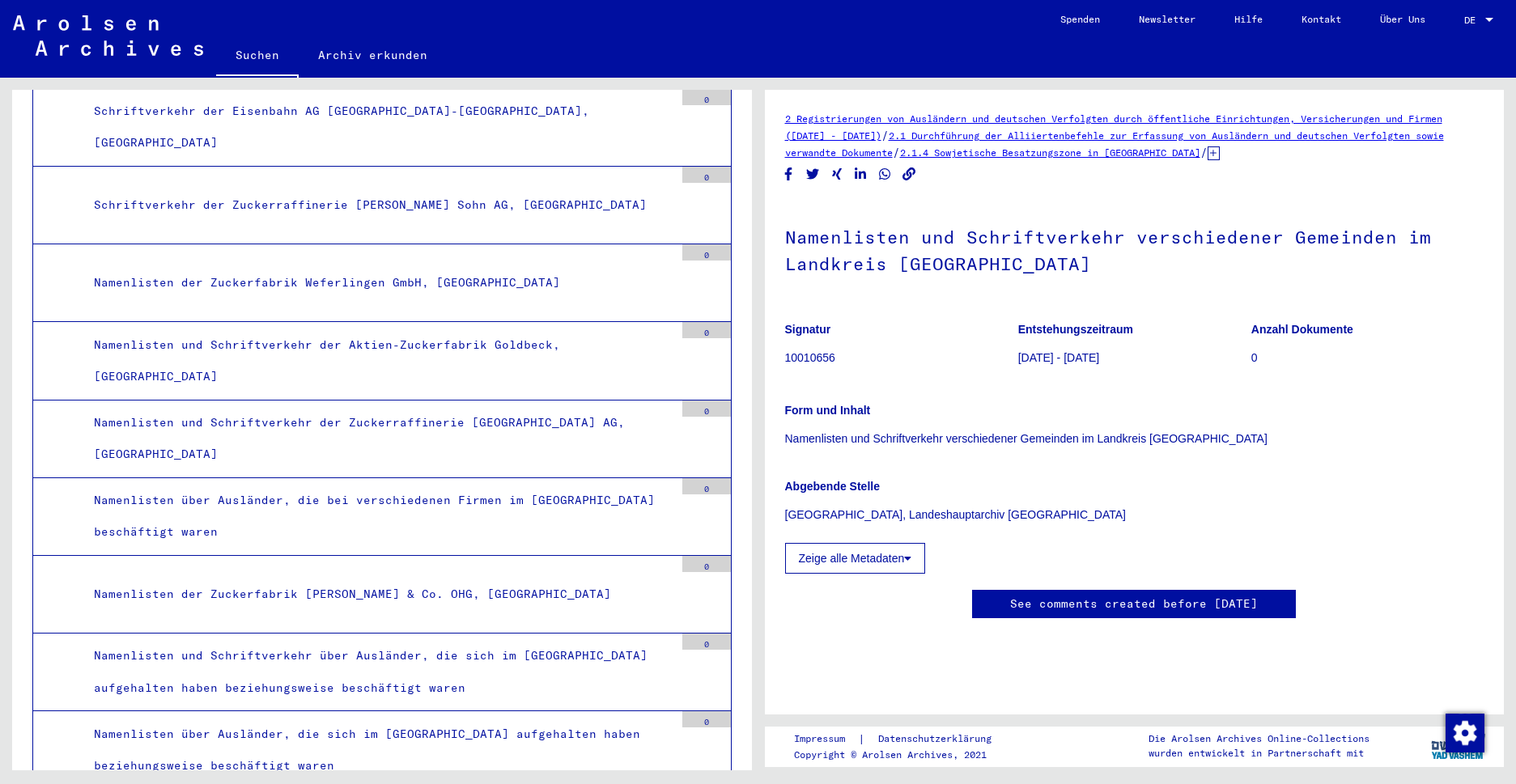
scroll to position [468, 0]
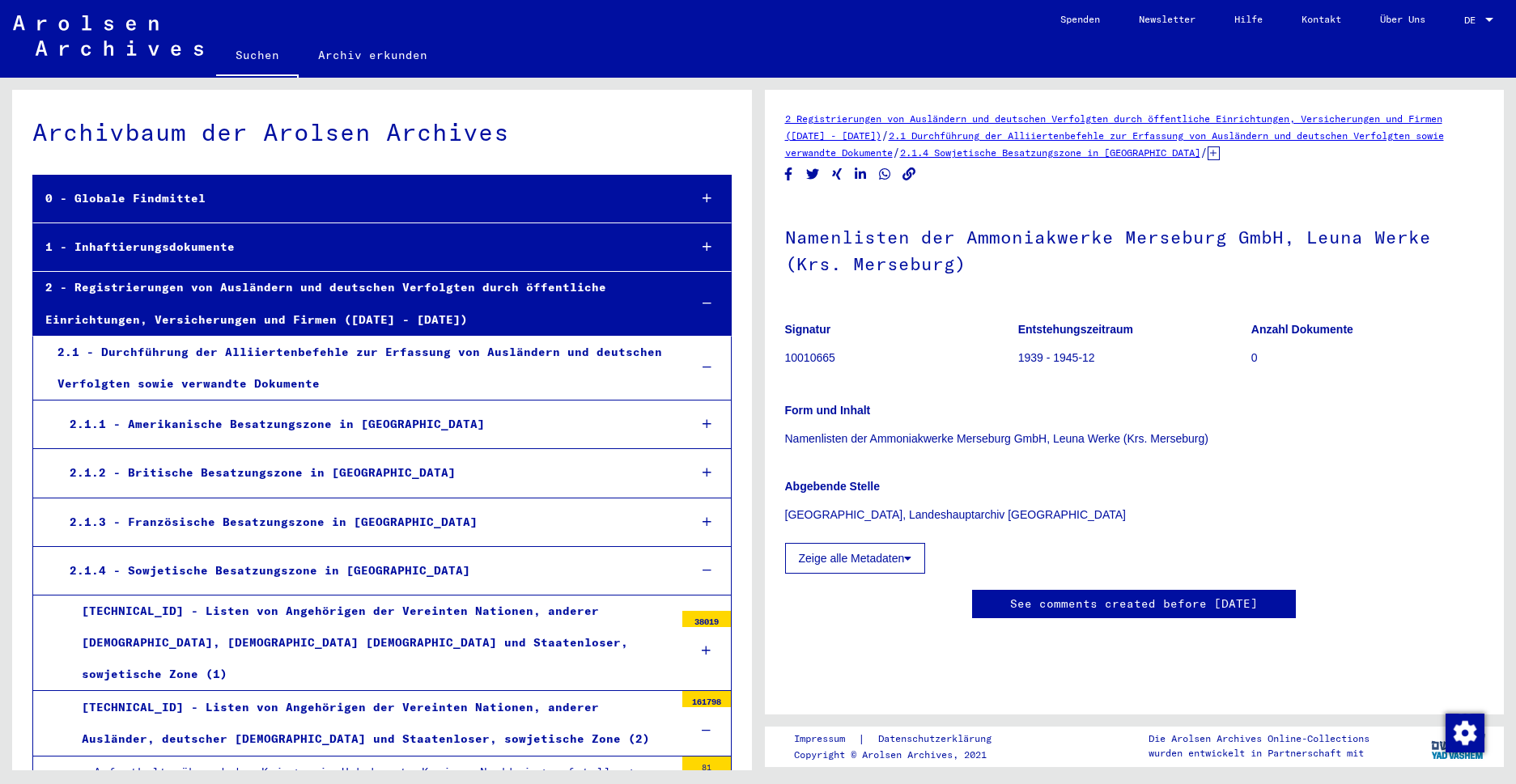
click at [267, 51] on link "Suchen" at bounding box center [257, 57] width 82 height 42
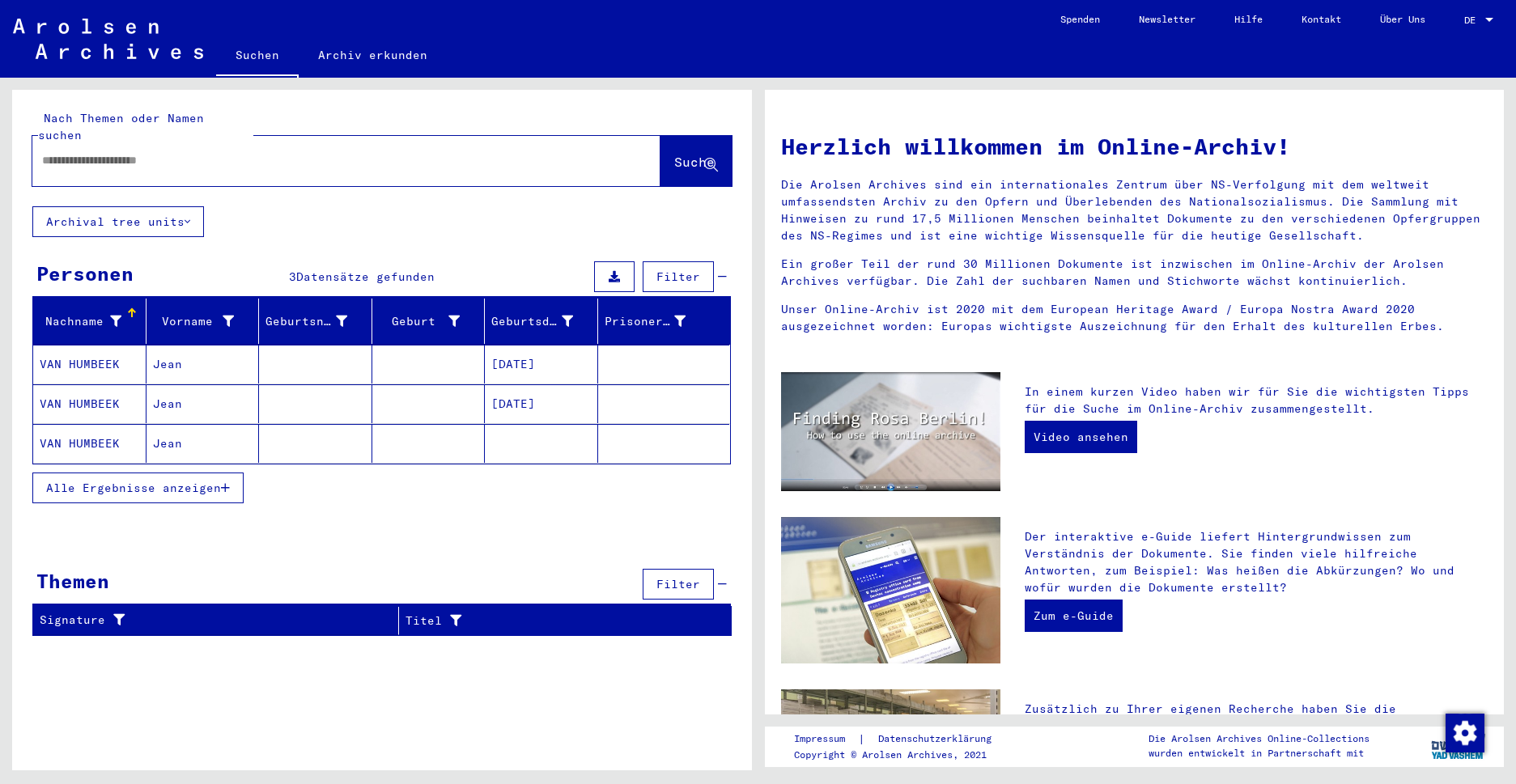
click at [89, 152] on input "text" at bounding box center [327, 160] width 570 height 17
click at [674, 154] on span "Suche" at bounding box center [694, 161] width 41 height 16
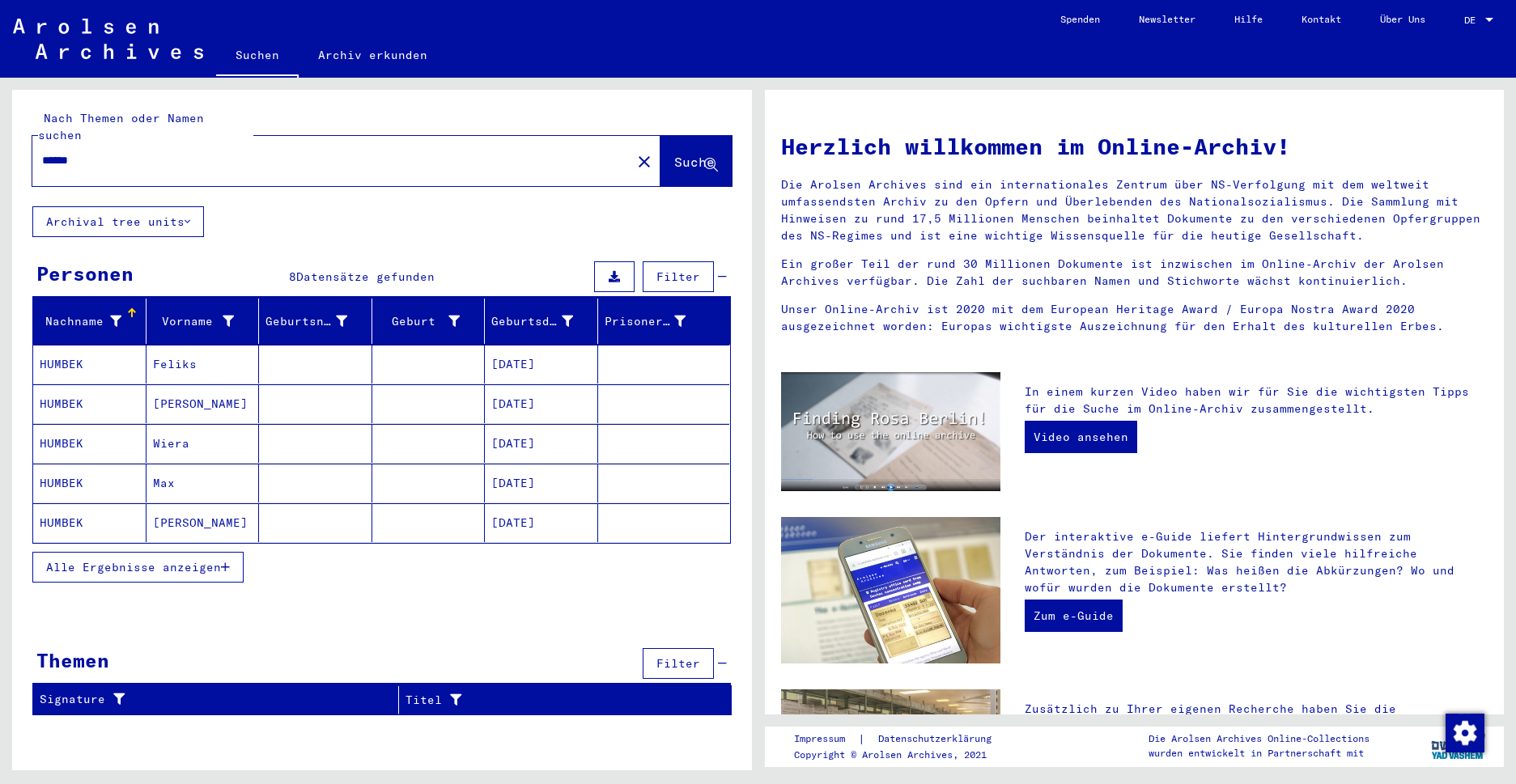
click at [213, 560] on span "Alle Ergebnisse anzeigen" at bounding box center [133, 567] width 175 height 15
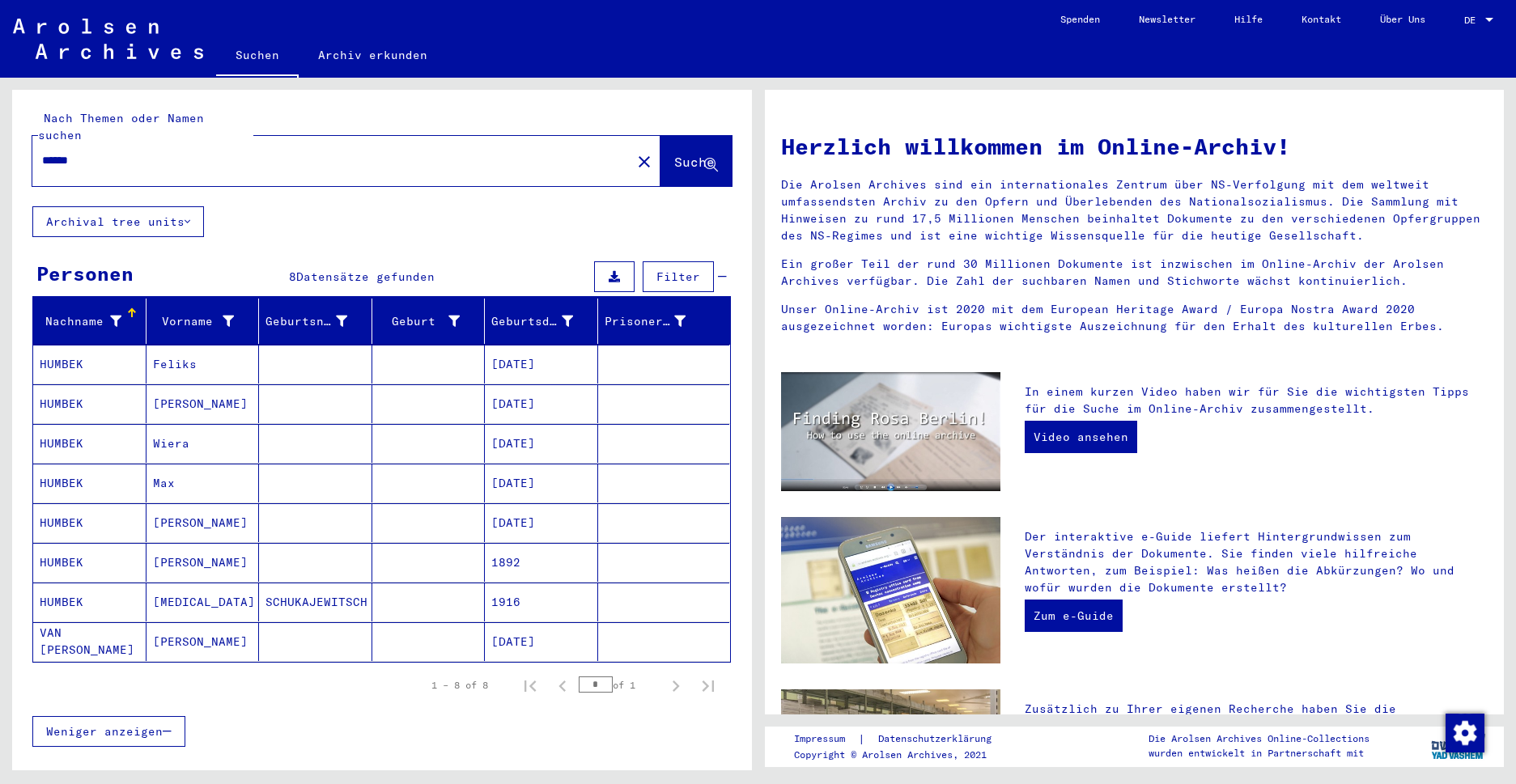
click at [75, 152] on input "******" at bounding box center [327, 160] width 570 height 17
type input "*******"
click at [674, 154] on span "Suche" at bounding box center [694, 161] width 41 height 16
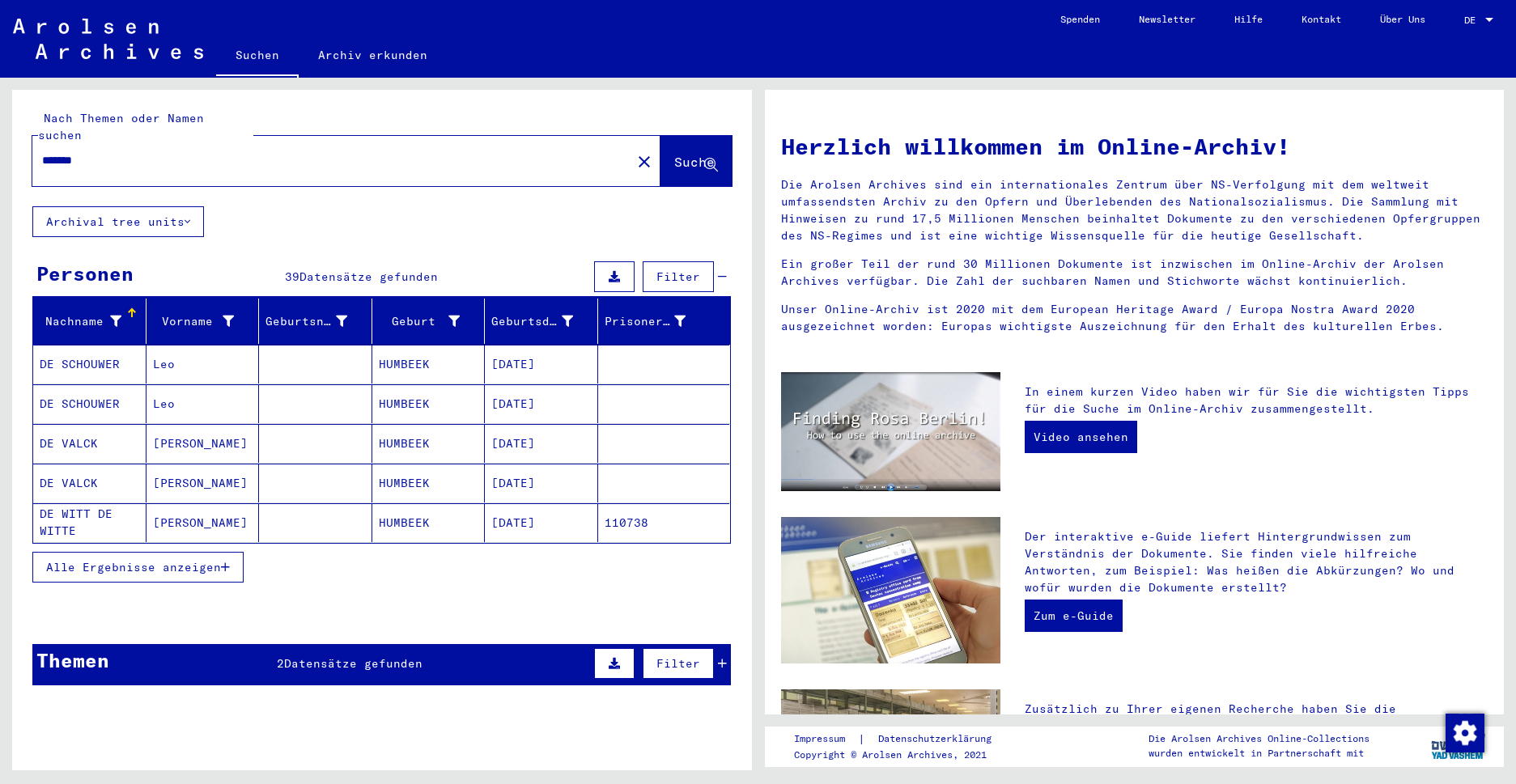
click at [187, 560] on span "Alle Ergebnisse anzeigen" at bounding box center [133, 567] width 175 height 15
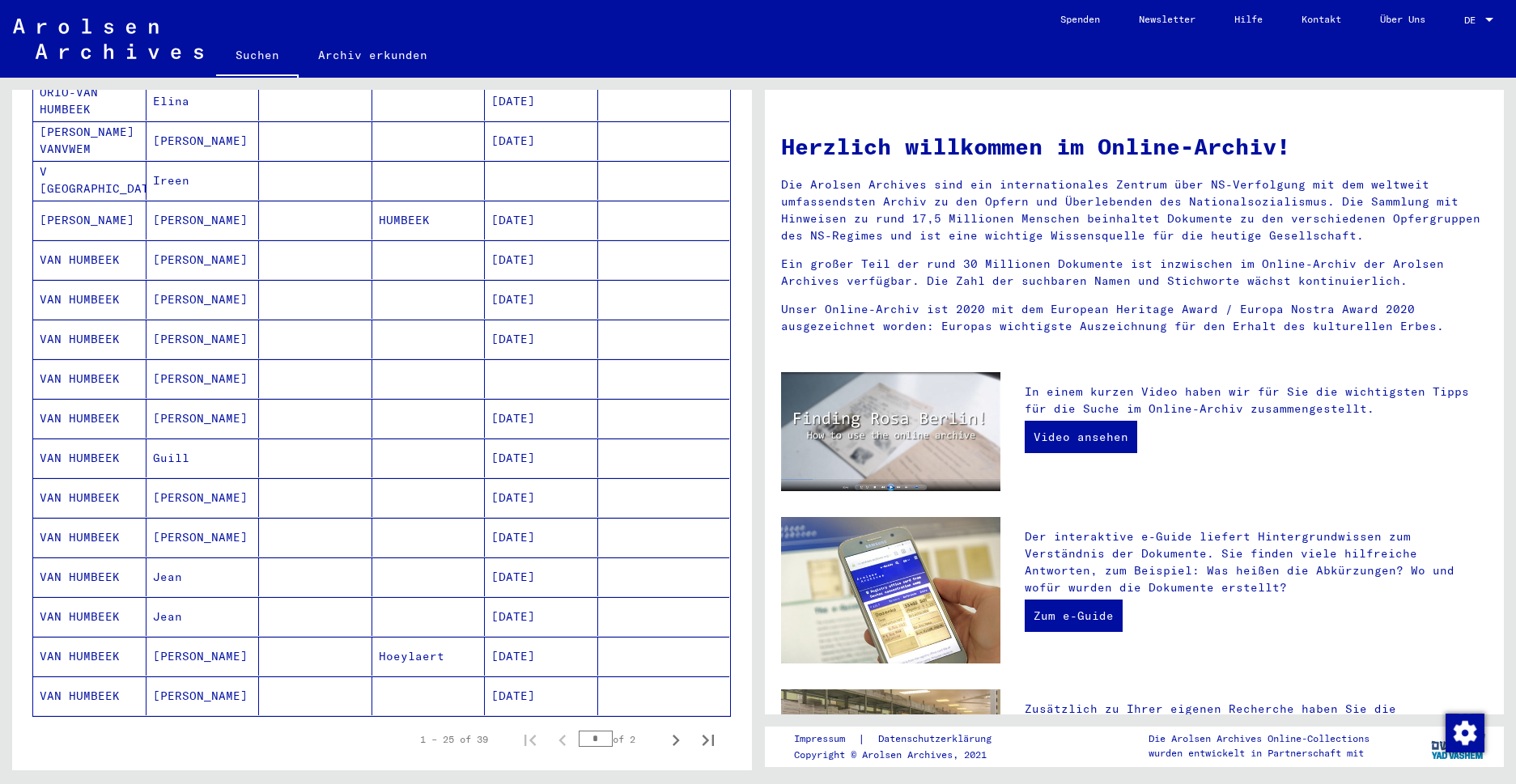
scroll to position [623, 0]
click at [501, 555] on mat-cell "[DATE]" at bounding box center [541, 574] width 113 height 39
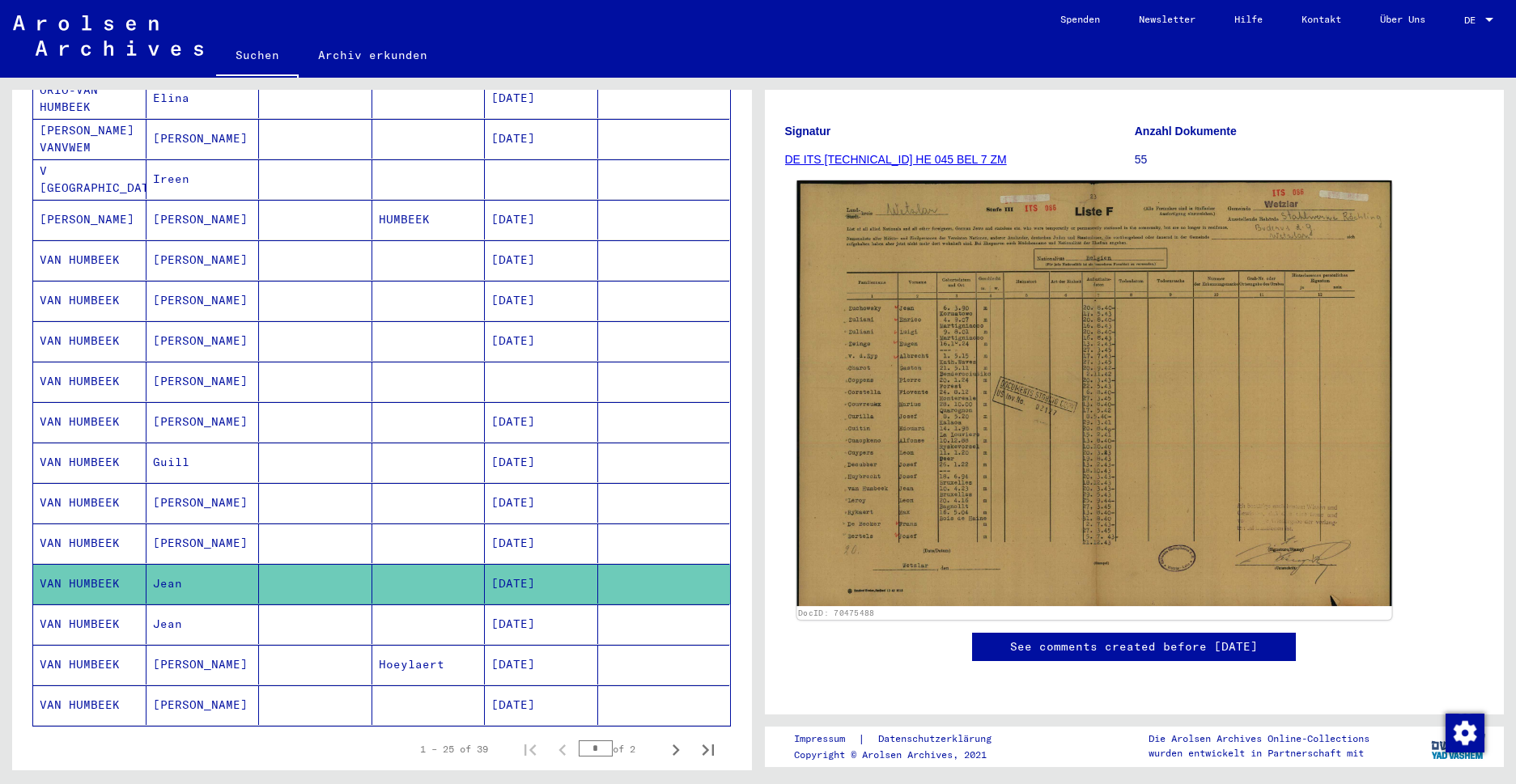
scroll to position [187, 0]
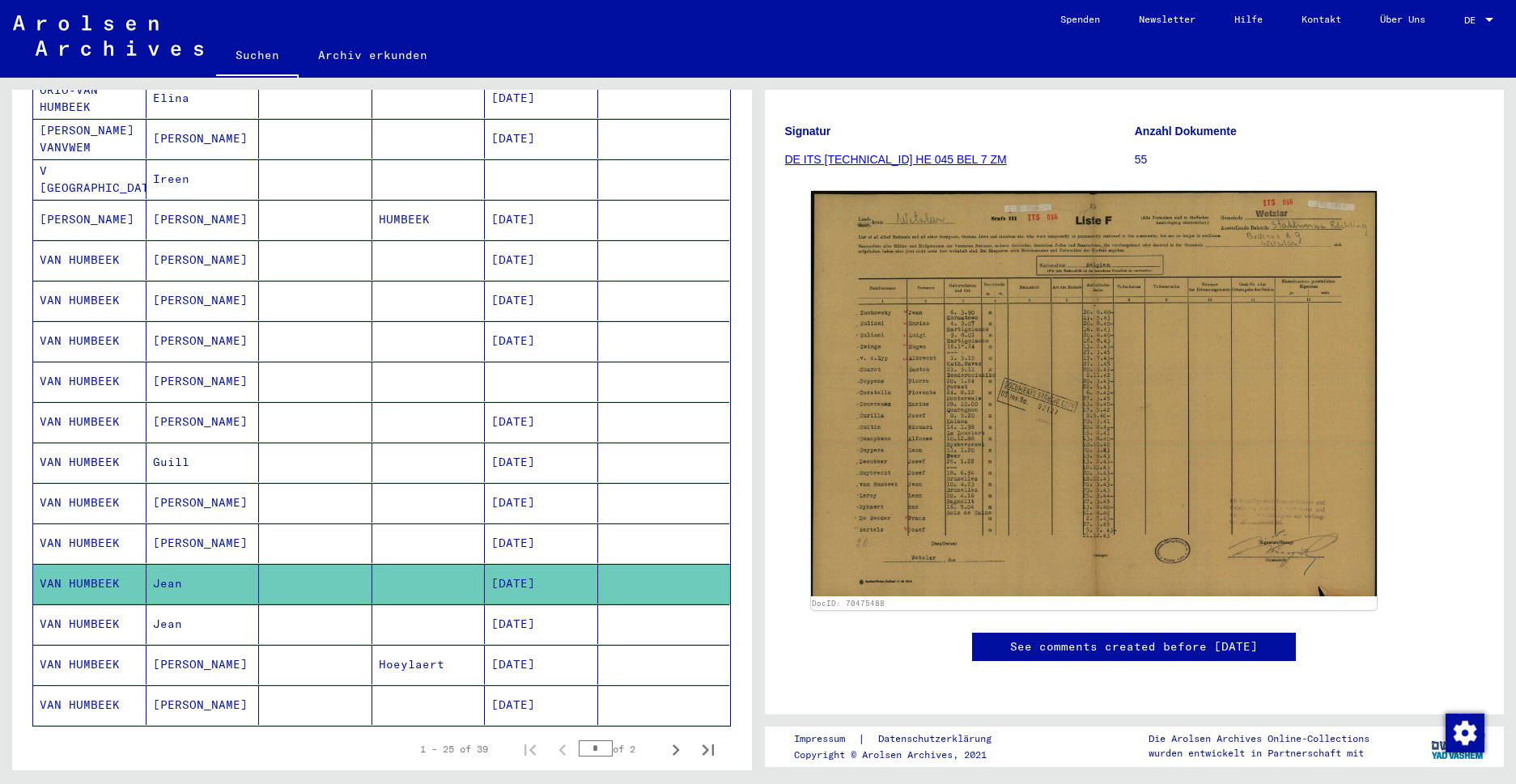
click at [498, 604] on mat-cell "[DATE]" at bounding box center [541, 624] width 113 height 40
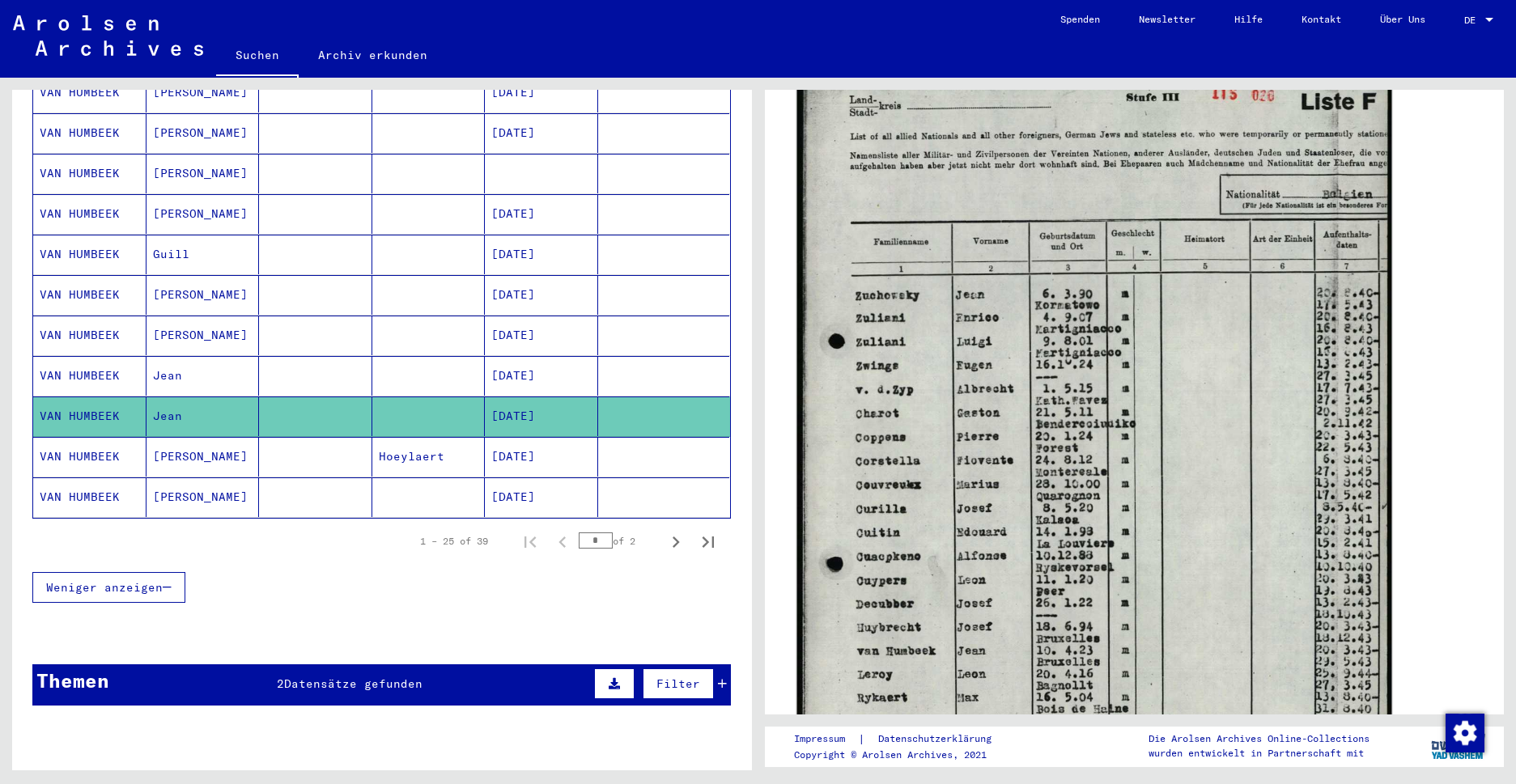
scroll to position [561, 0]
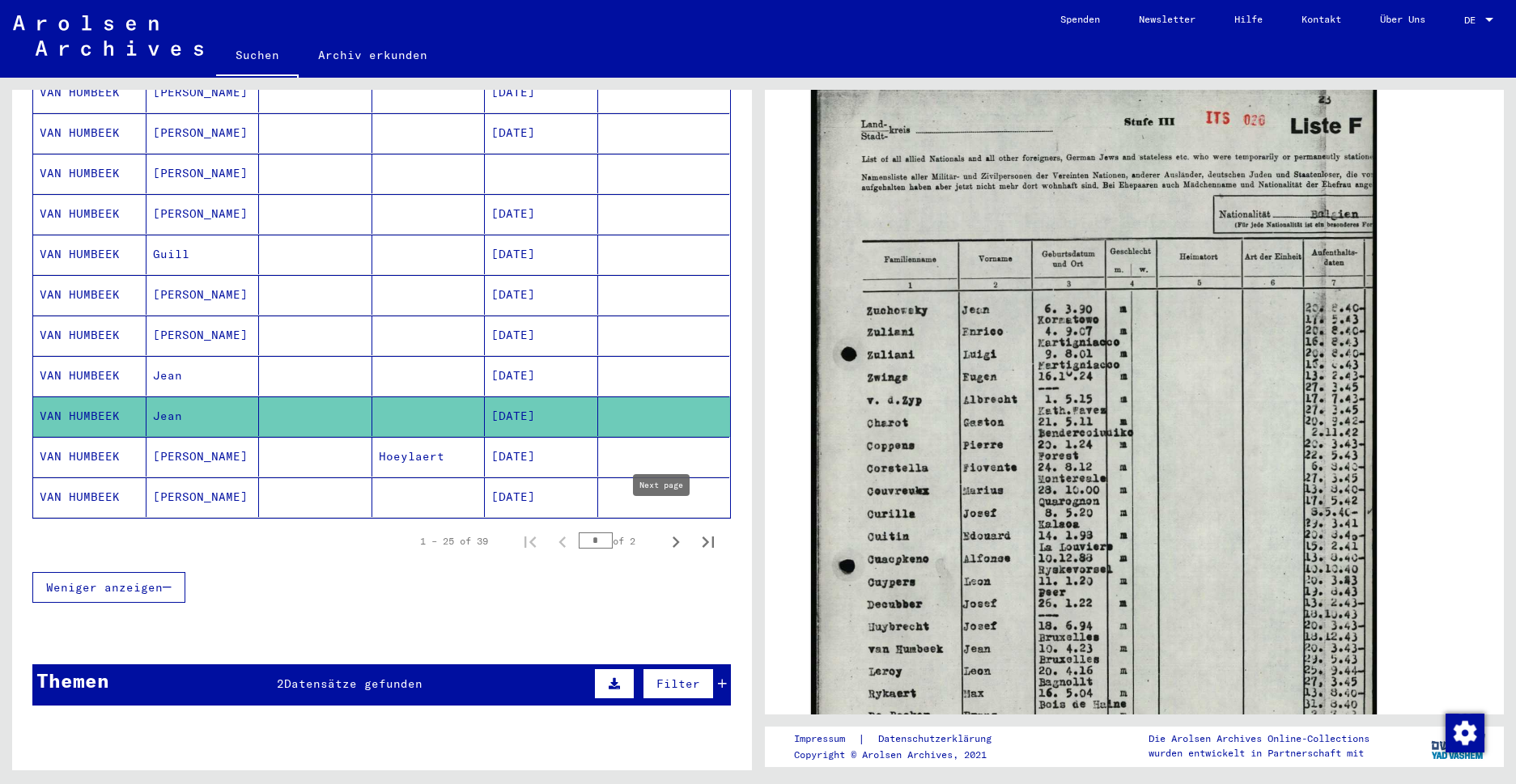
click at [664, 530] on icon "Next page" at bounding box center [675, 541] width 22 height 22
type input "*"
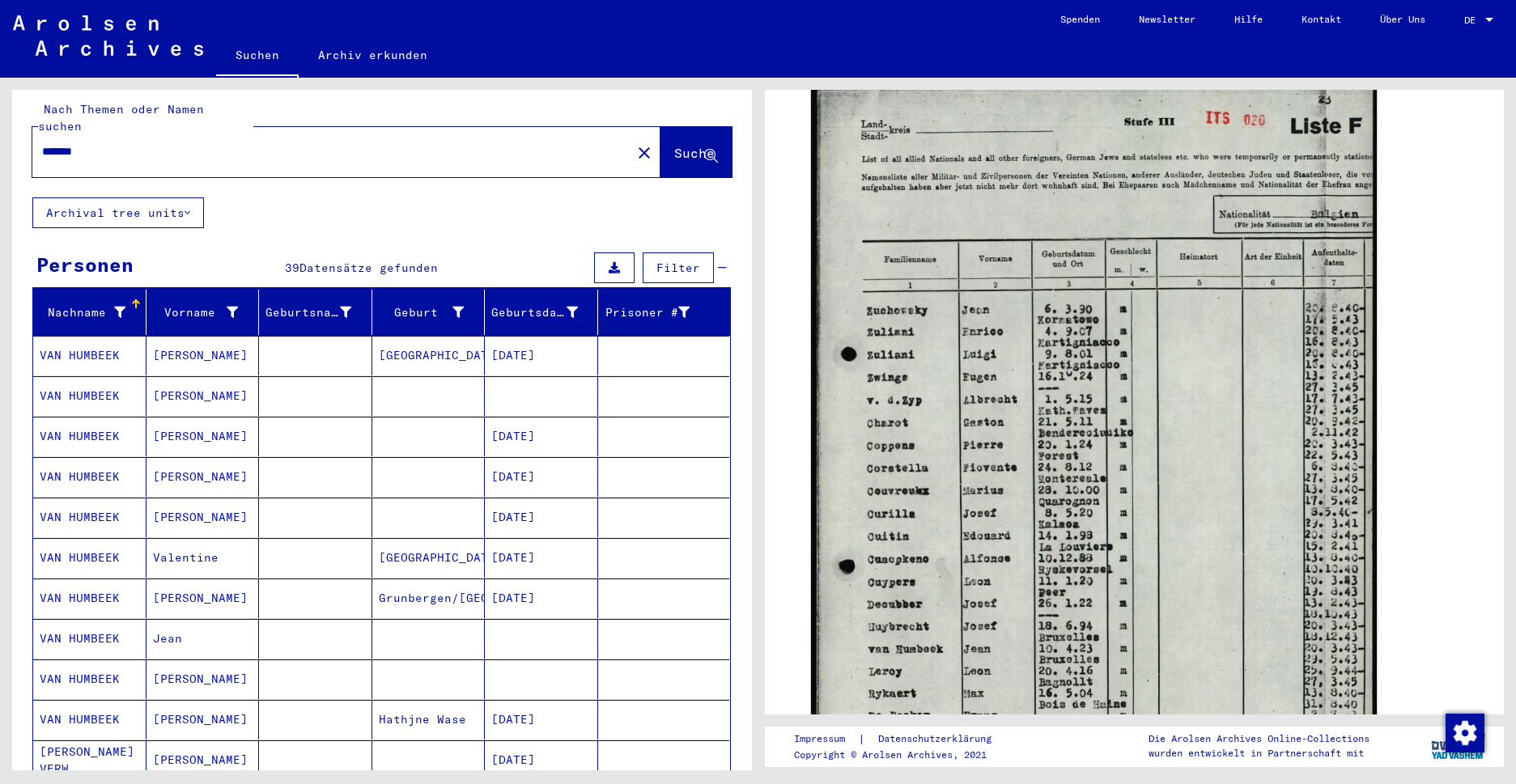
scroll to position [5, 0]
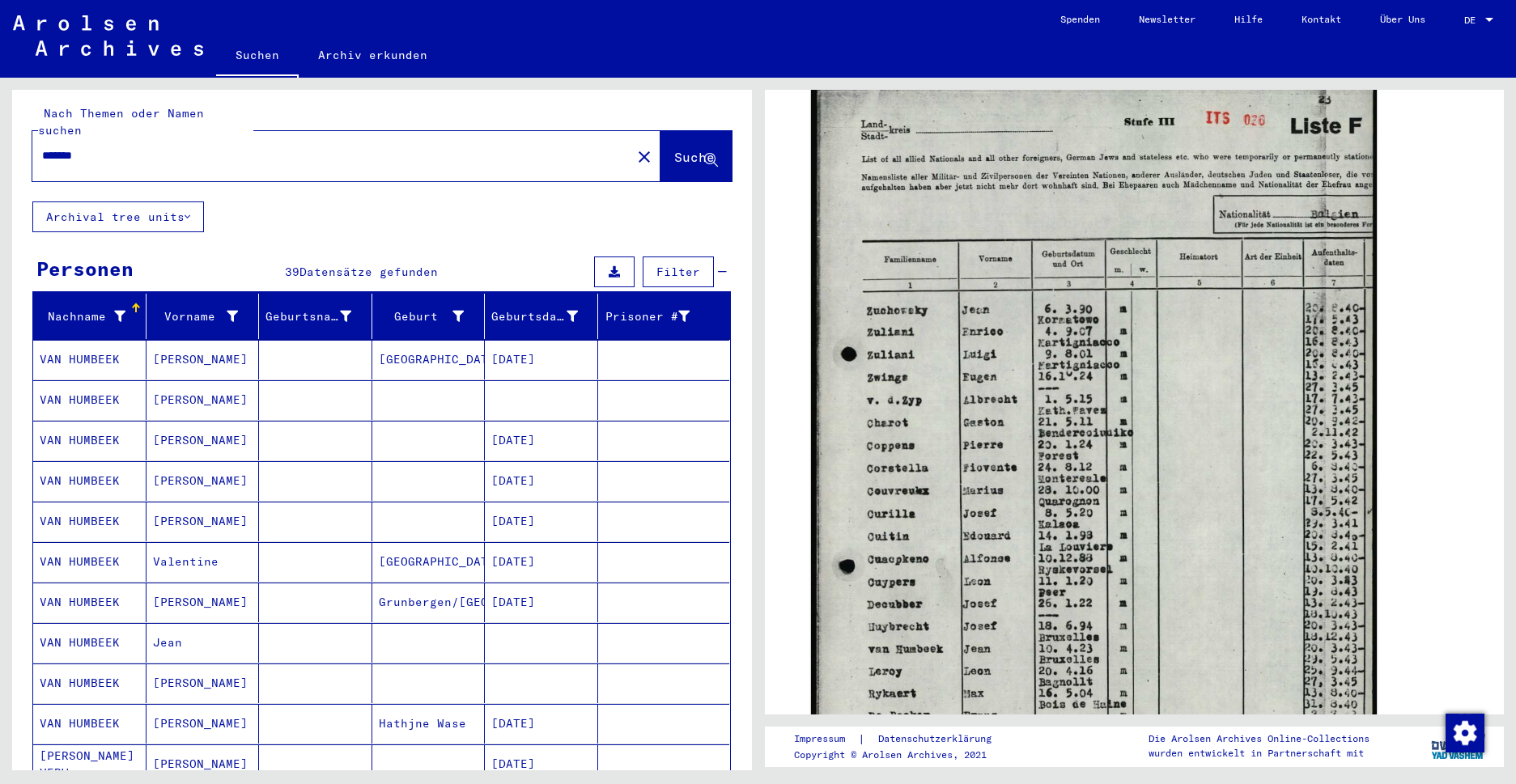
click at [183, 340] on mat-cell "[PERSON_NAME]" at bounding box center [203, 360] width 113 height 40
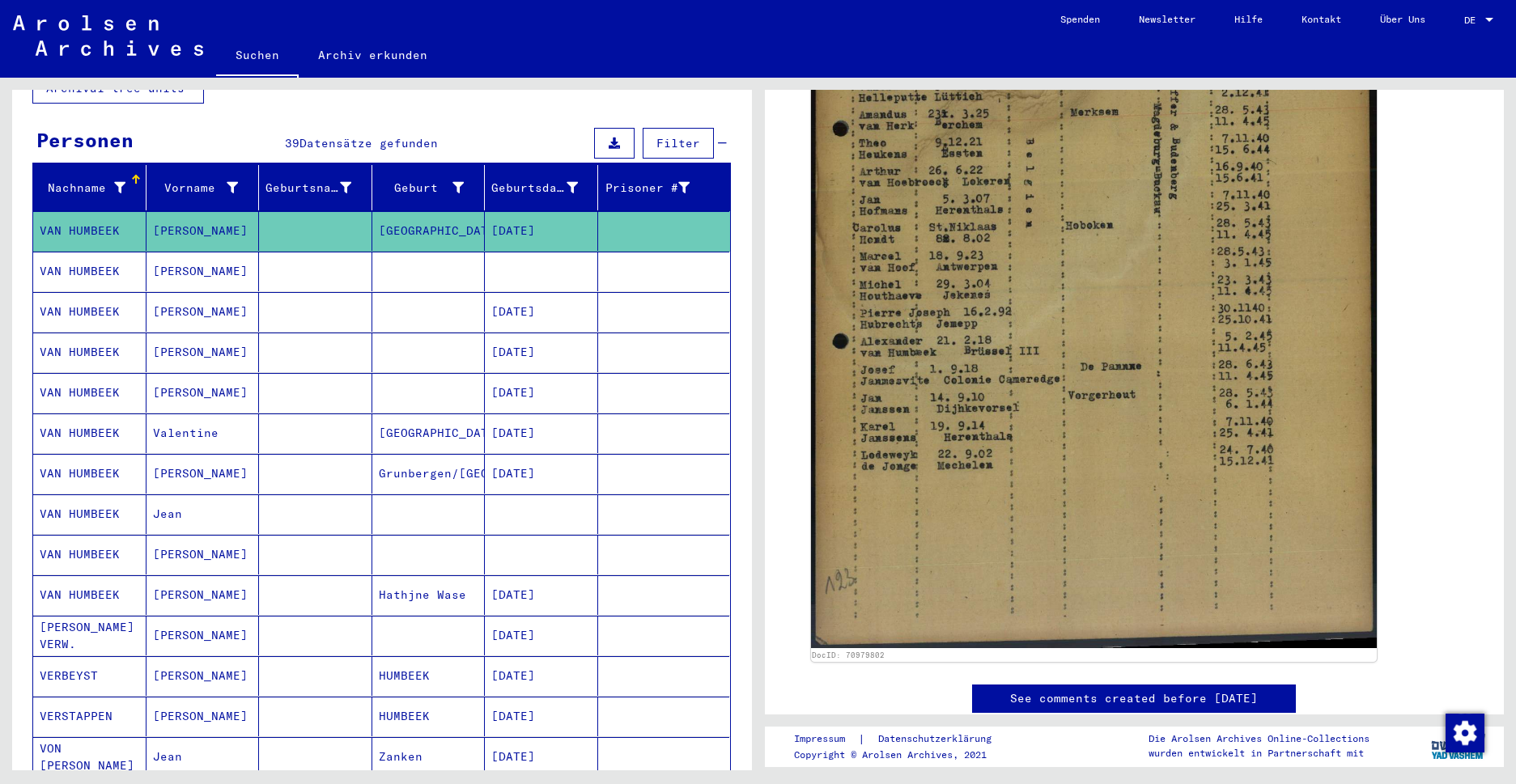
scroll to position [213, 0]
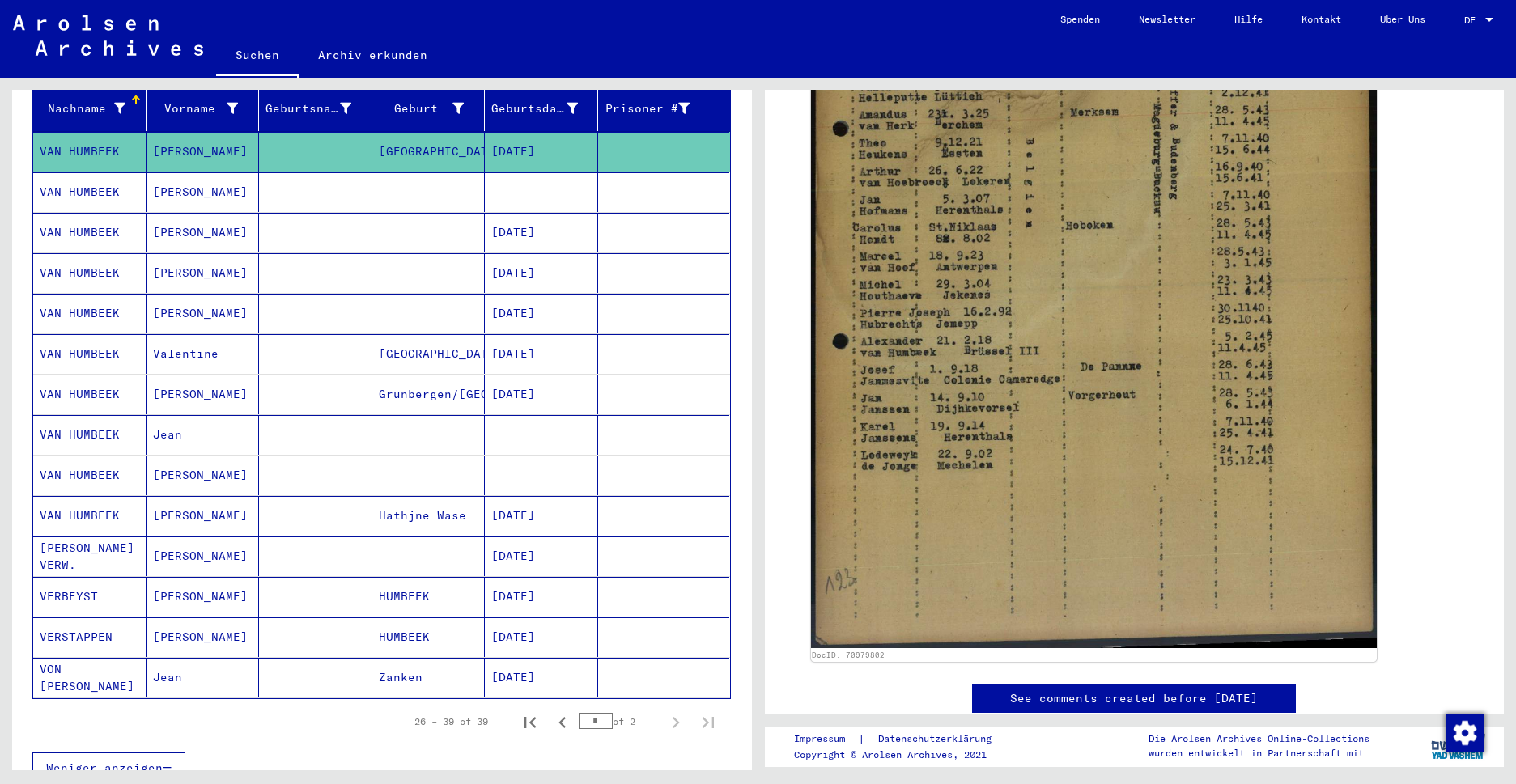
click at [165, 658] on mat-cell "Jean" at bounding box center [203, 678] width 113 height 40
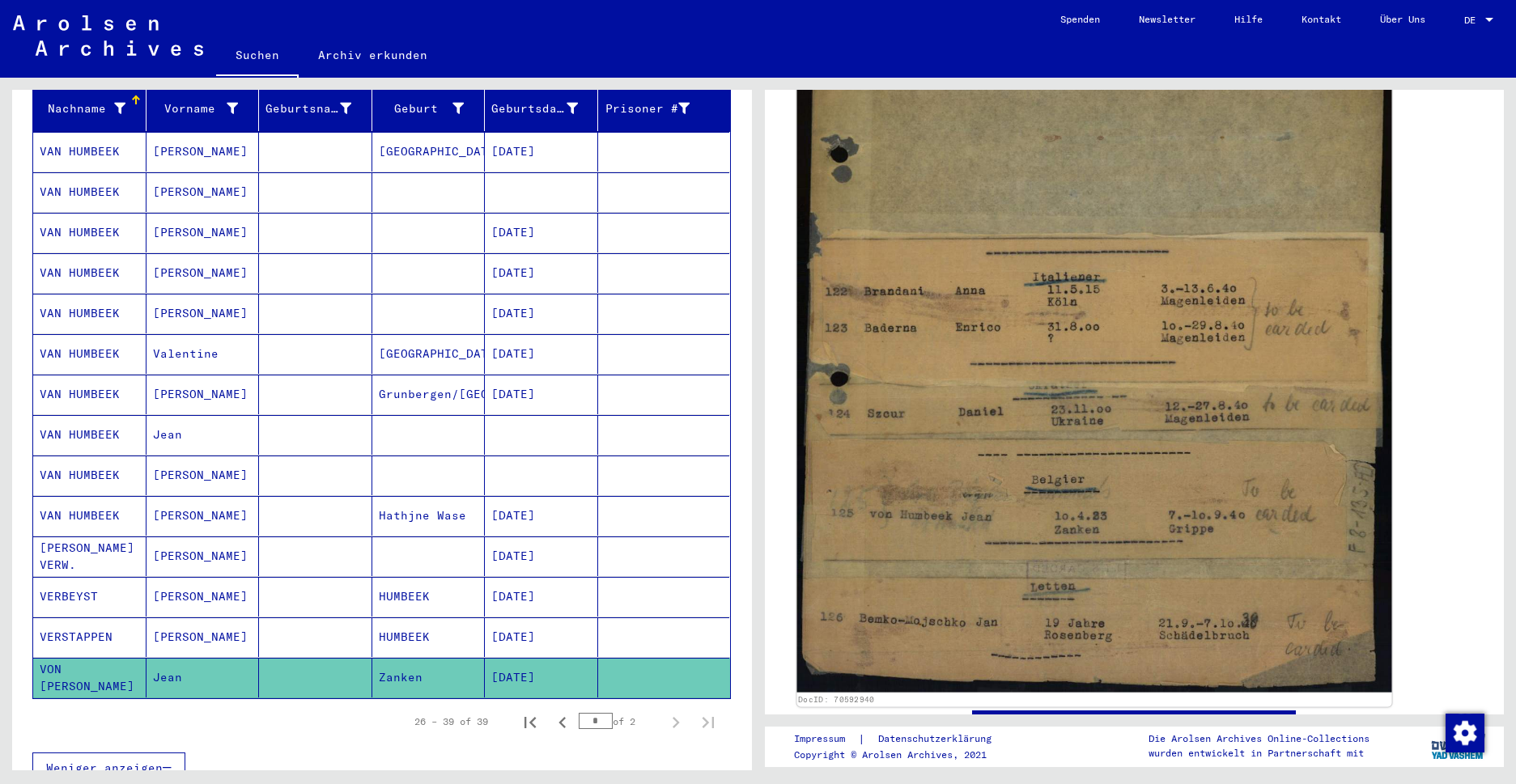
scroll to position [375, 0]
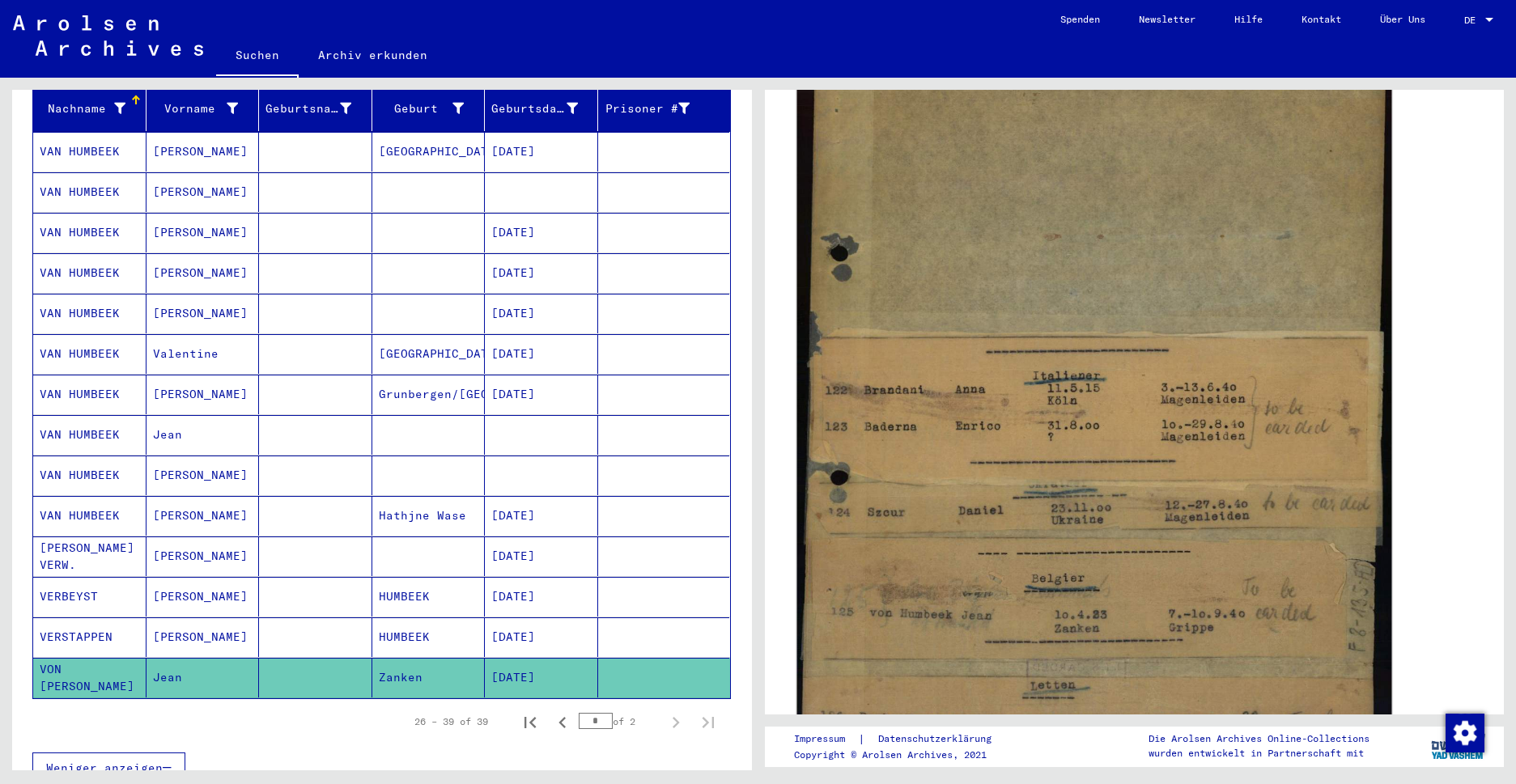
click at [1055, 474] on img at bounding box center [1093, 400] width 594 height 783
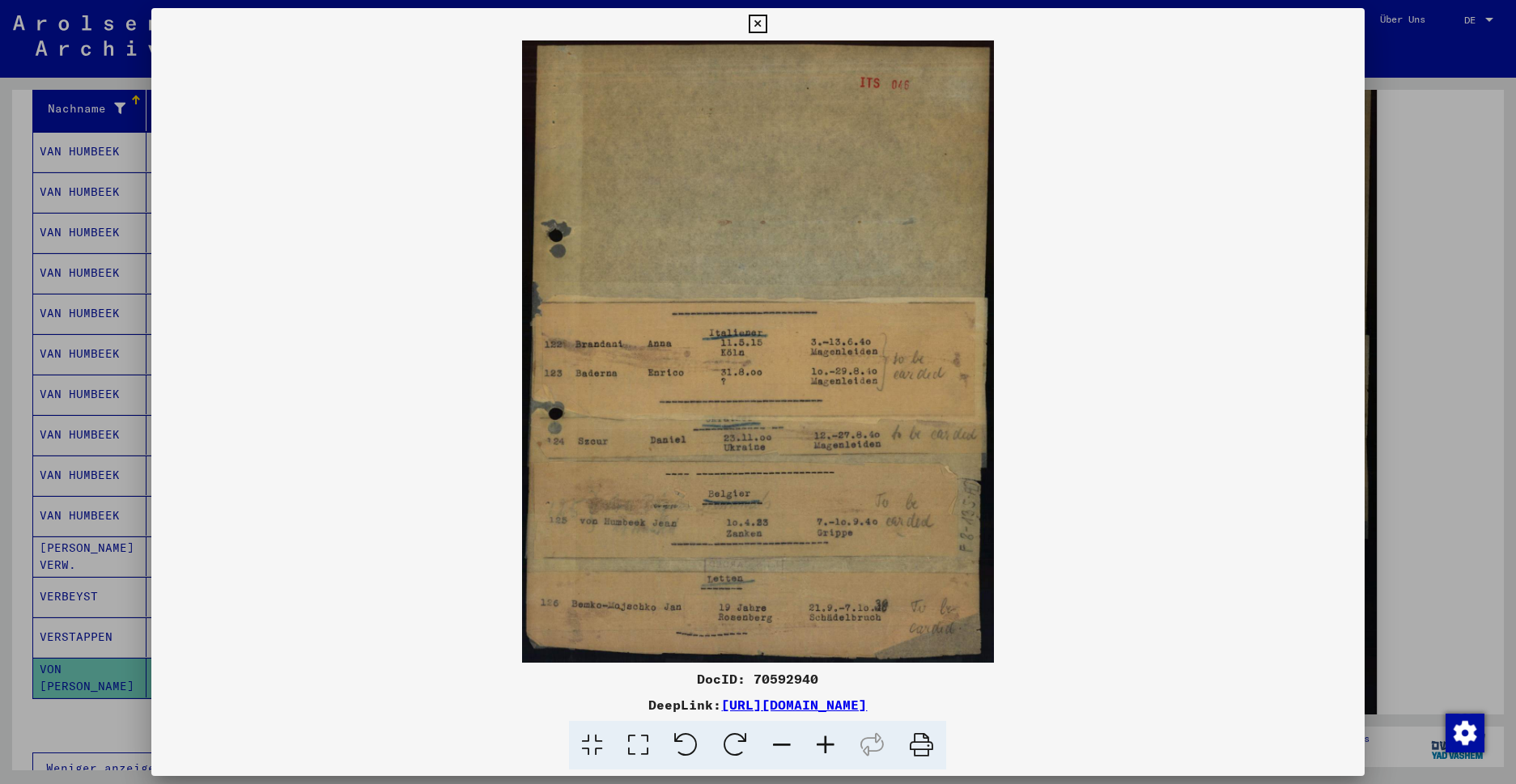
click at [822, 745] on icon at bounding box center [825, 745] width 44 height 49
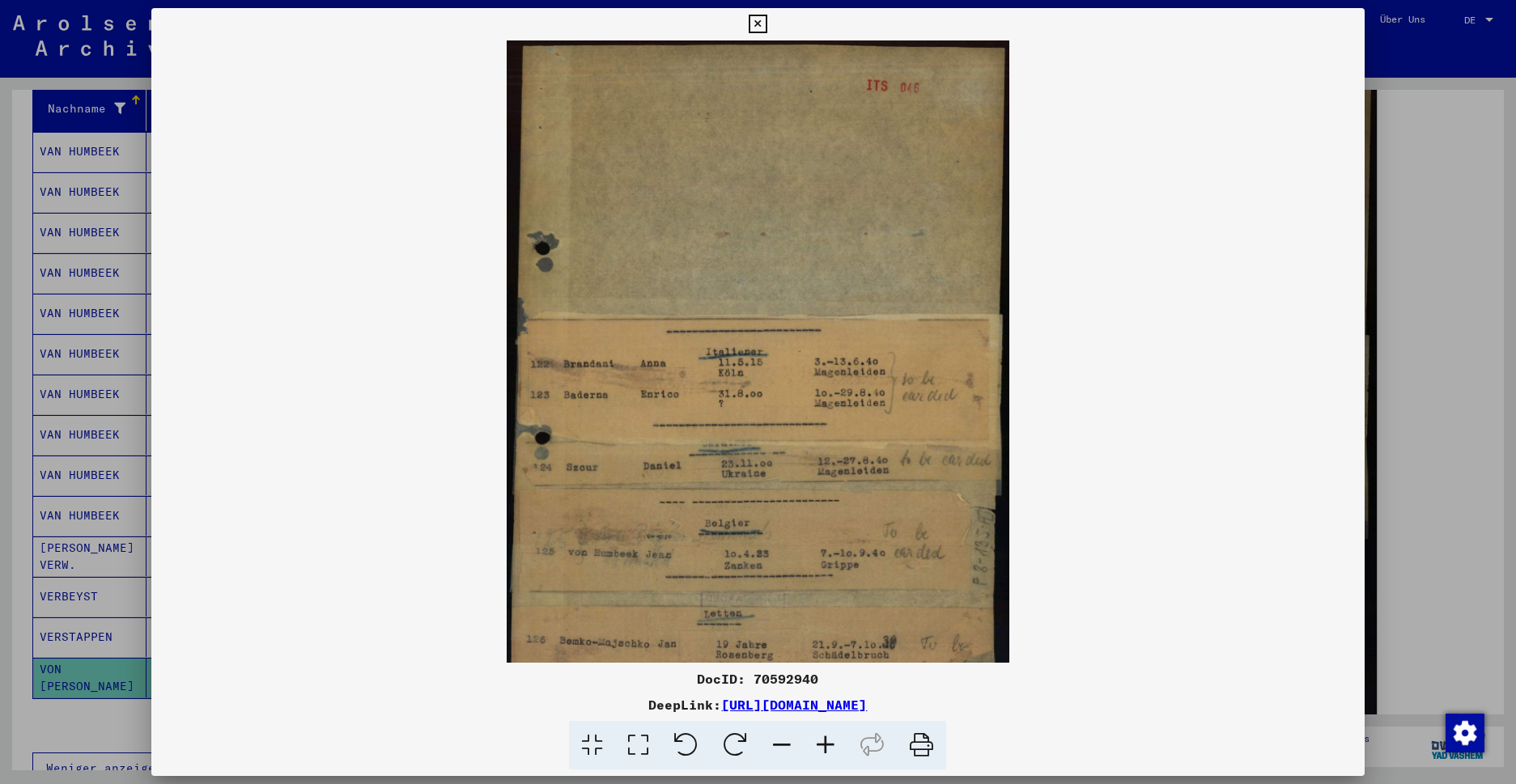
click at [823, 744] on icon at bounding box center [825, 745] width 44 height 49
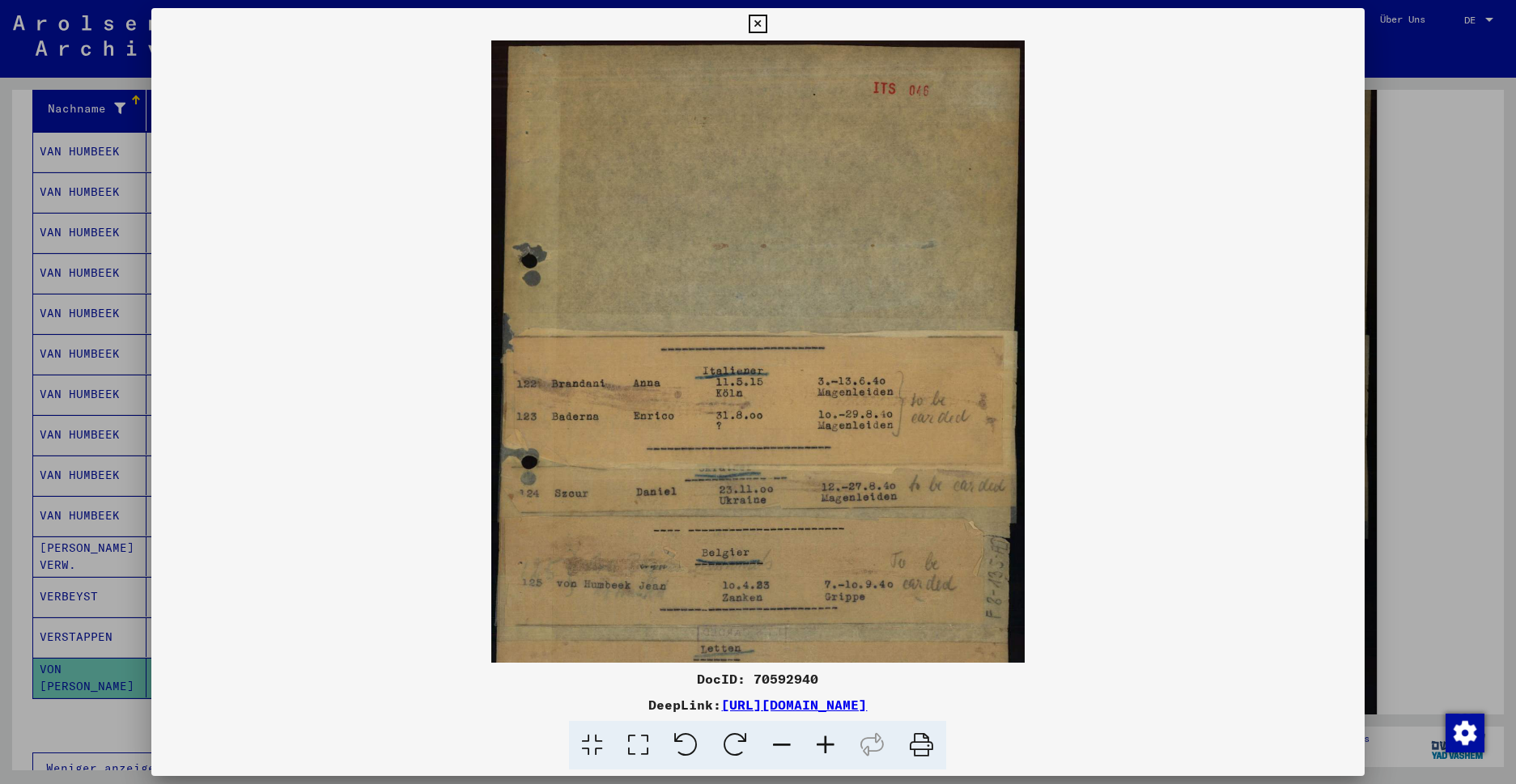
click at [823, 744] on icon at bounding box center [825, 745] width 44 height 49
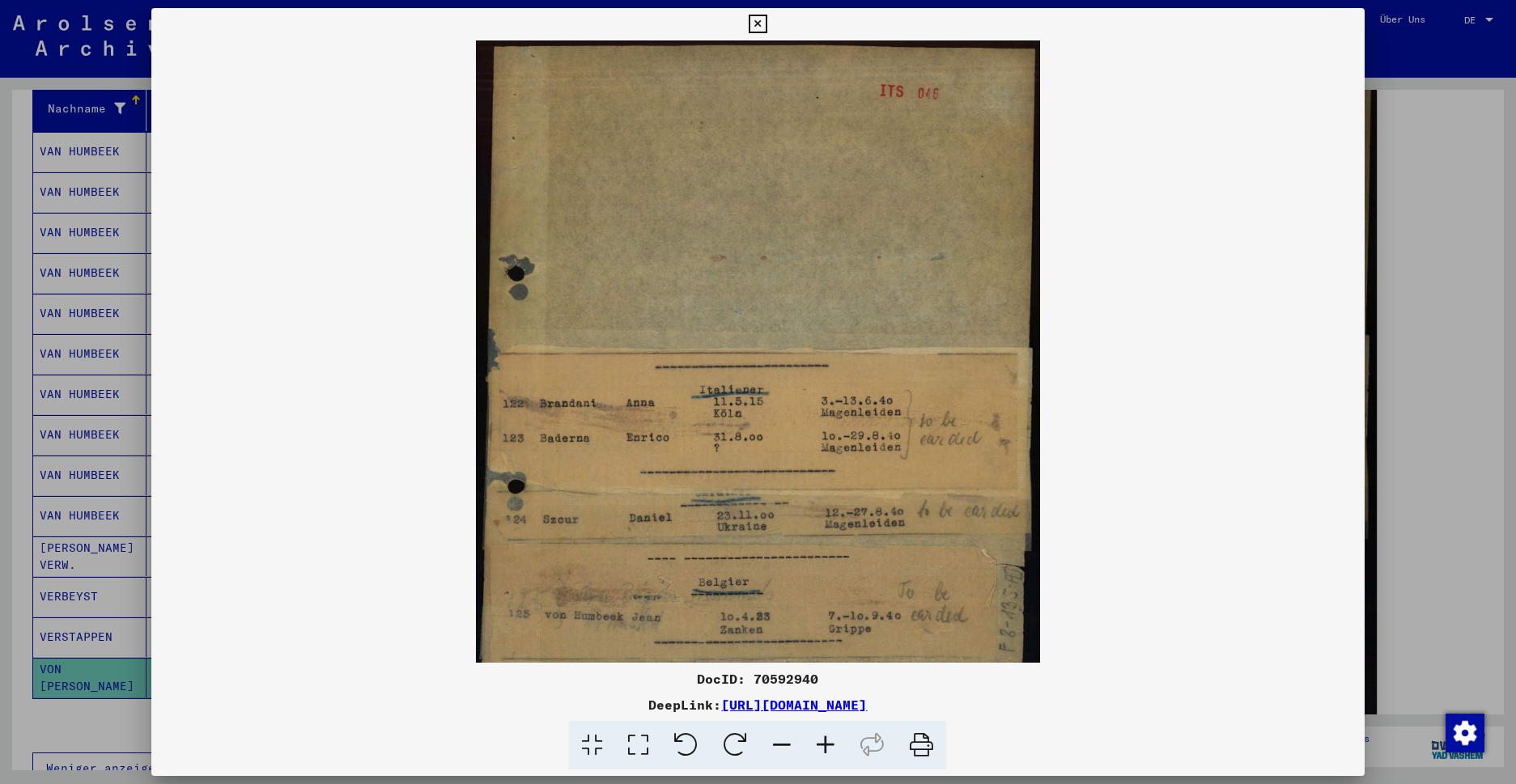
click at [823, 743] on icon at bounding box center [825, 745] width 44 height 49
click at [823, 742] on icon at bounding box center [825, 745] width 44 height 49
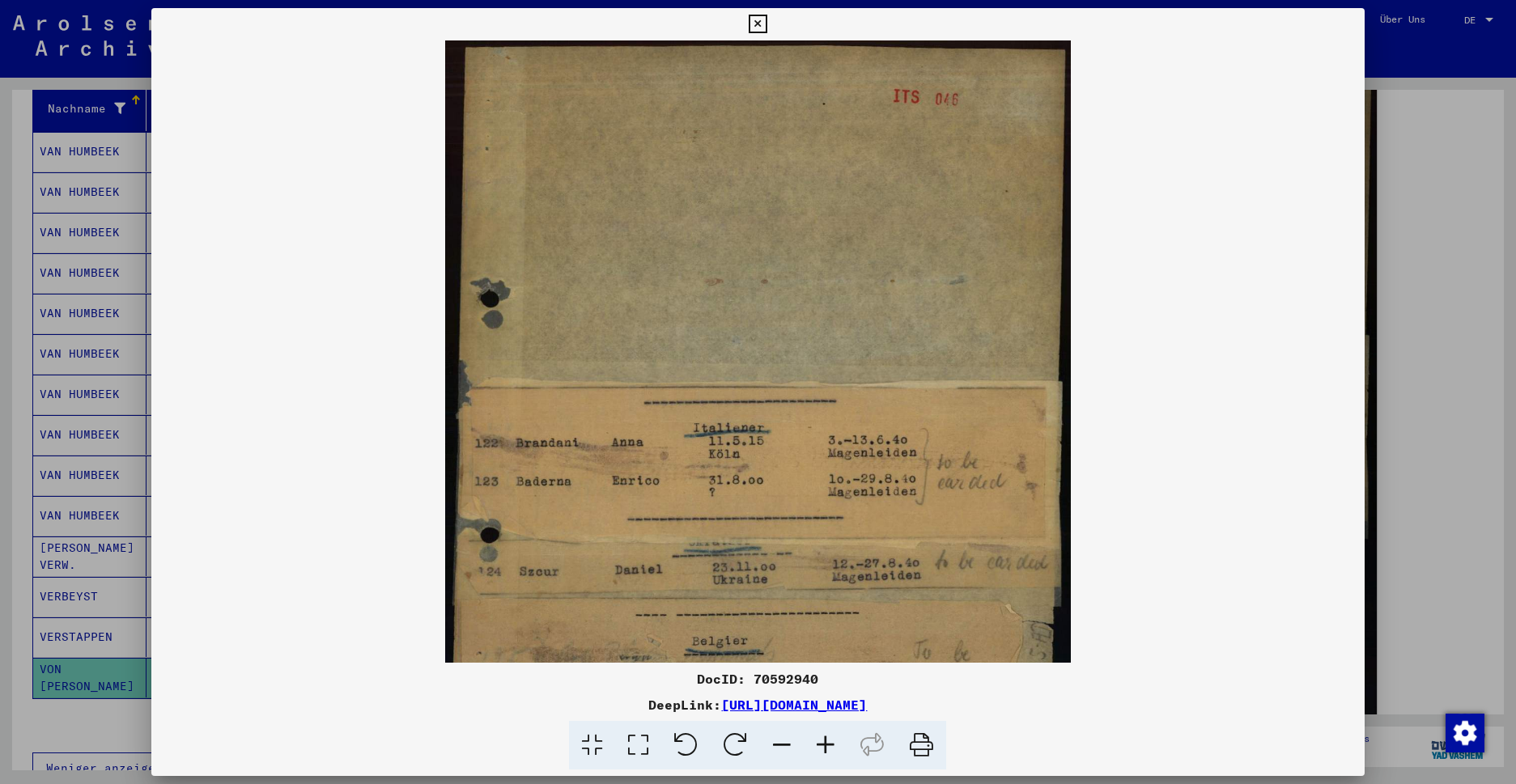
click at [824, 740] on icon at bounding box center [825, 745] width 44 height 49
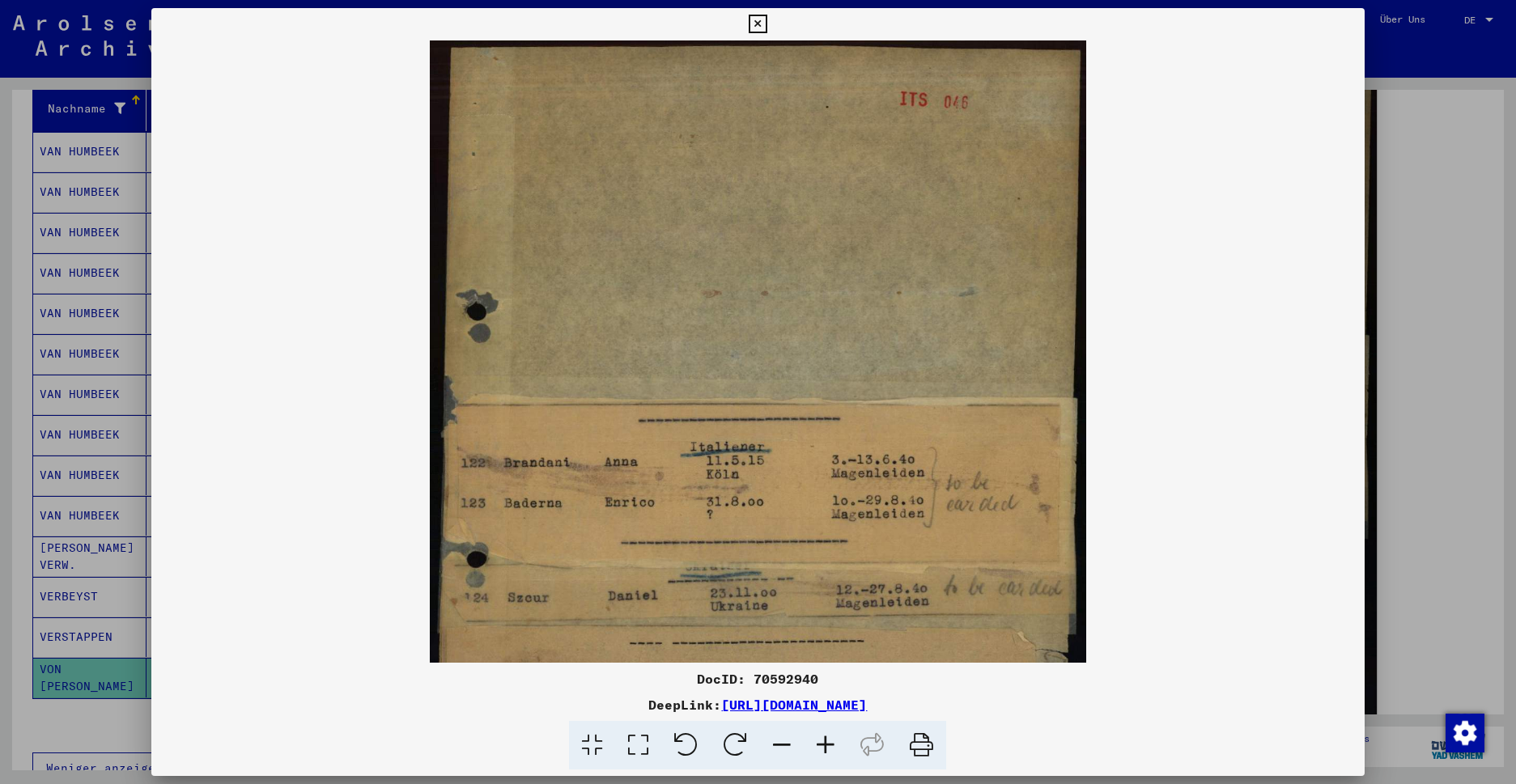
click at [825, 736] on icon at bounding box center [825, 745] width 44 height 49
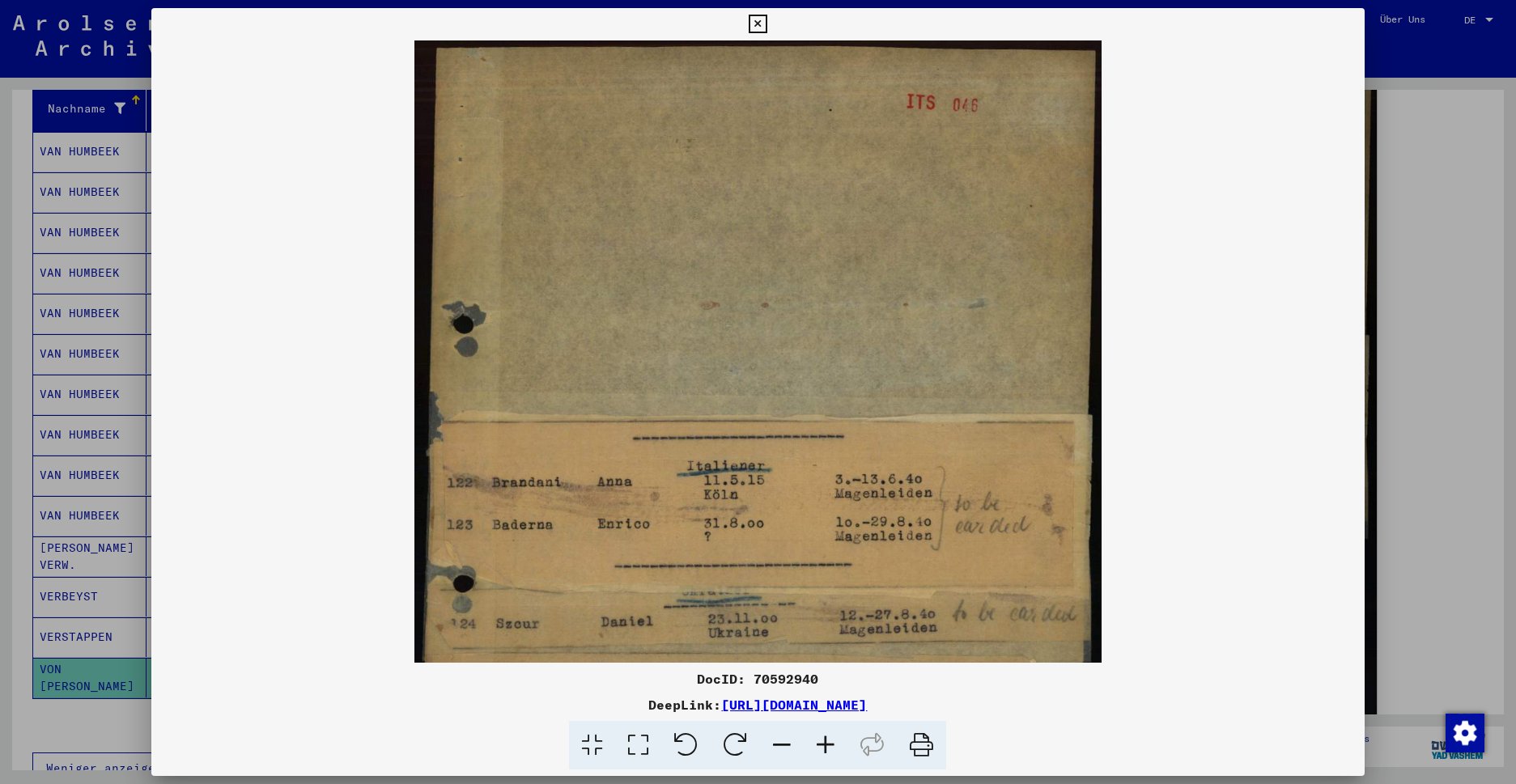
click at [826, 735] on icon at bounding box center [825, 745] width 44 height 49
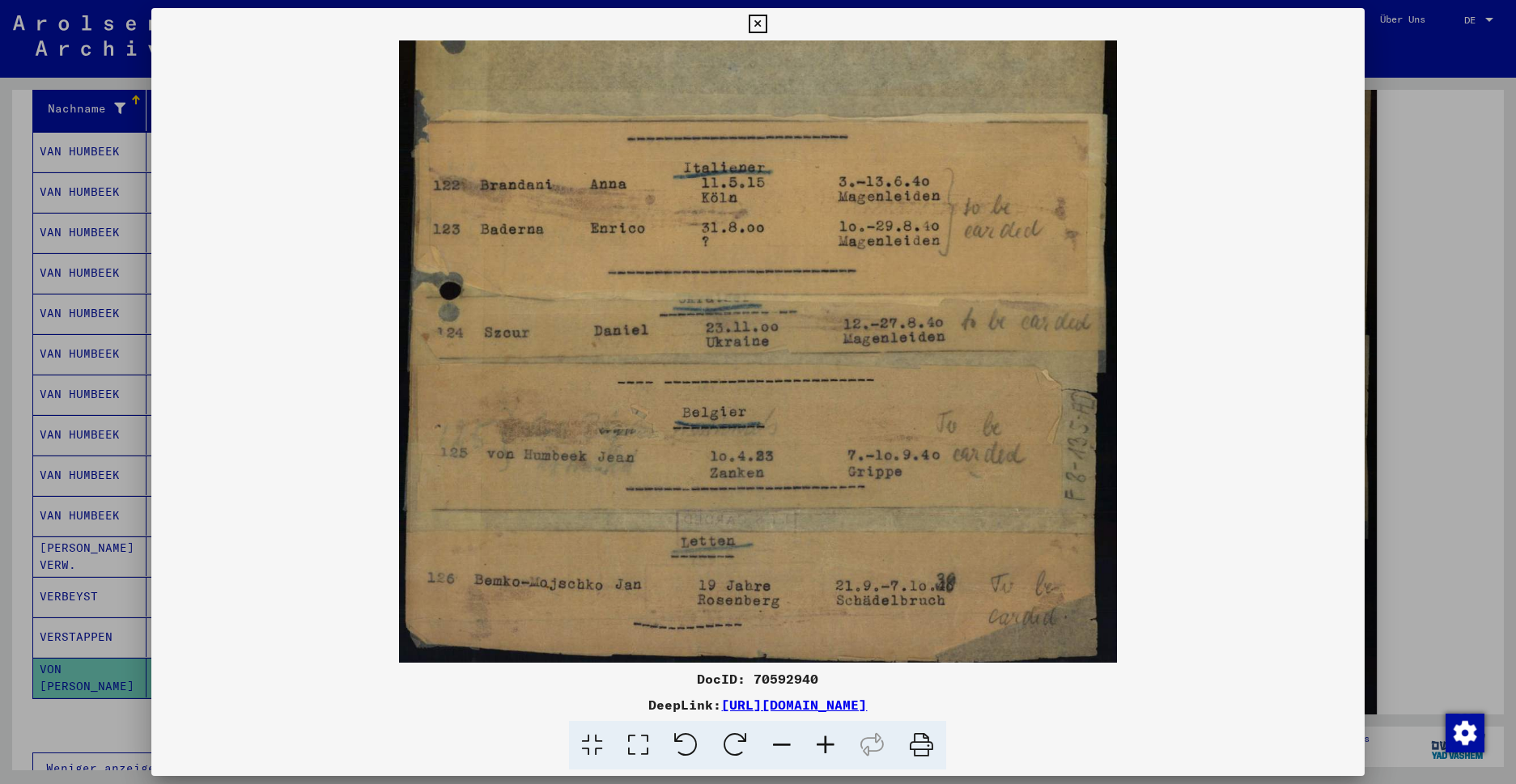
scroll to position [323, 0]
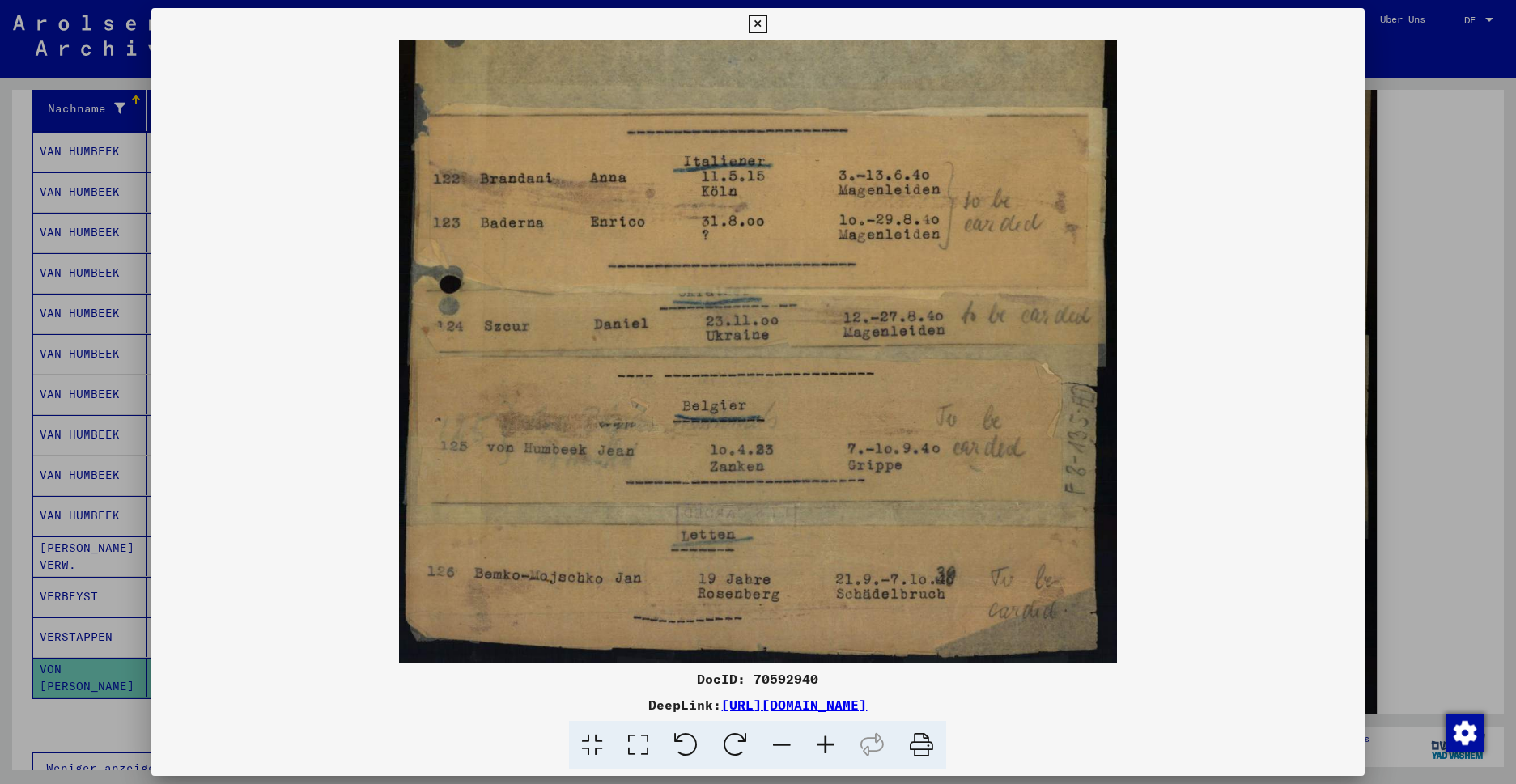
drag, startPoint x: 773, startPoint y: 622, endPoint x: 592, endPoint y: 240, distance: 422.7
click at [592, 240] on img at bounding box center [758, 189] width 718 height 945
click at [767, 26] on icon at bounding box center [758, 24] width 18 height 19
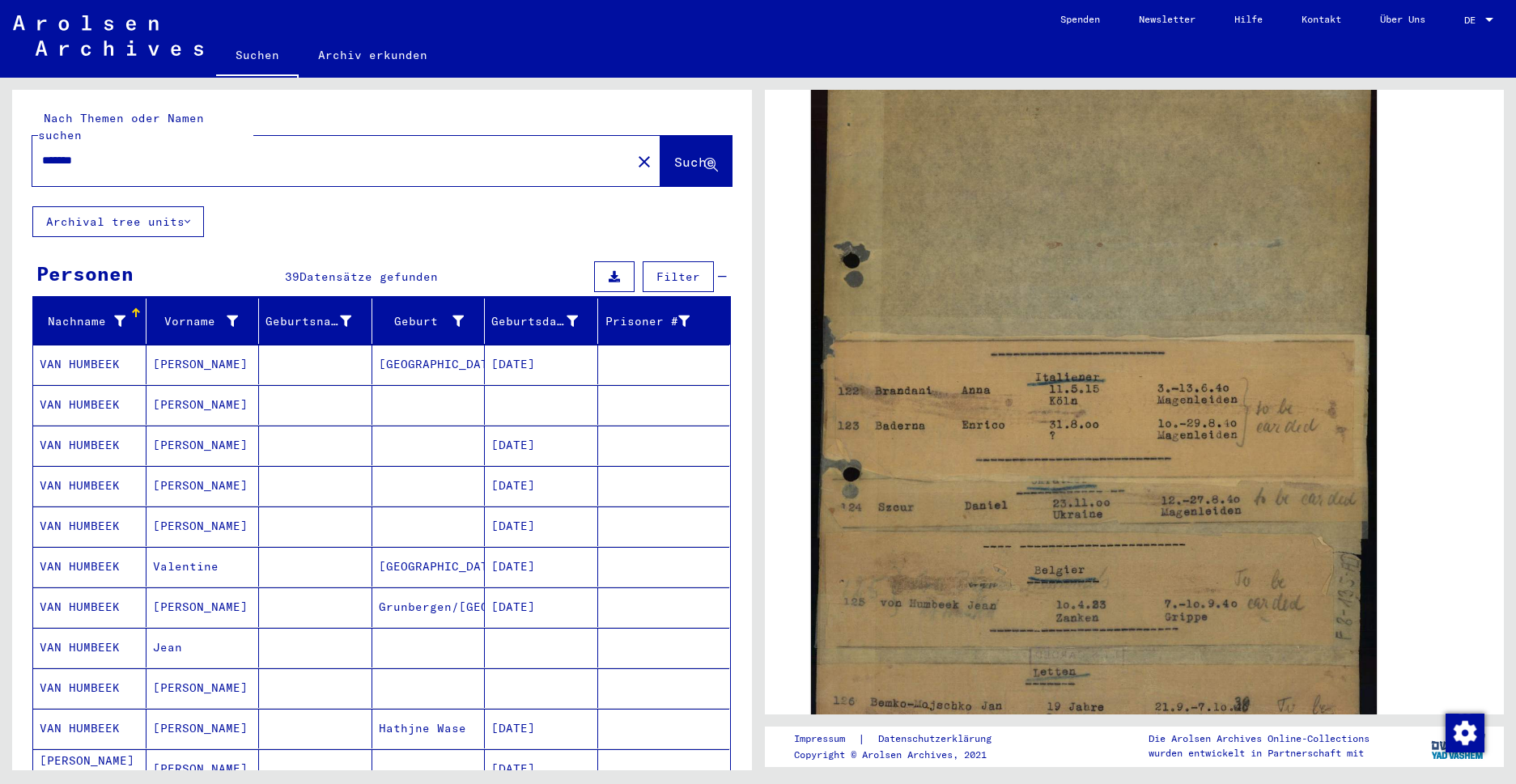
scroll to position [0, 0]
drag, startPoint x: 103, startPoint y: 145, endPoint x: 0, endPoint y: 122, distance: 105.5
click at [0, 122] on div "Nach Themen oder Namen suchen ******* close Suche Archival tree units Personen …" at bounding box center [378, 423] width 758 height 693
type input "******"
click at [674, 154] on span "Suche" at bounding box center [694, 161] width 41 height 16
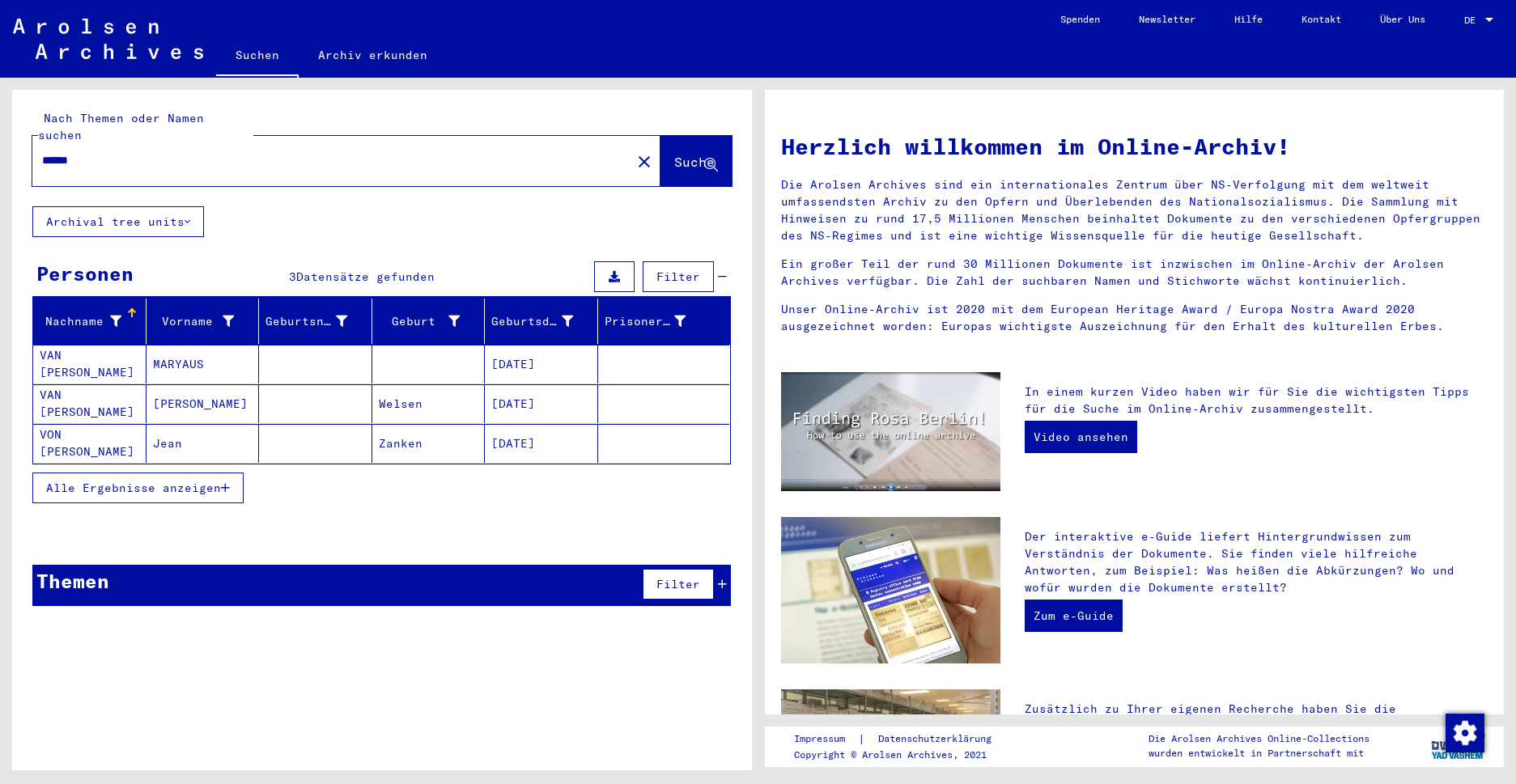
click at [123, 481] on span "Alle Ergebnisse anzeigen" at bounding box center [133, 488] width 175 height 15
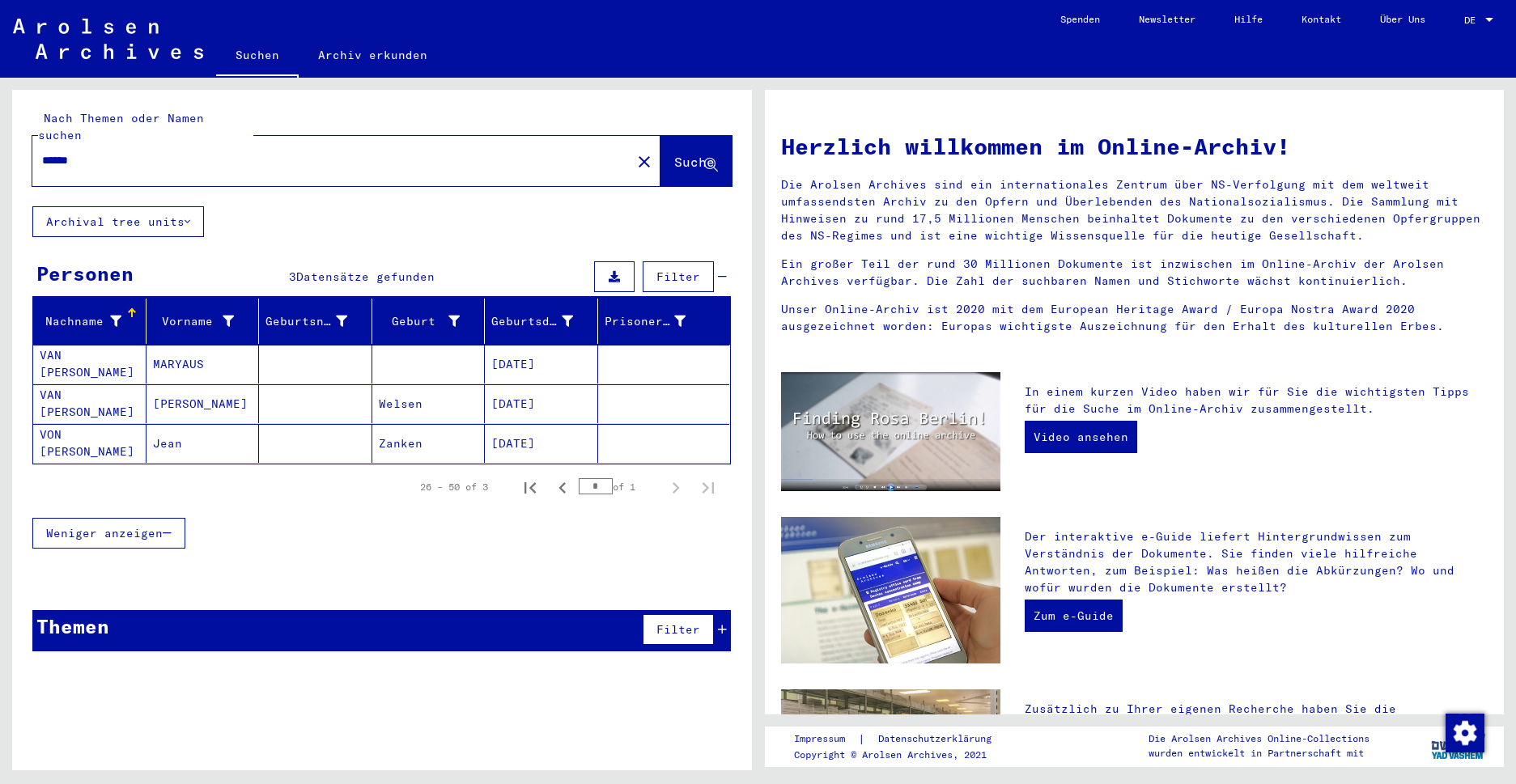
click at [96, 424] on mat-cell "VON [PERSON_NAME]" at bounding box center [90, 443] width 113 height 39
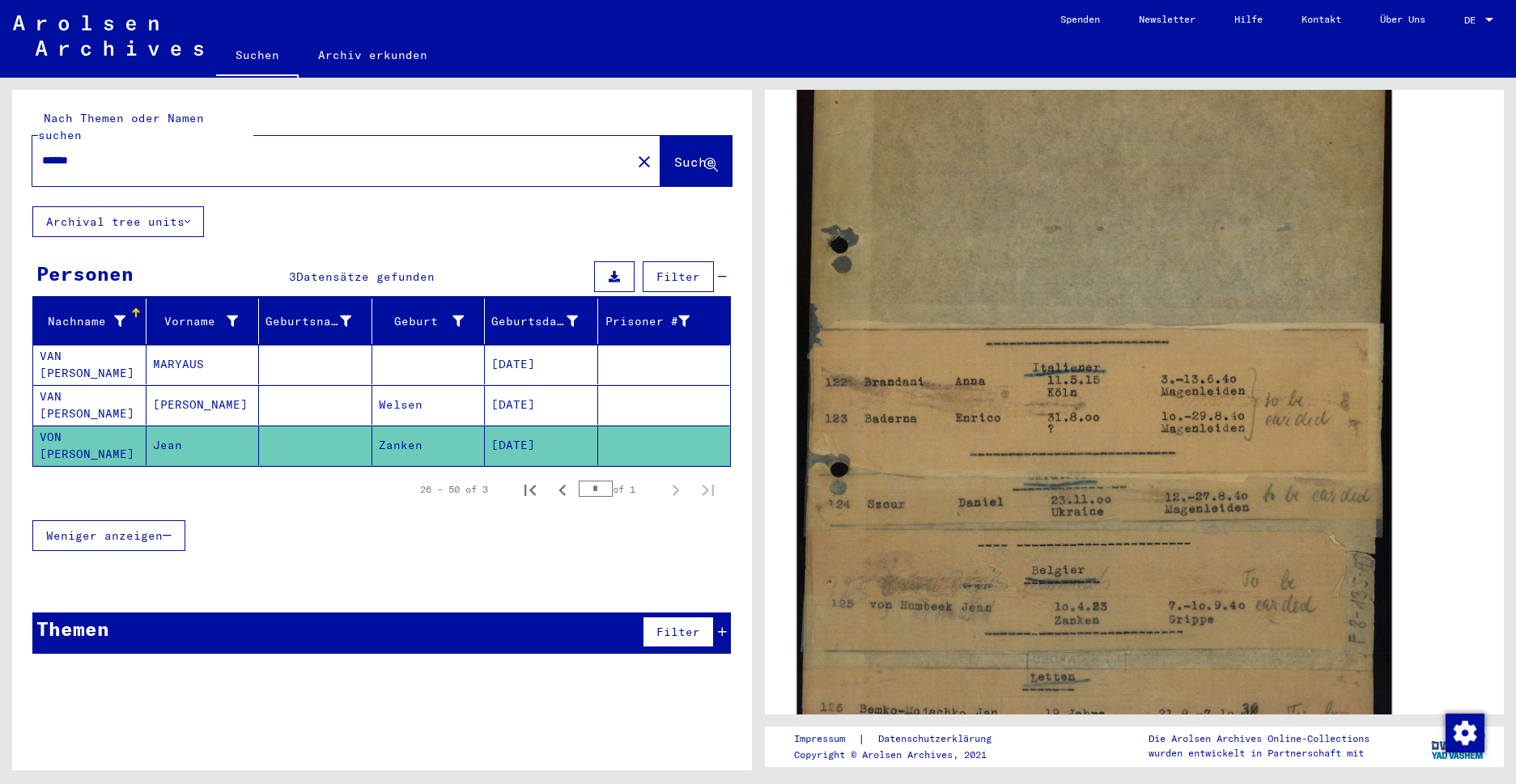
scroll to position [375, 0]
